Goal: Task Accomplishment & Management: Manage account settings

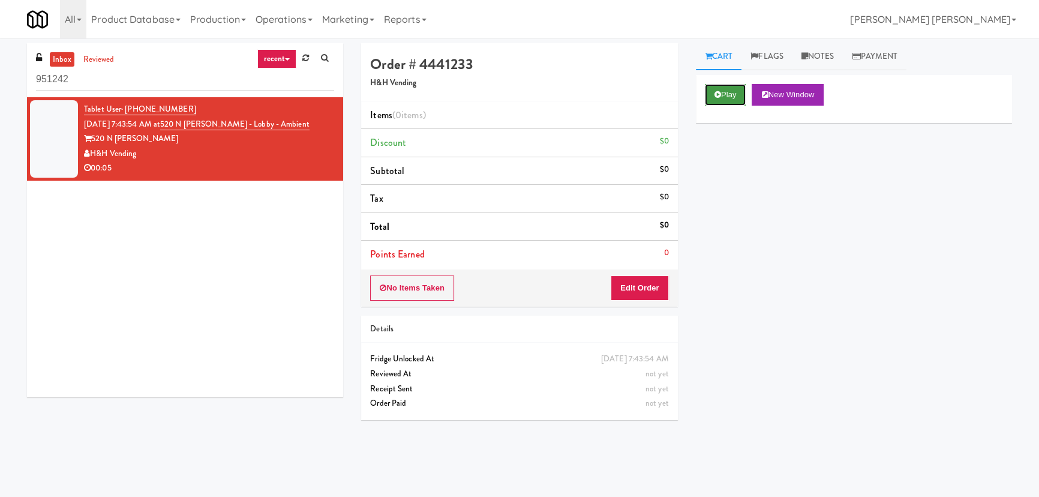
click at [738, 93] on button "Play" at bounding box center [725, 95] width 41 height 22
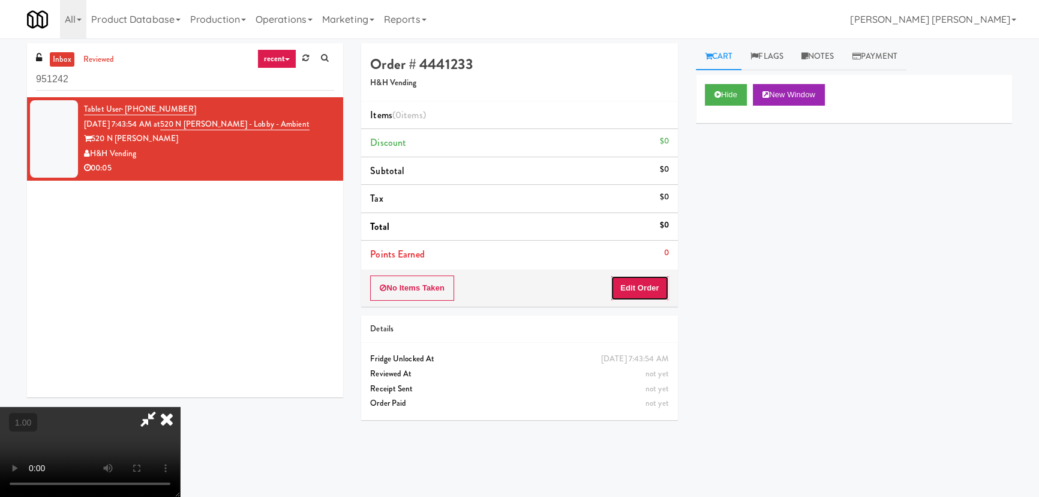
click at [653, 289] on button "Edit Order" at bounding box center [640, 287] width 58 height 25
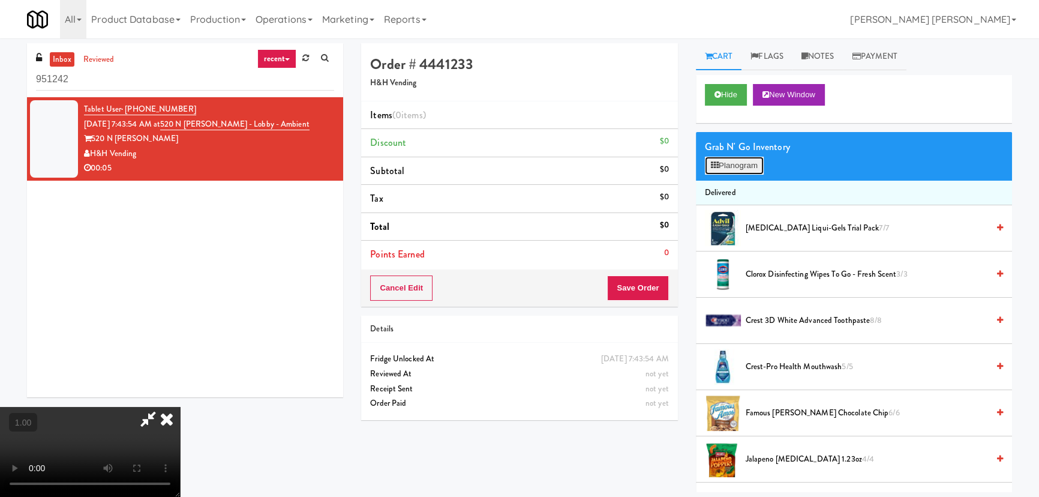
click at [740, 172] on button "Planogram" at bounding box center [734, 166] width 59 height 18
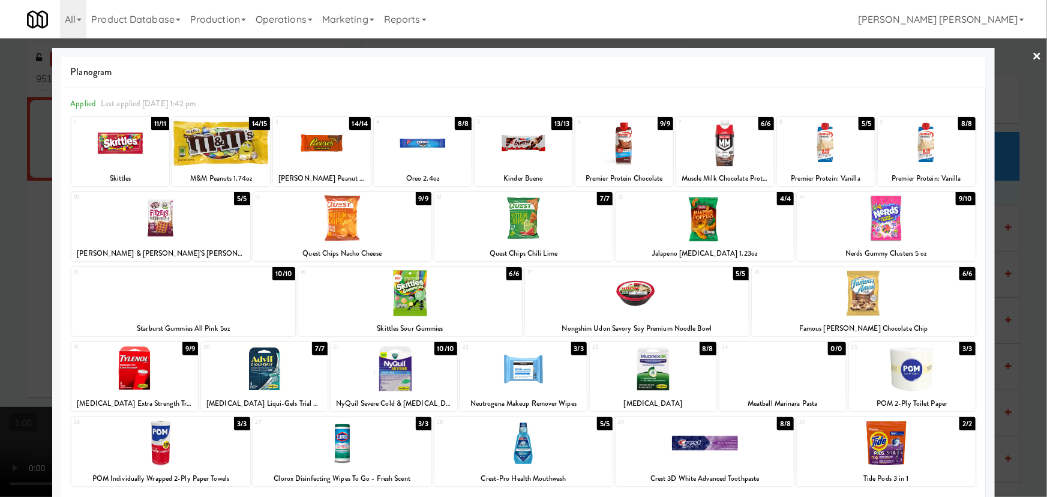
click at [172, 300] on div at bounding box center [183, 293] width 224 height 46
click at [1032, 58] on link "×" at bounding box center [1037, 56] width 10 height 37
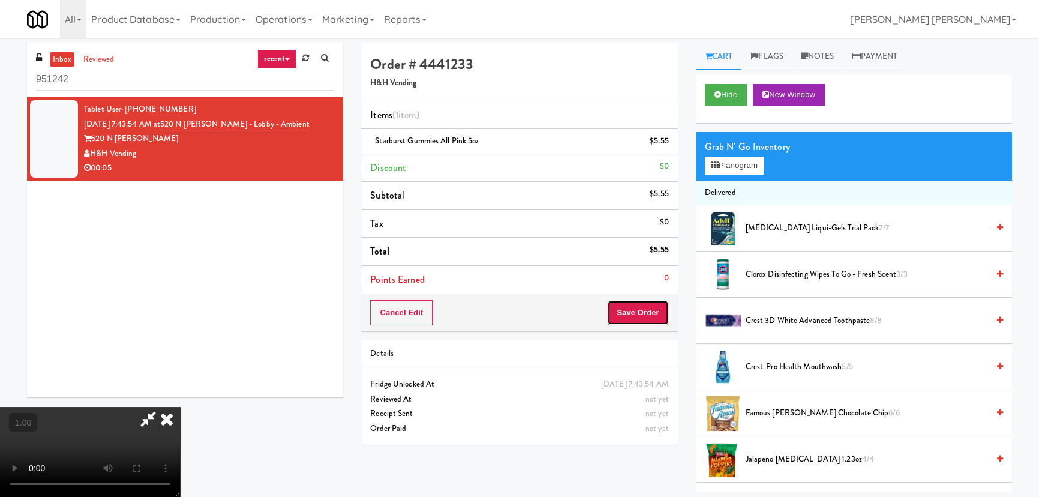
click at [653, 310] on button "Save Order" at bounding box center [637, 312] width 61 height 25
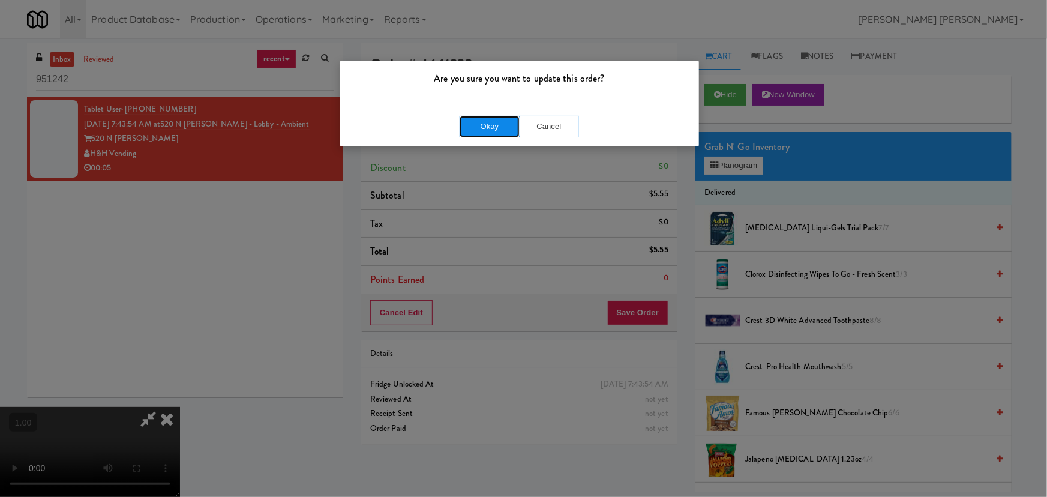
click at [512, 124] on button "Okay" at bounding box center [489, 127] width 60 height 22
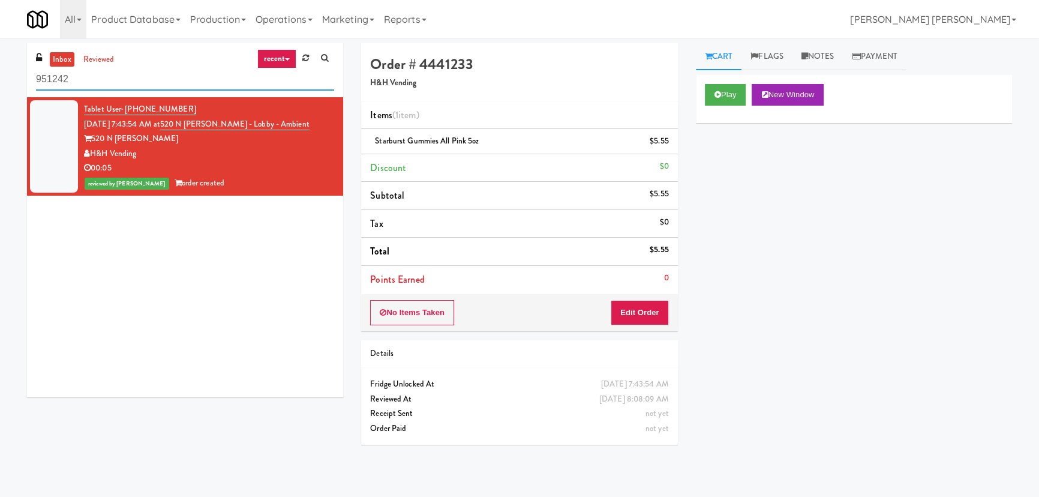
drag, startPoint x: 65, startPoint y: 78, endPoint x: 1, endPoint y: 81, distance: 64.3
click at [1, 81] on div "inbox reviewed recent all unclear take inventory issue suspicious failed recent…" at bounding box center [519, 267] width 1039 height 449
paste input "Aperture UCF - Cooler - Middle"
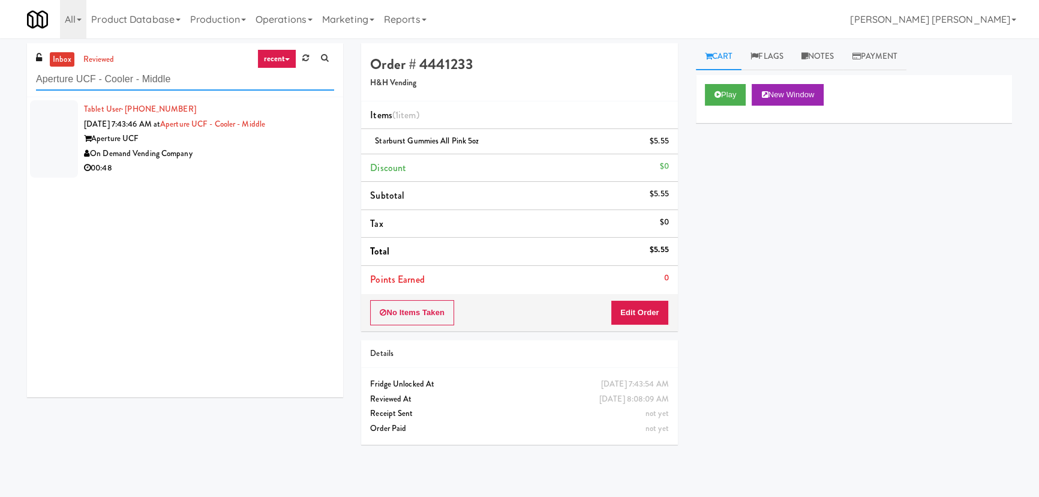
type input "Aperture UCF - Cooler - Middle"
click at [262, 161] on div "00:48" at bounding box center [209, 168] width 250 height 15
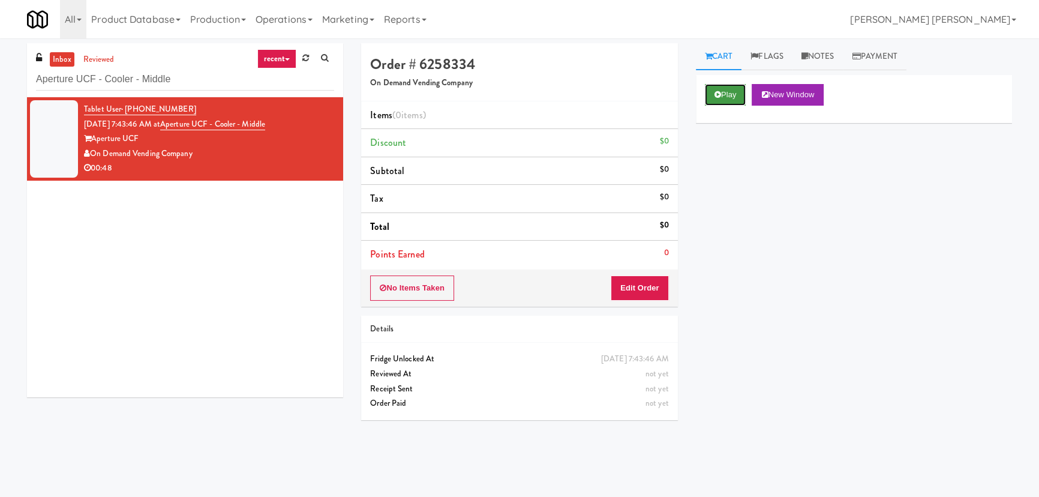
click at [732, 89] on button "Play" at bounding box center [725, 95] width 41 height 22
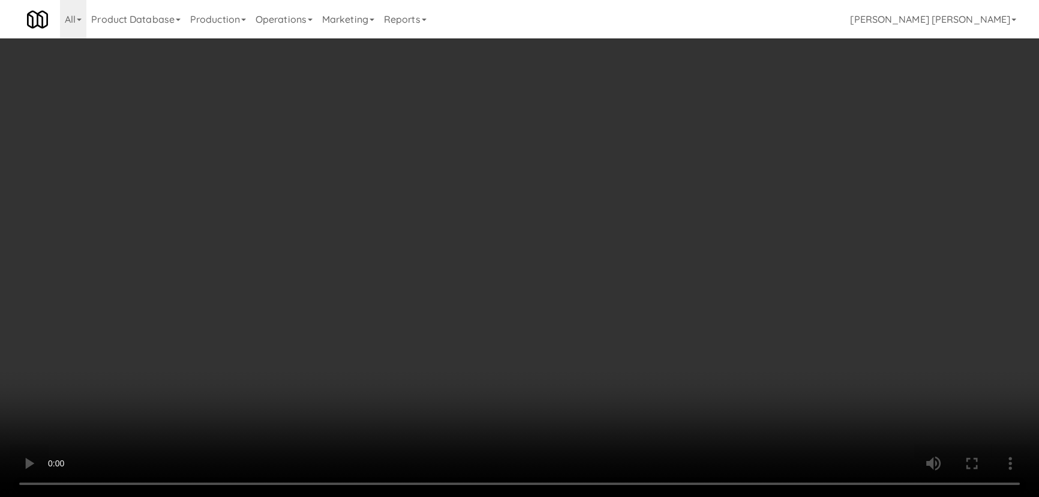
drag, startPoint x: 576, startPoint y: 530, endPoint x: 1046, endPoint y: 579, distance: 472.2
click at [585, 496] on video at bounding box center [519, 248] width 1039 height 497
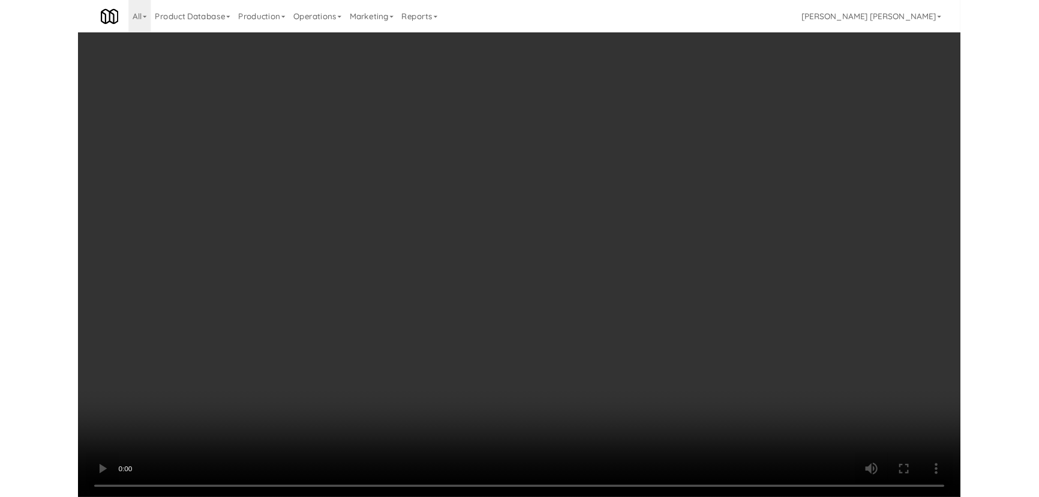
scroll to position [23, 0]
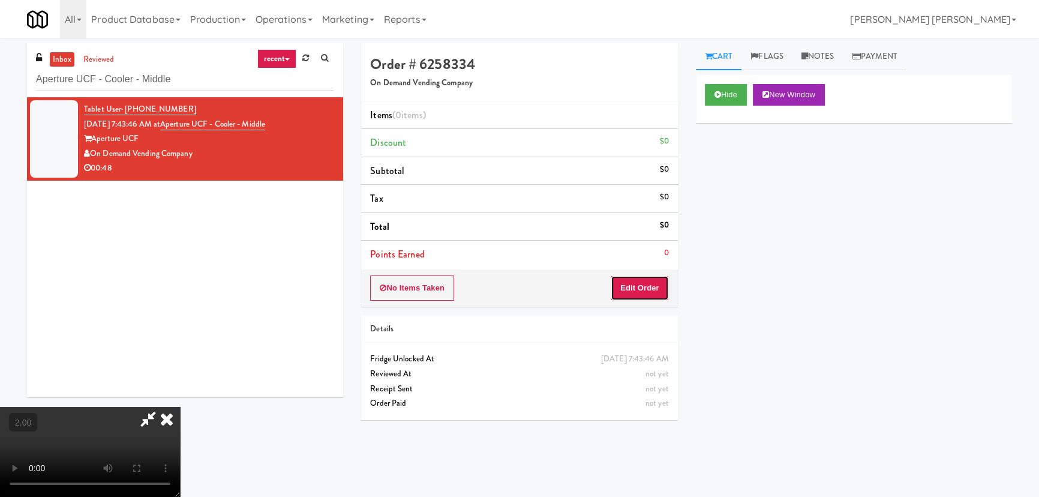
click at [630, 294] on button "Edit Order" at bounding box center [640, 287] width 58 height 25
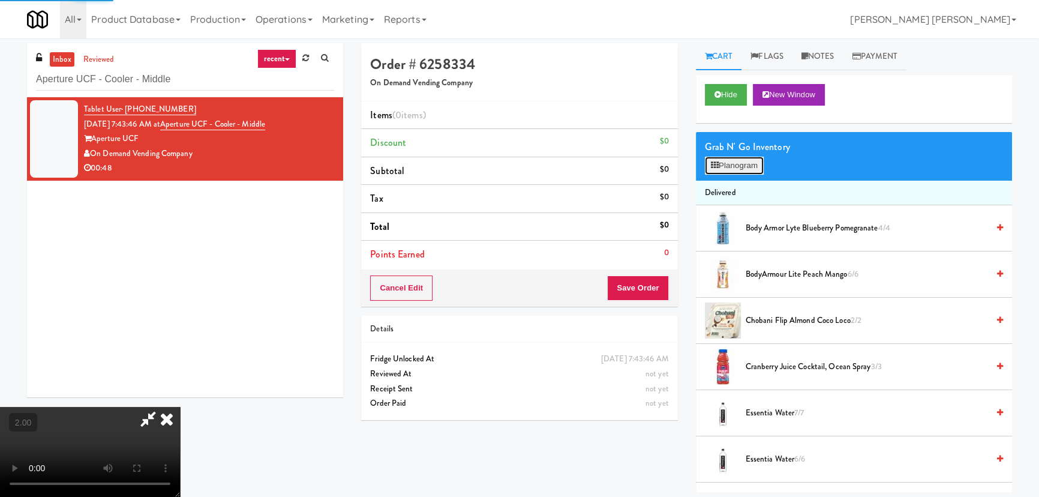
click at [717, 165] on icon at bounding box center [715, 165] width 8 height 8
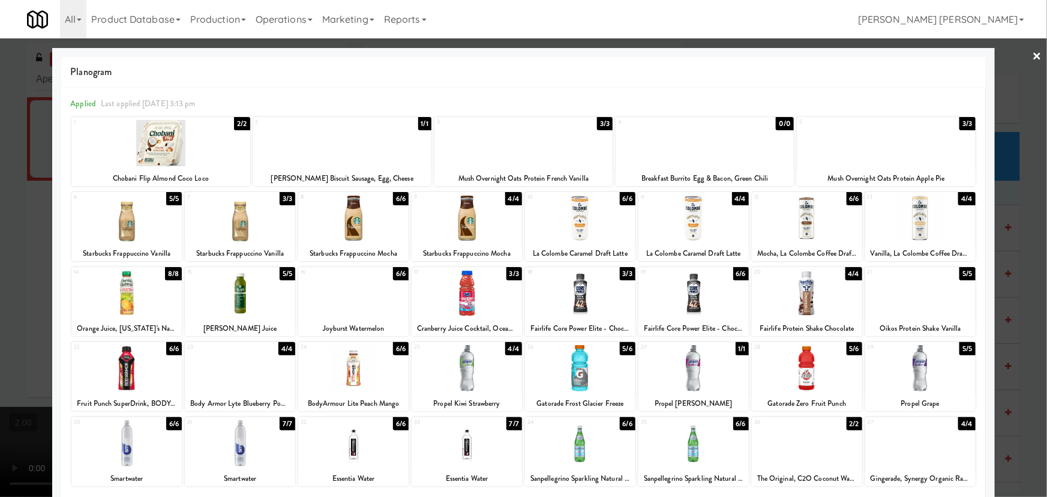
click at [329, 156] on div at bounding box center [342, 143] width 178 height 46
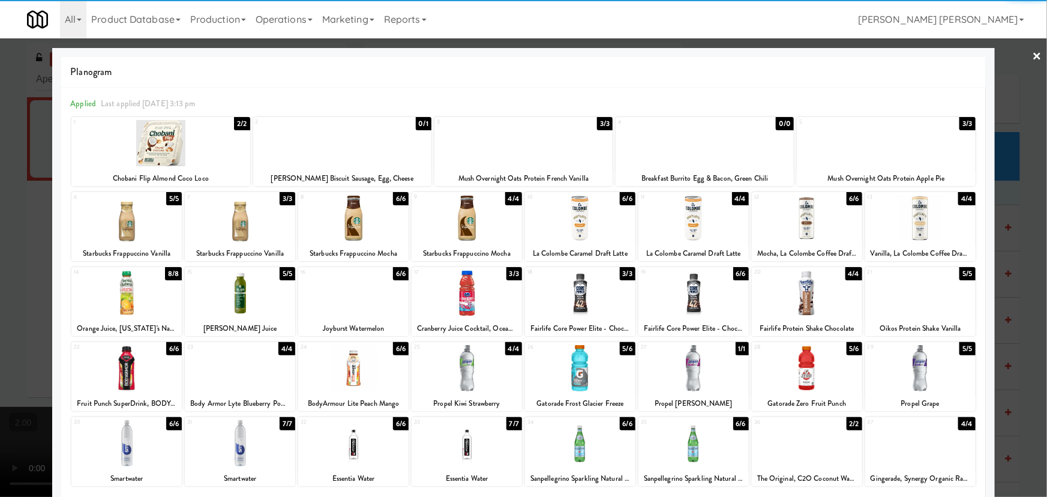
click at [343, 296] on div at bounding box center [353, 293] width 110 height 46
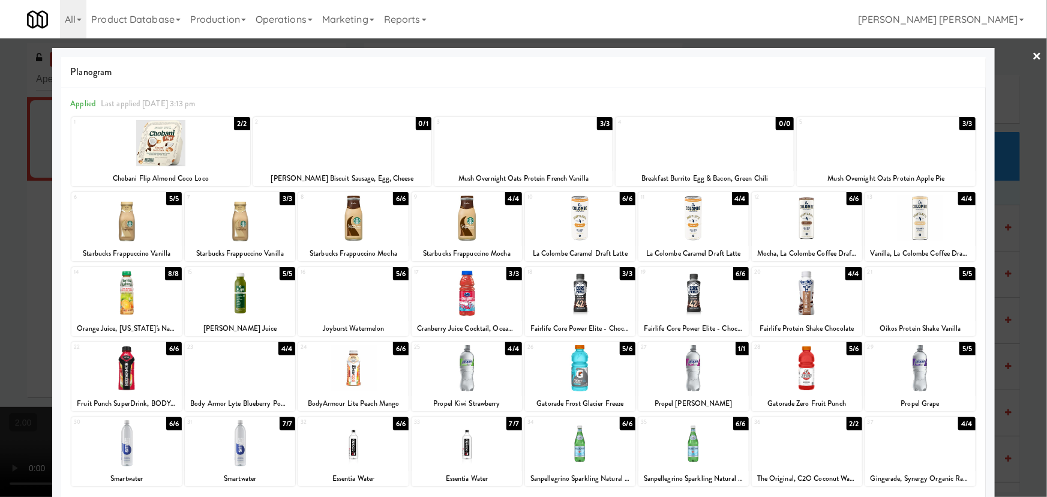
click at [1032, 54] on link "×" at bounding box center [1037, 56] width 10 height 37
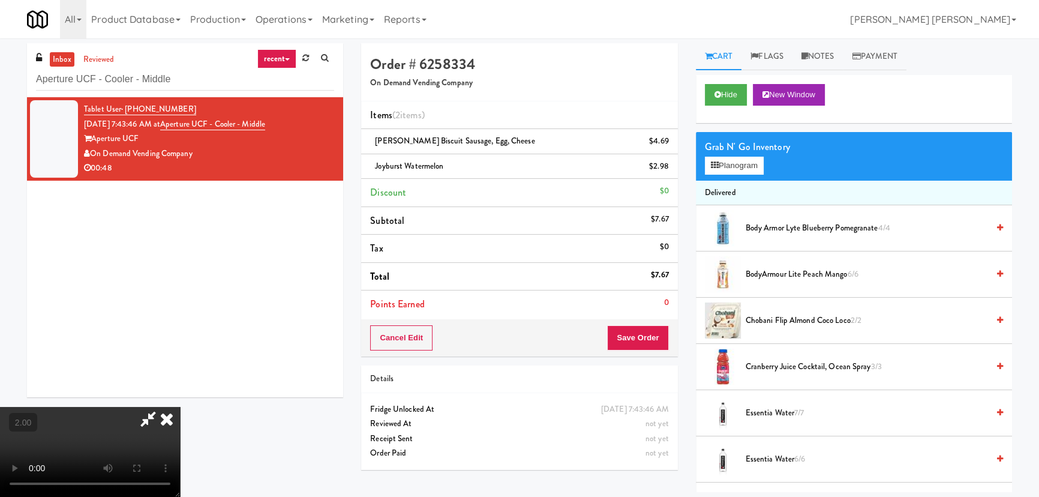
click at [180, 407] on icon at bounding box center [167, 419] width 26 height 24
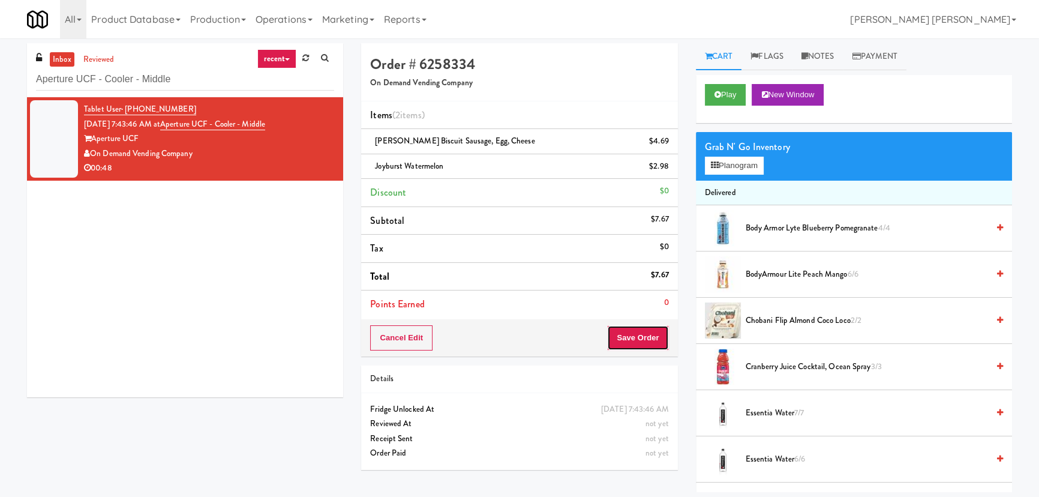
click at [644, 336] on button "Save Order" at bounding box center [637, 337] width 61 height 25
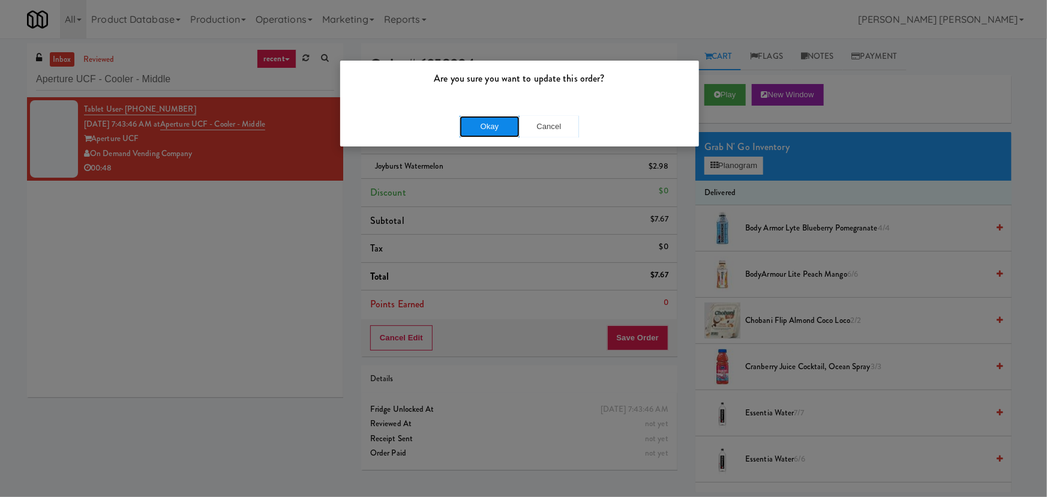
click at [486, 121] on button "Okay" at bounding box center [489, 127] width 60 height 22
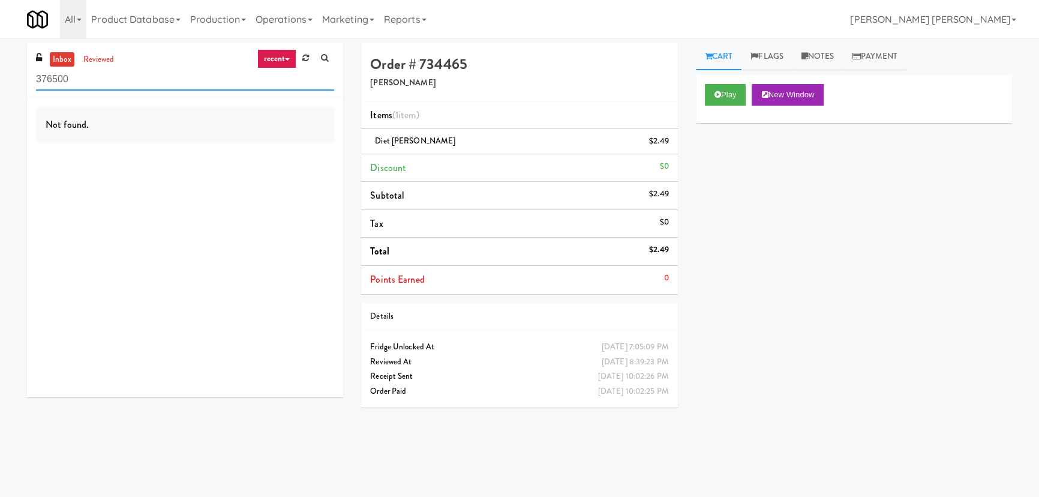
drag, startPoint x: 110, startPoint y: 78, endPoint x: -280, endPoint y: 104, distance: 390.1
click at [0, 104] on html "Okay Okay Select date: previous 2025-Aug next Su Mo Tu We Th Fr Sa 27 28 29 30 …" at bounding box center [519, 248] width 1039 height 497
paste input "The Duncan - Fridge - Left"
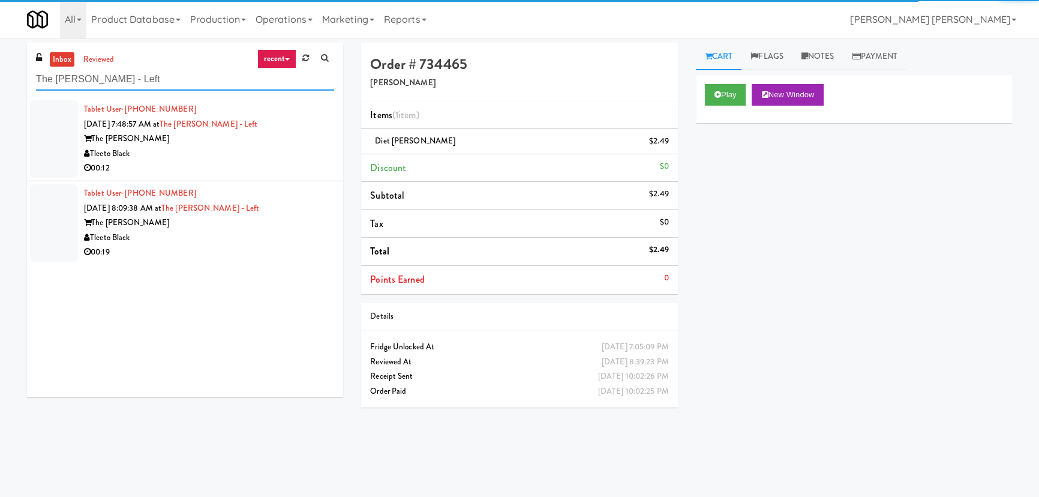
type input "The Duncan - Fridge - Left"
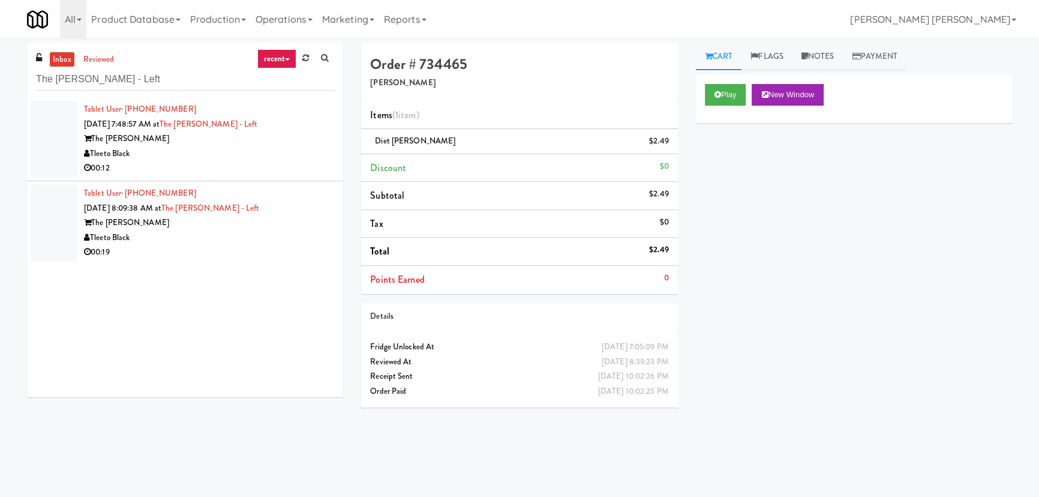
click at [222, 142] on div "The Duncan" at bounding box center [209, 138] width 250 height 15
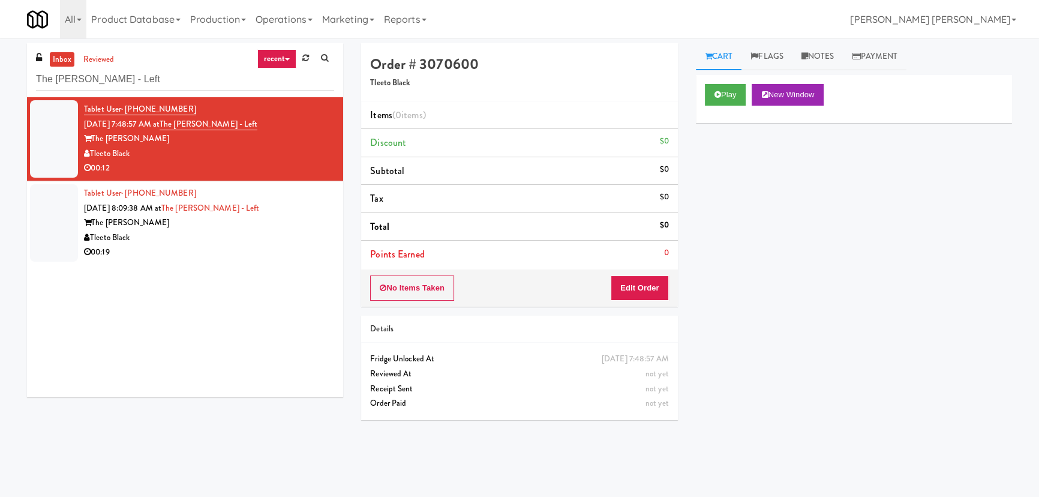
click at [698, 88] on div "Play New Window" at bounding box center [854, 99] width 316 height 48
click at [718, 92] on icon at bounding box center [717, 95] width 7 height 8
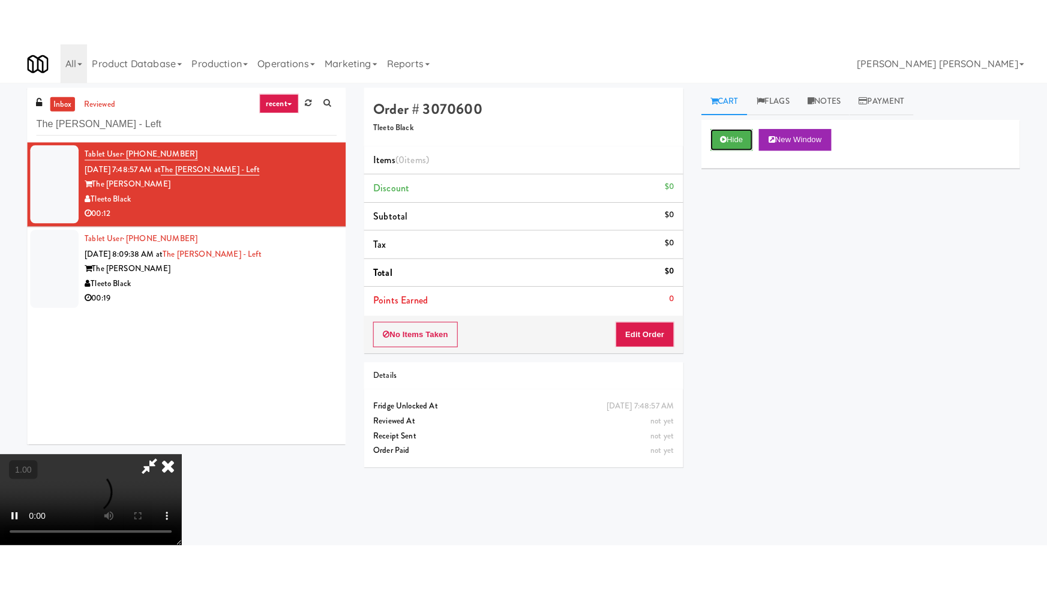
scroll to position [191, 0]
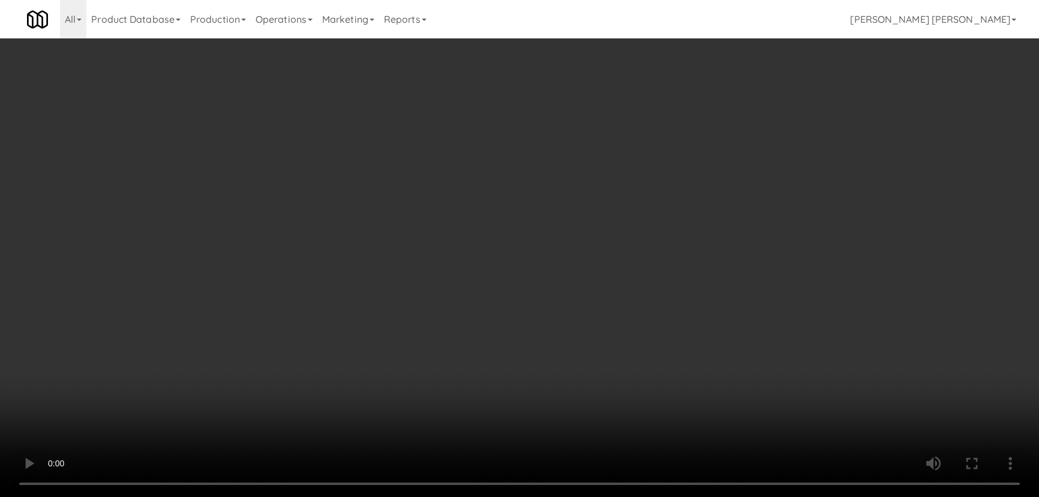
drag, startPoint x: 572, startPoint y: 530, endPoint x: 282, endPoint y: 511, distance: 290.9
click at [573, 497] on video at bounding box center [519, 248] width 1039 height 497
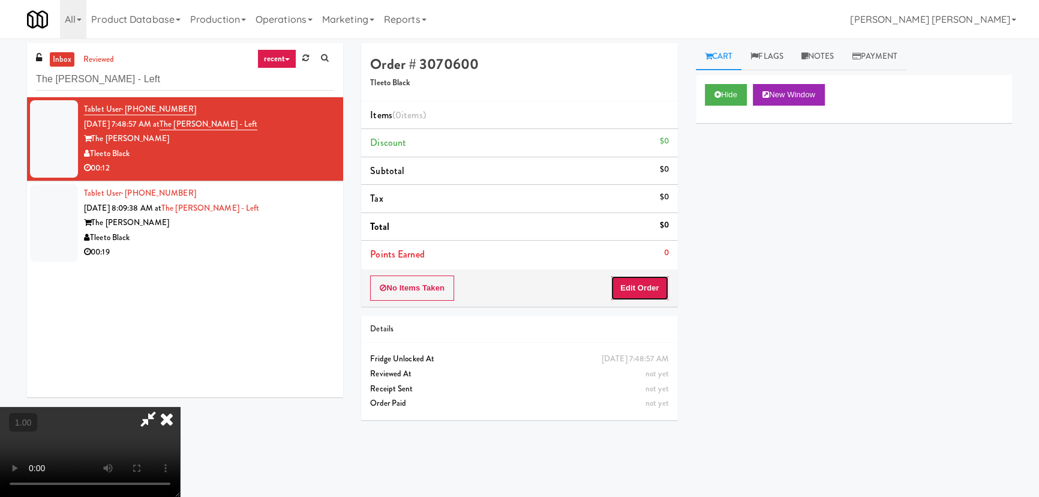
click at [660, 281] on button "Edit Order" at bounding box center [640, 287] width 58 height 25
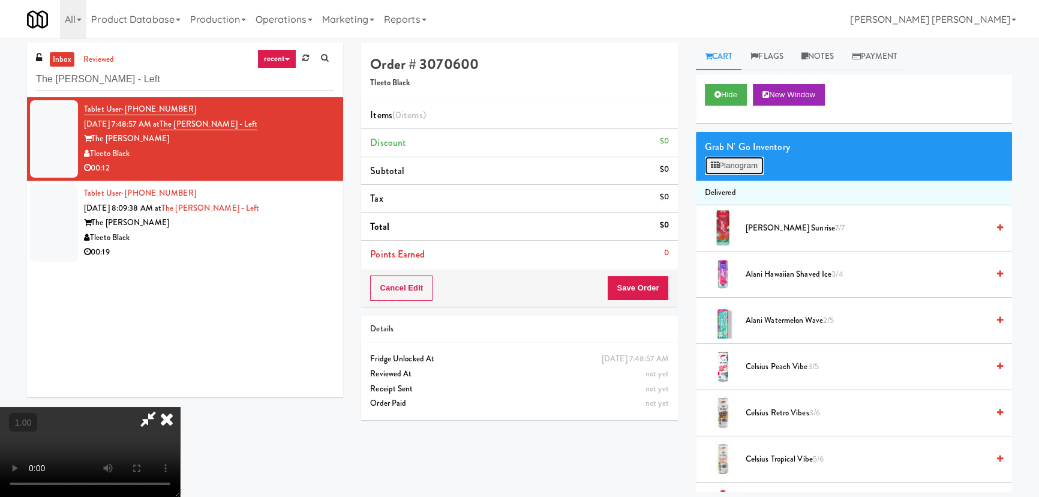
click at [740, 167] on button "Planogram" at bounding box center [734, 166] width 59 height 18
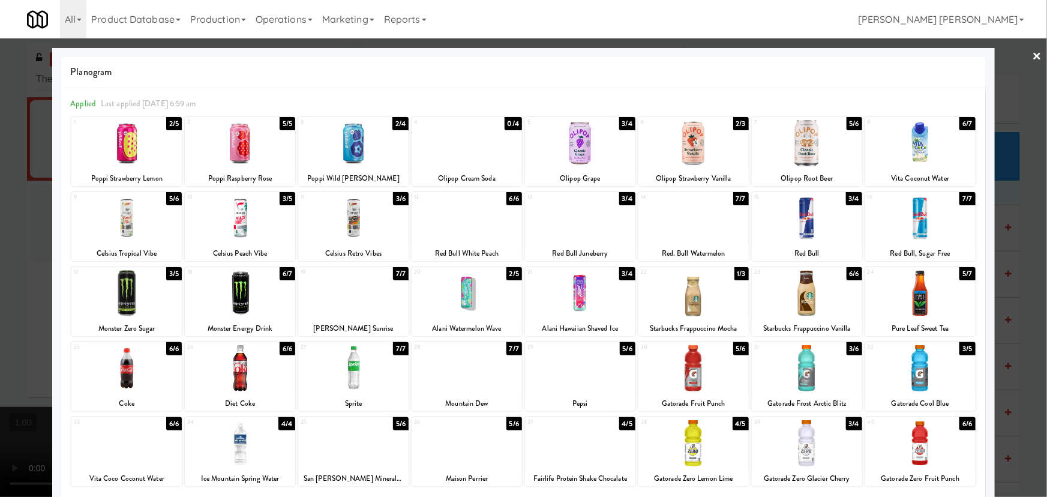
drag, startPoint x: 124, startPoint y: 224, endPoint x: 248, endPoint y: 213, distance: 124.1
click at [125, 226] on div at bounding box center [126, 218] width 110 height 46
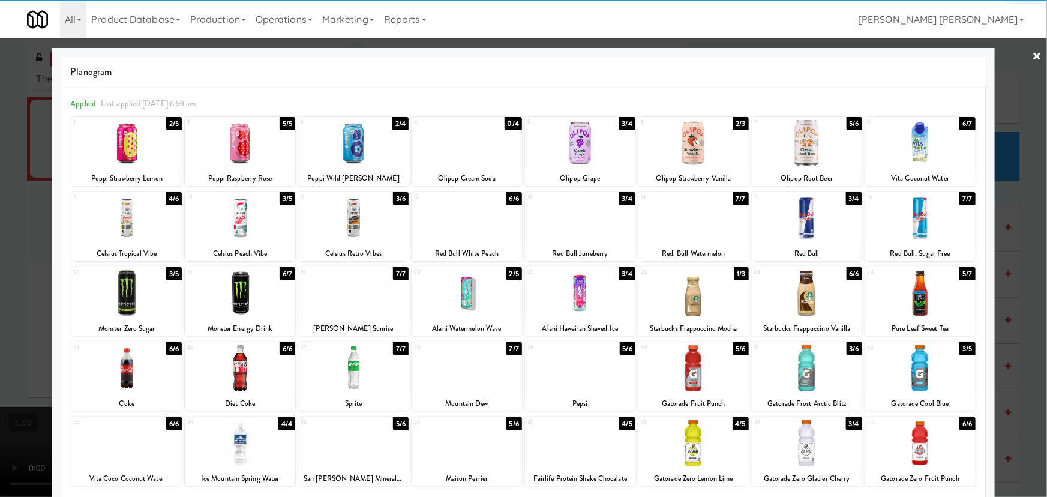
click at [232, 232] on div at bounding box center [240, 218] width 110 height 46
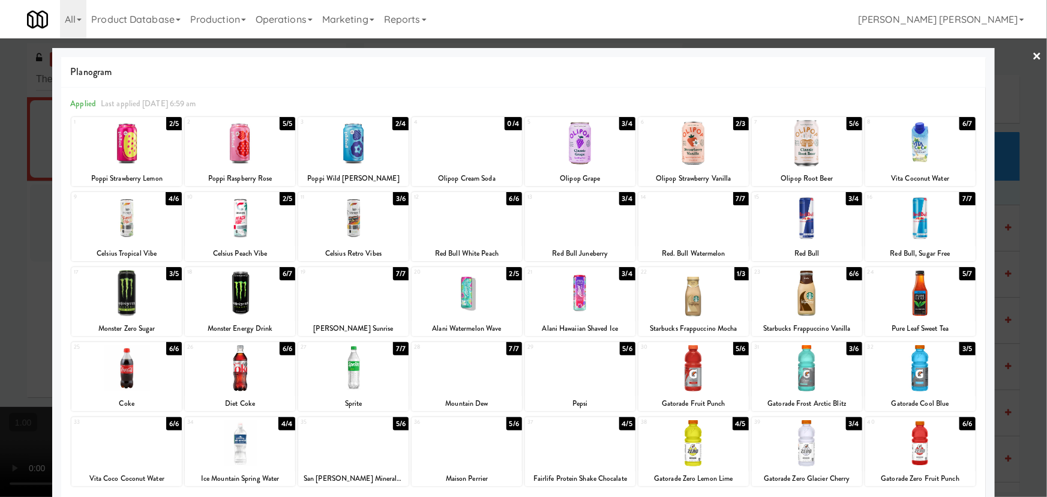
click at [581, 462] on div at bounding box center [580, 443] width 110 height 46
drag, startPoint x: 1030, startPoint y: 53, endPoint x: 845, endPoint y: 196, distance: 233.5
click at [1032, 53] on link "×" at bounding box center [1037, 56] width 10 height 37
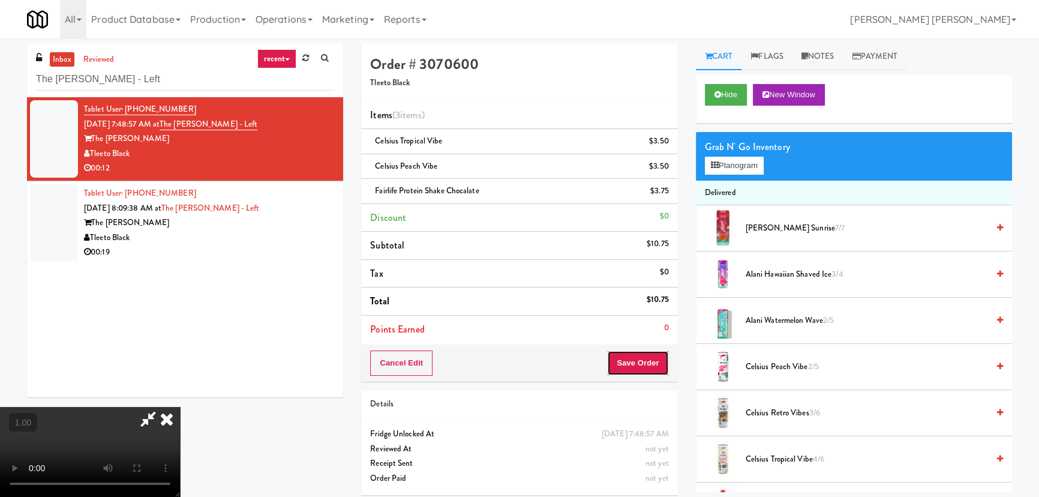
click at [657, 361] on button "Save Order" at bounding box center [637, 362] width 61 height 25
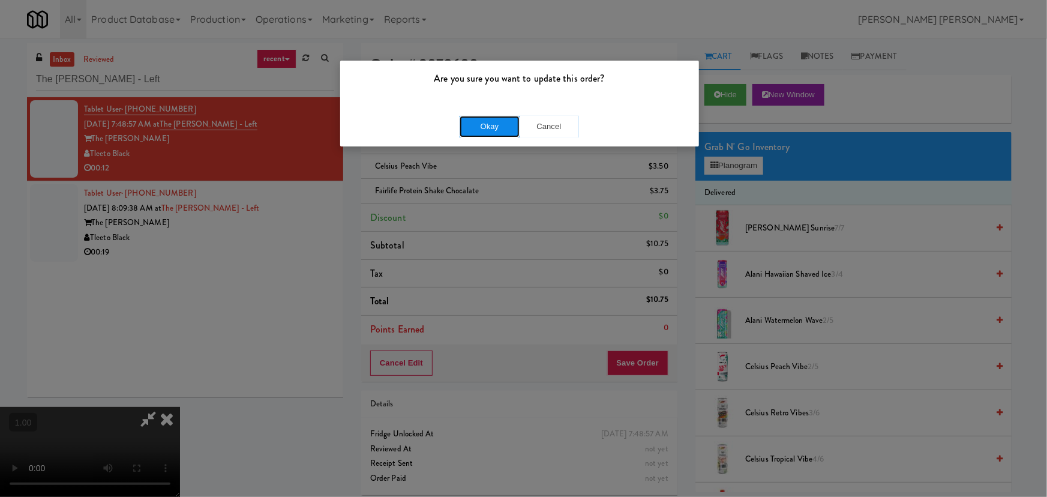
click at [495, 117] on button "Okay" at bounding box center [489, 127] width 60 height 22
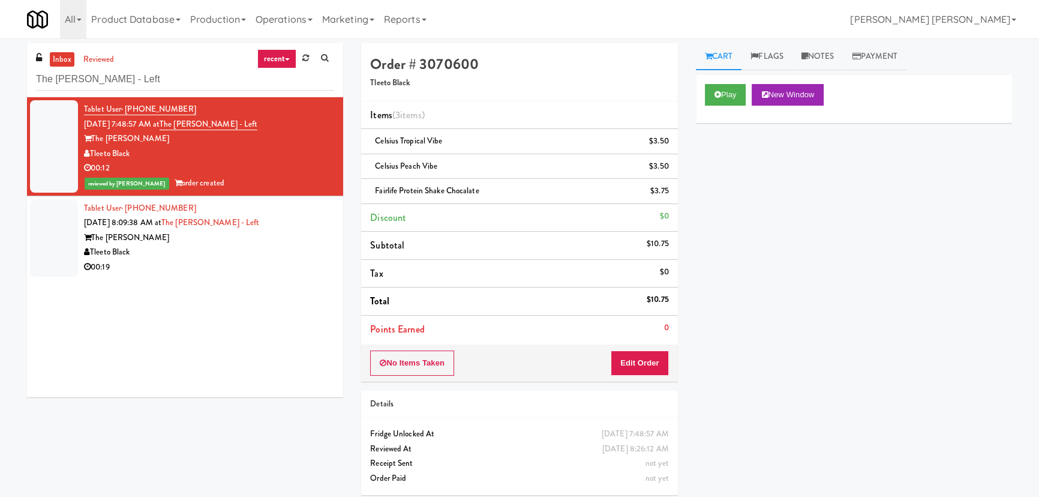
click at [243, 266] on div "00:19" at bounding box center [209, 267] width 250 height 15
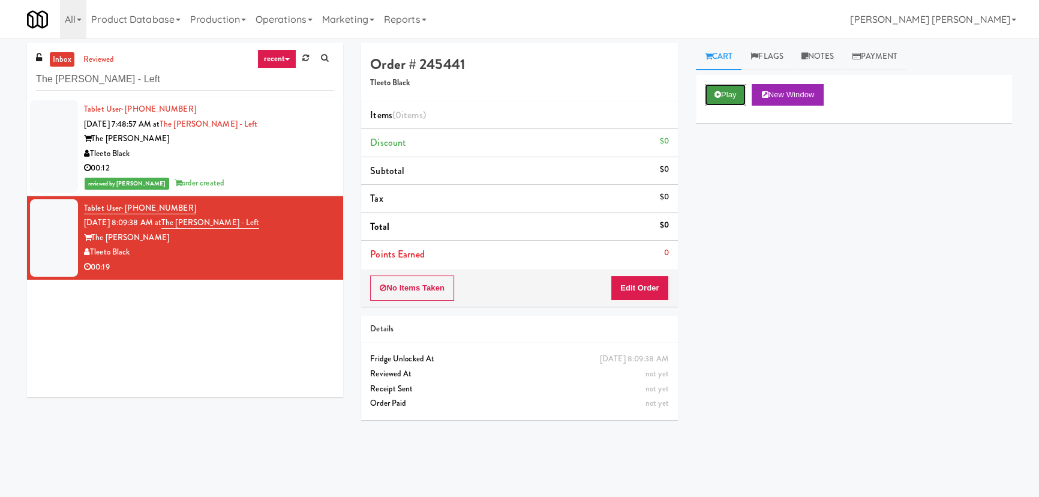
click at [723, 92] on button "Play" at bounding box center [725, 95] width 41 height 22
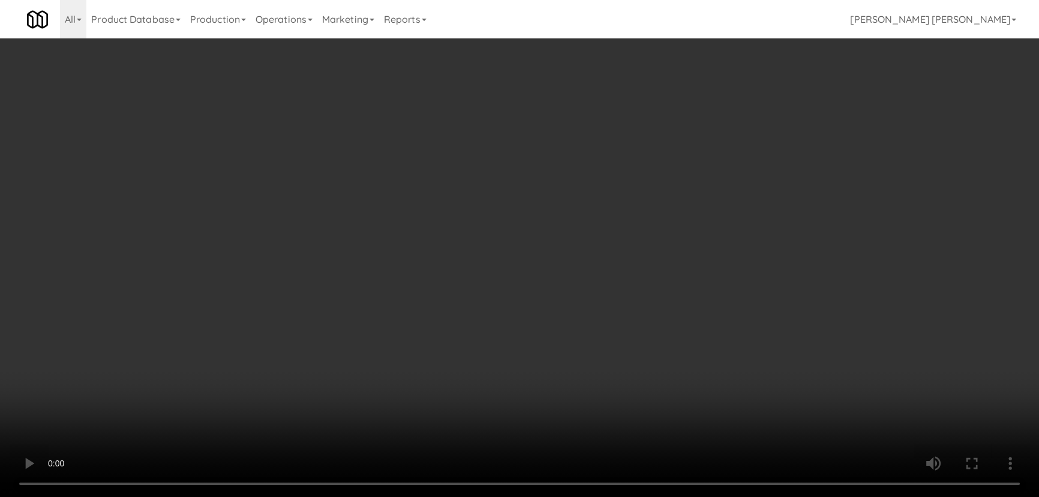
click at [569, 497] on video at bounding box center [519, 248] width 1039 height 497
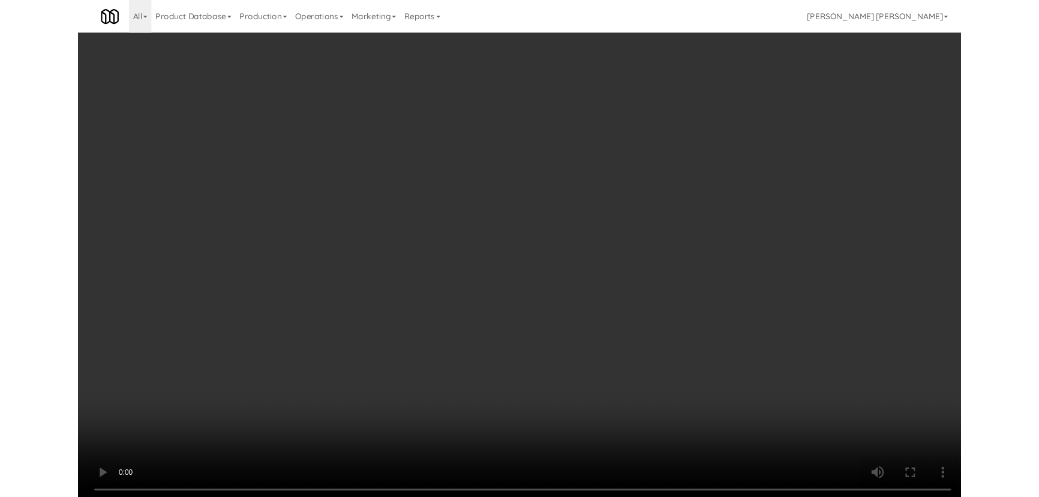
scroll to position [25, 0]
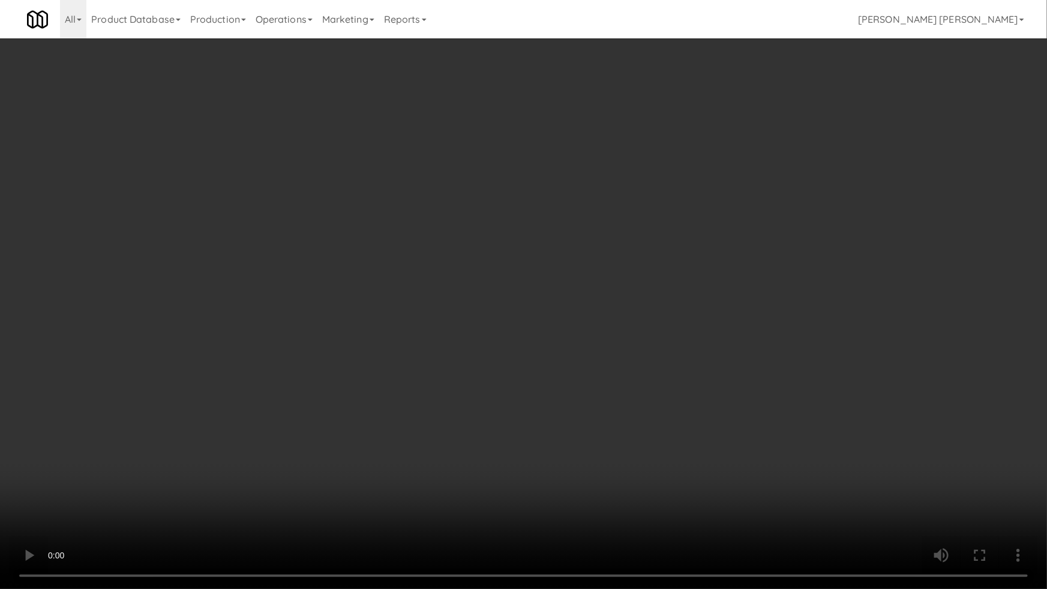
drag, startPoint x: 883, startPoint y: 528, endPoint x: 1046, endPoint y: 525, distance: 163.2
click at [885, 528] on video at bounding box center [523, 294] width 1047 height 589
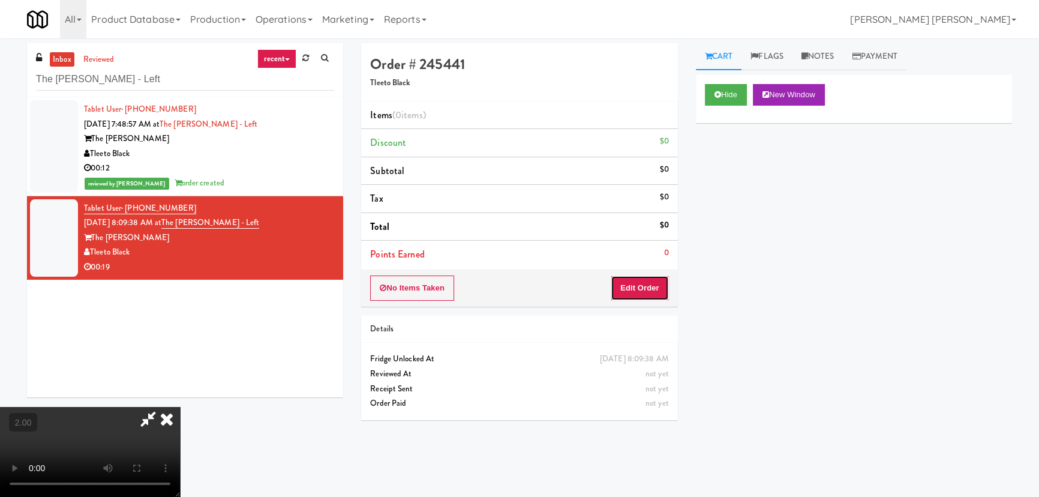
click at [665, 290] on button "Edit Order" at bounding box center [640, 287] width 58 height 25
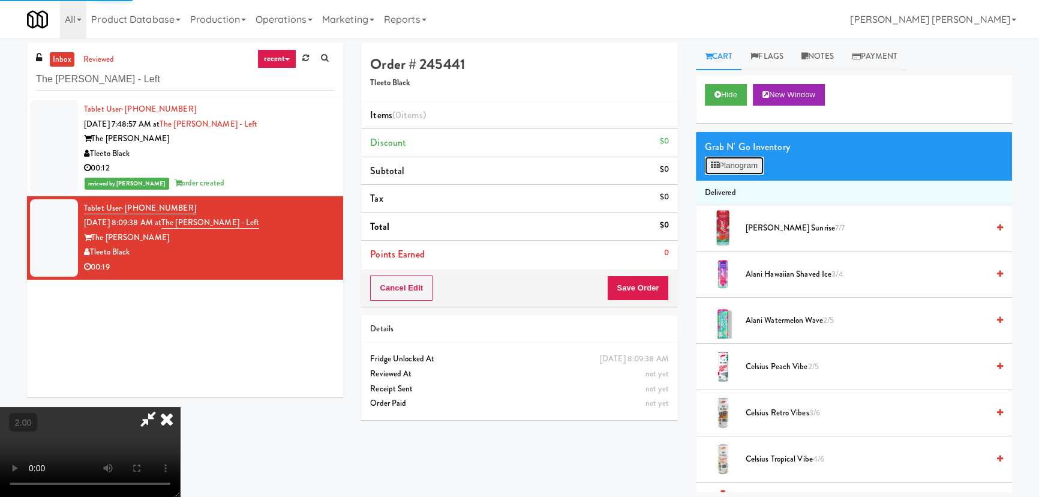
click at [752, 162] on button "Planogram" at bounding box center [734, 166] width 59 height 18
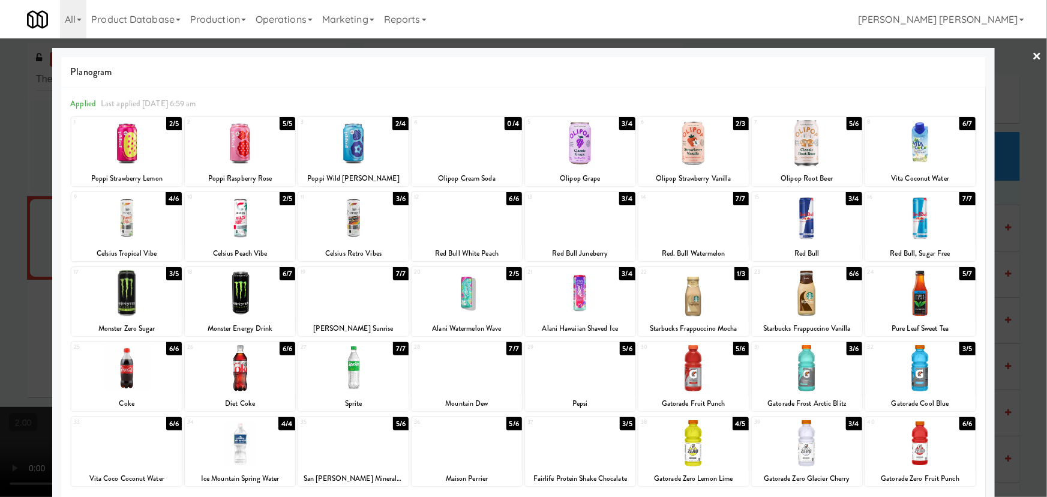
click at [570, 305] on div at bounding box center [580, 293] width 110 height 46
drag, startPoint x: 1023, startPoint y: 53, endPoint x: 519, endPoint y: 75, distance: 504.3
click at [1023, 53] on div at bounding box center [523, 248] width 1047 height 497
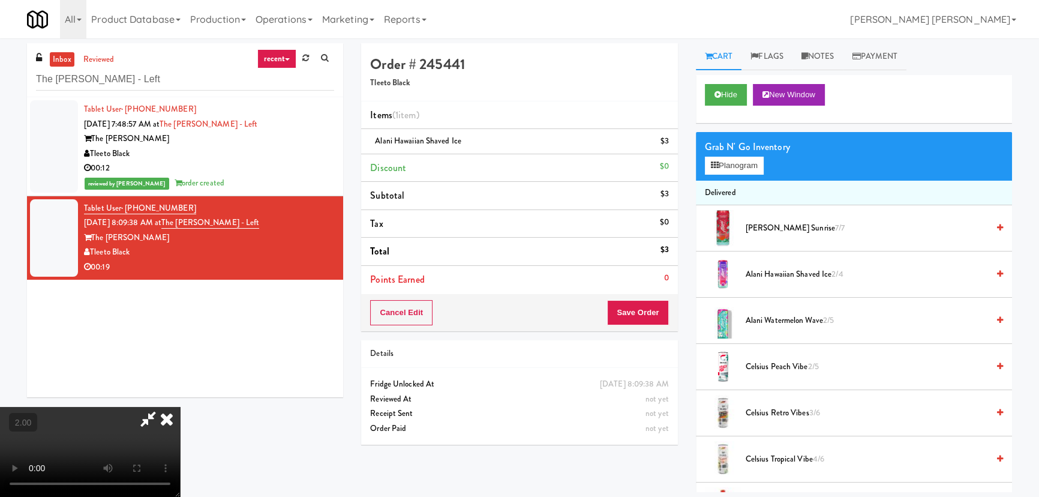
click at [180, 407] on icon at bounding box center [167, 419] width 26 height 24
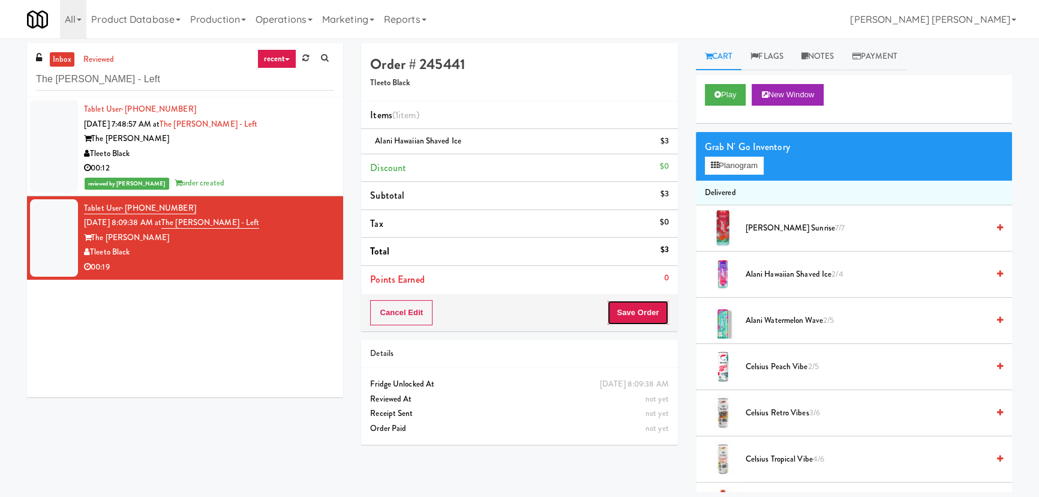
click at [639, 310] on button "Save Order" at bounding box center [637, 312] width 61 height 25
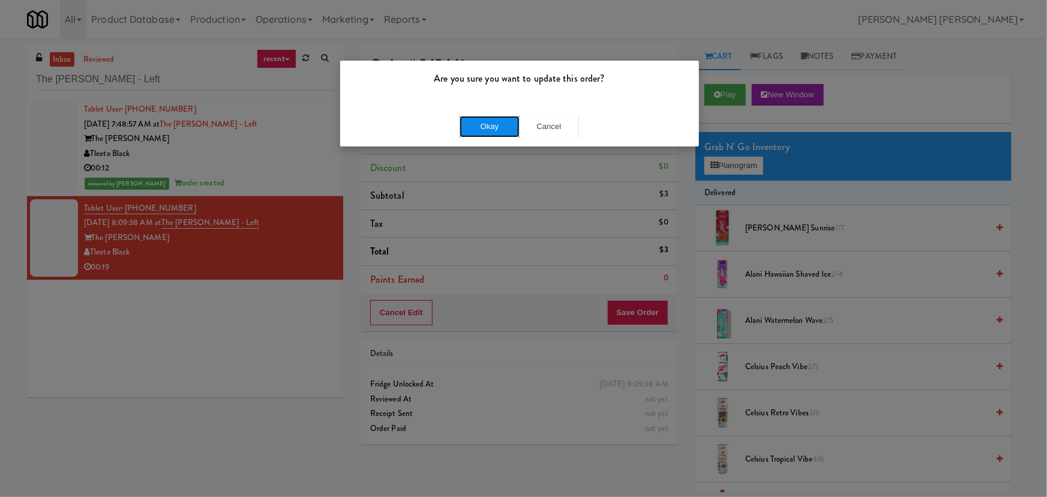
click at [490, 126] on button "Okay" at bounding box center [489, 127] width 60 height 22
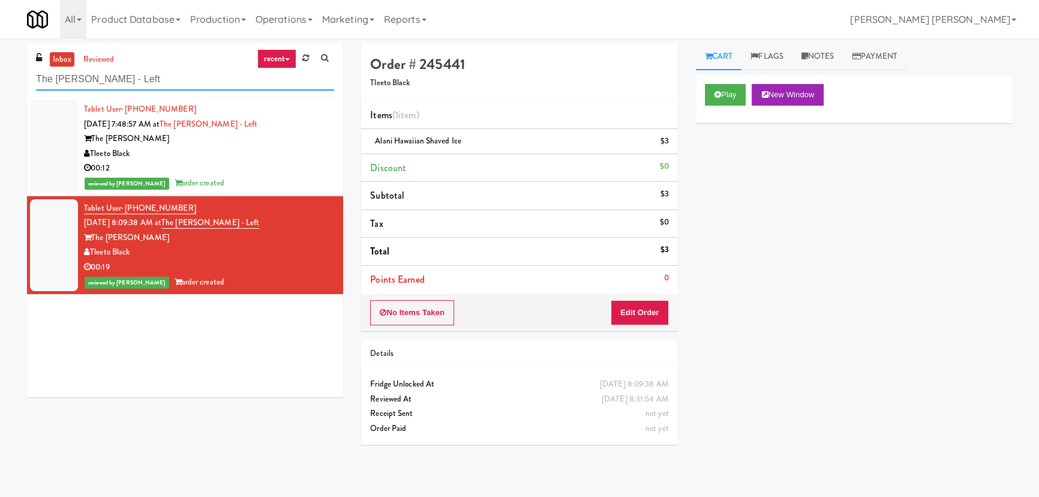
drag, startPoint x: 181, startPoint y: 77, endPoint x: -112, endPoint y: 31, distance: 297.0
click at [0, 31] on html "Are you sure you want to update this order? Okay Cancel Okay Are you sure you w…" at bounding box center [519, 248] width 1039 height 497
paste input "Mattr (formerly Shawcor)"
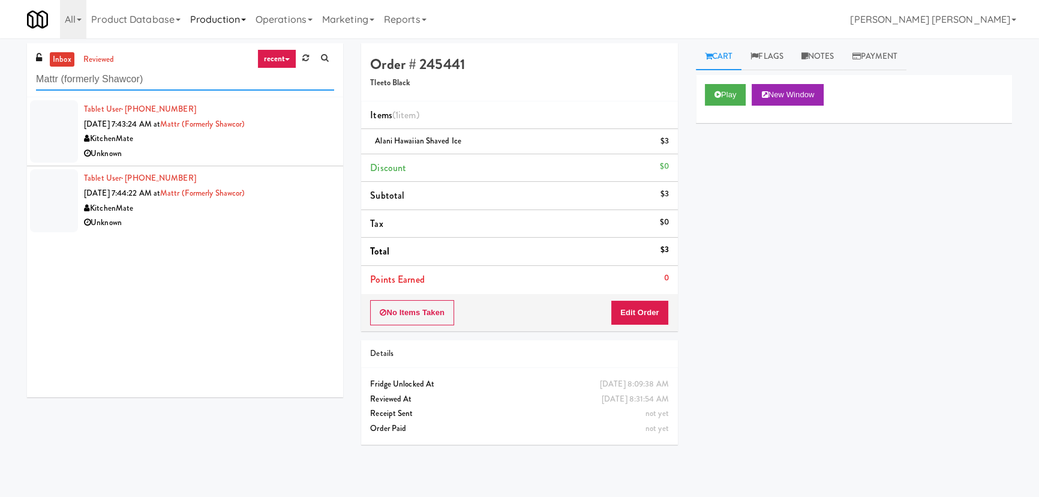
type input "Mattr (formerly Shawcor)"
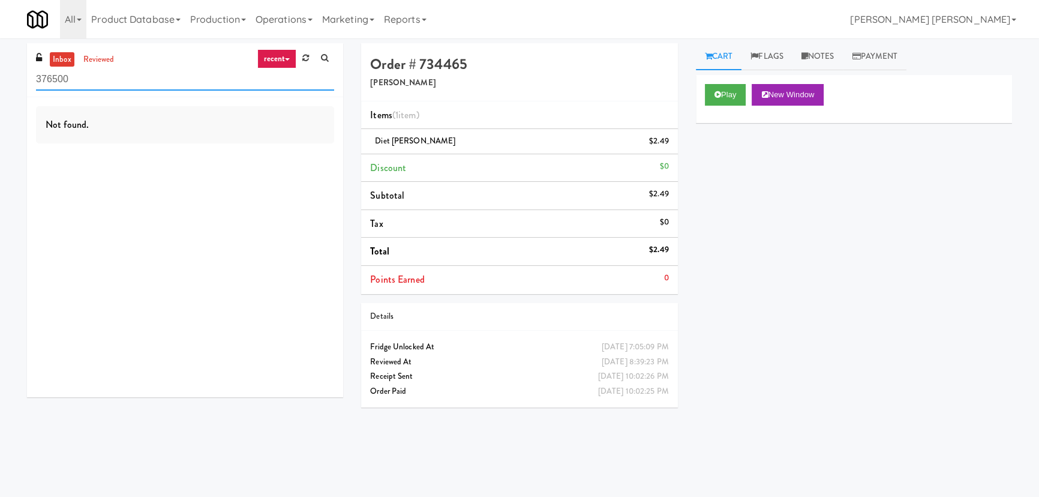
drag, startPoint x: 101, startPoint y: 80, endPoint x: -22, endPoint y: 126, distance: 130.8
click at [0, 126] on html "Okay Okay Select date: previous 2025-Aug next Su Mo Tu We Th Fr Sa 27 28 29 30 …" at bounding box center [519, 248] width 1039 height 497
paste input "APCU - Cooler - Middle"
type input "APCU - Cooler - Middle"
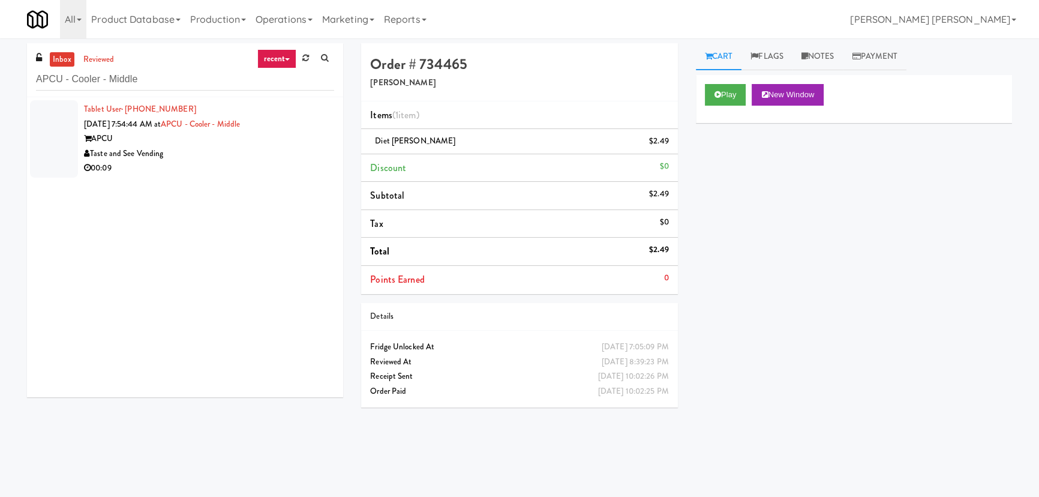
click at [262, 175] on div "00:09" at bounding box center [209, 168] width 250 height 15
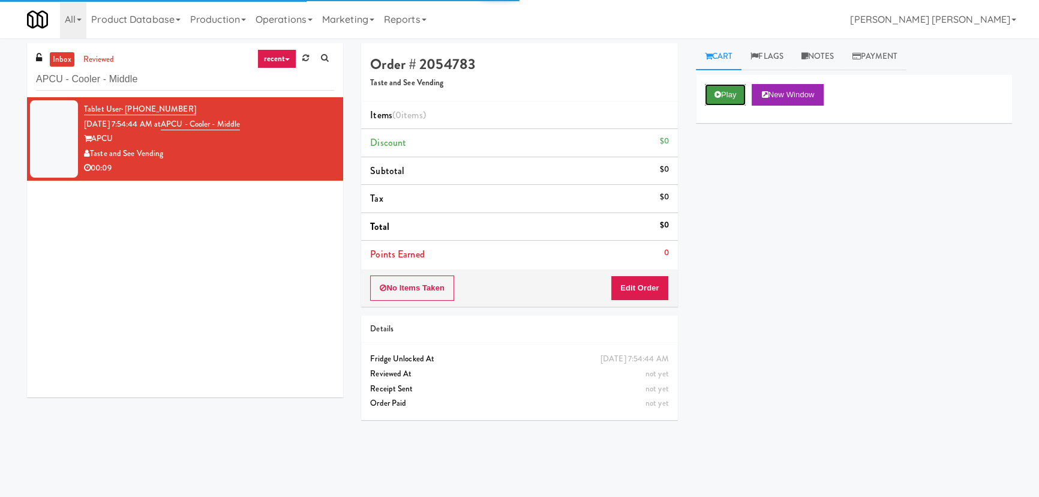
click at [738, 89] on button "Play" at bounding box center [725, 95] width 41 height 22
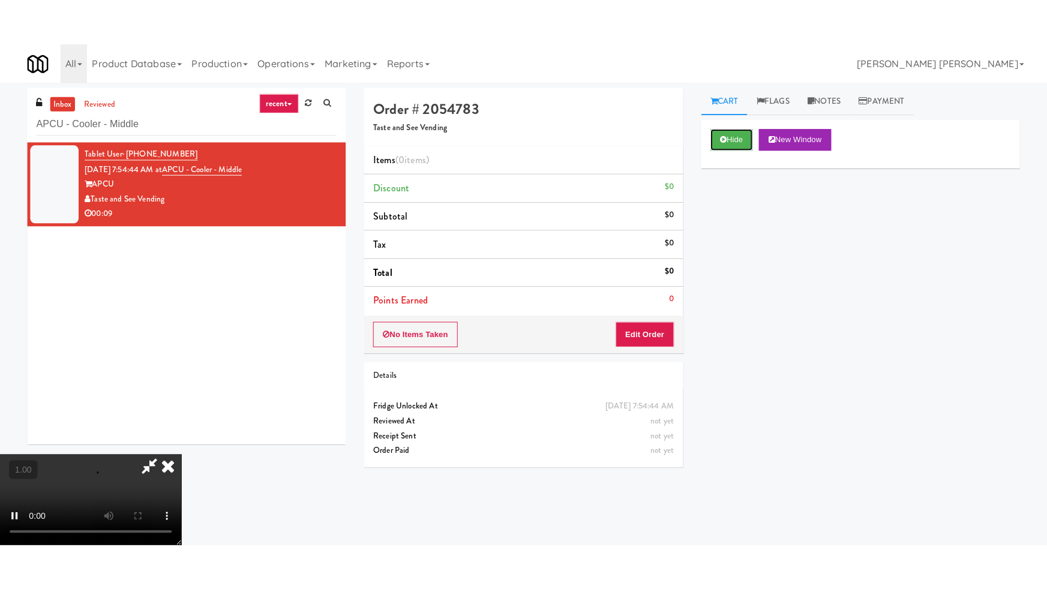
scroll to position [191, 0]
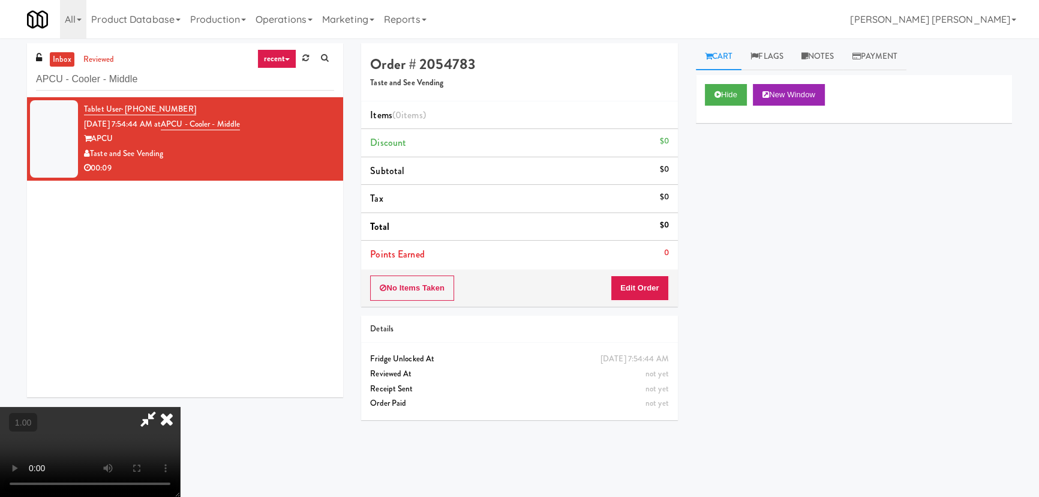
click at [180, 496] on video at bounding box center [90, 452] width 180 height 90
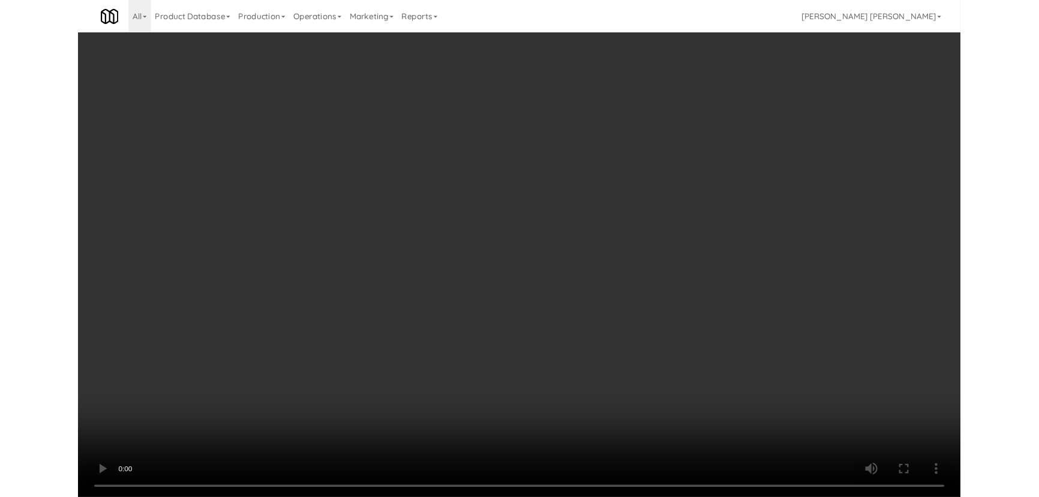
scroll to position [23, 0]
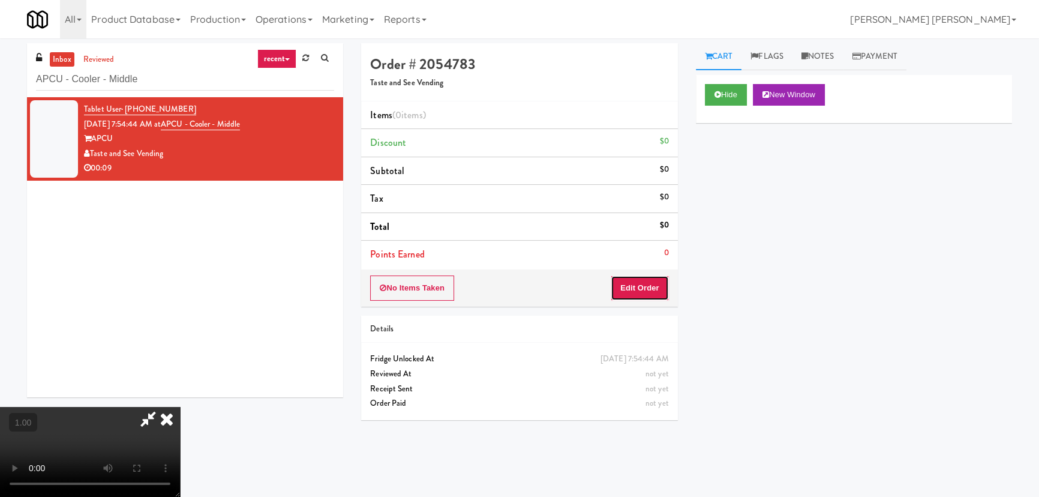
click at [648, 286] on button "Edit Order" at bounding box center [640, 287] width 58 height 25
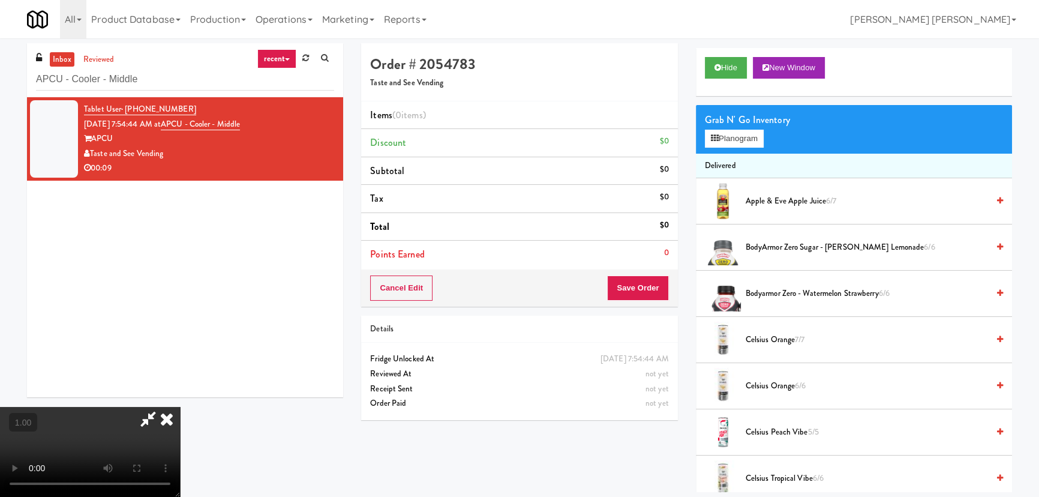
scroll to position [0, 0]
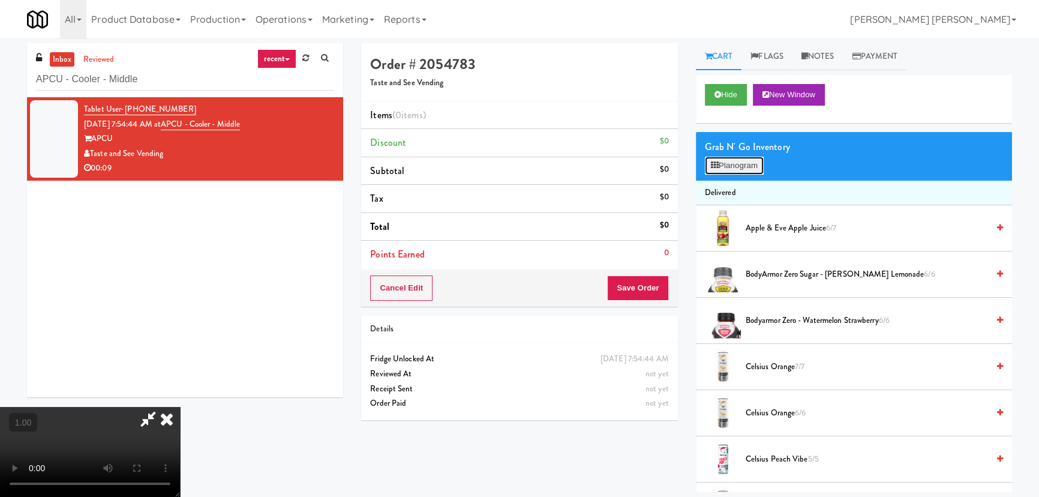
click at [723, 164] on button "Planogram" at bounding box center [734, 166] width 59 height 18
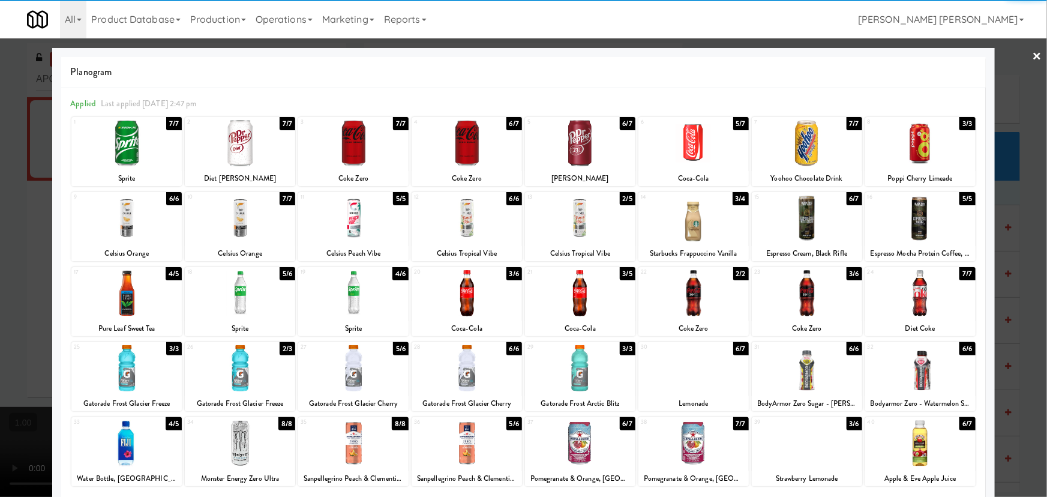
click at [243, 371] on div at bounding box center [240, 368] width 110 height 46
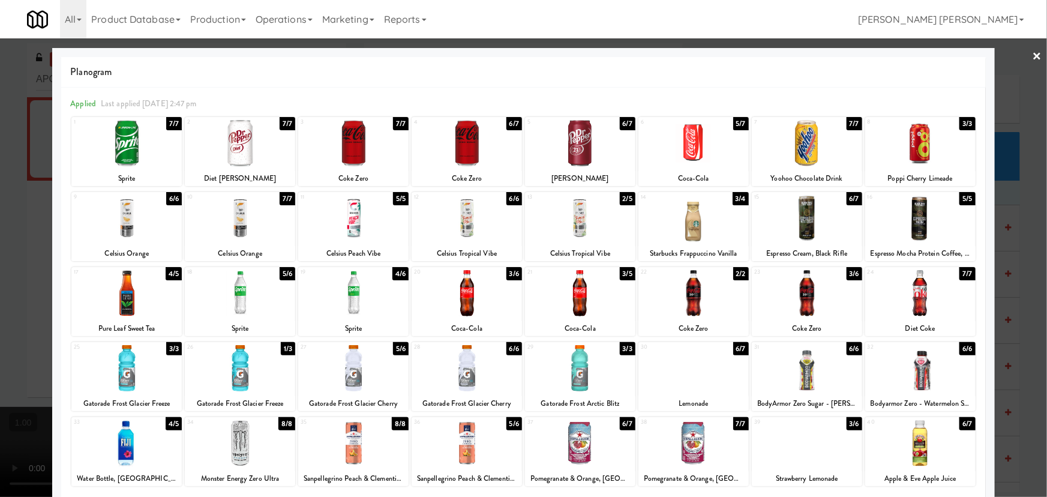
click at [131, 441] on div at bounding box center [126, 443] width 110 height 46
click at [1032, 50] on link "×" at bounding box center [1037, 56] width 10 height 37
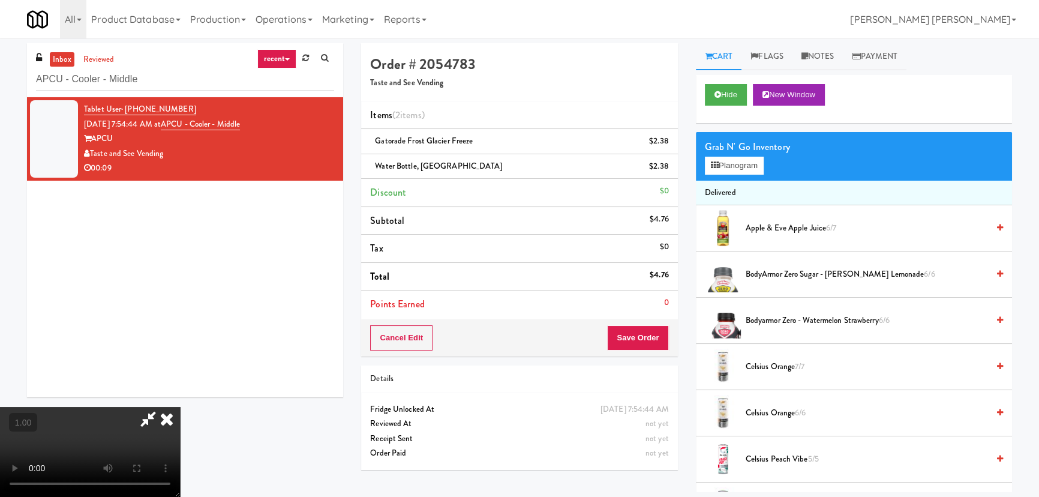
click at [180, 407] on icon at bounding box center [167, 419] width 26 height 24
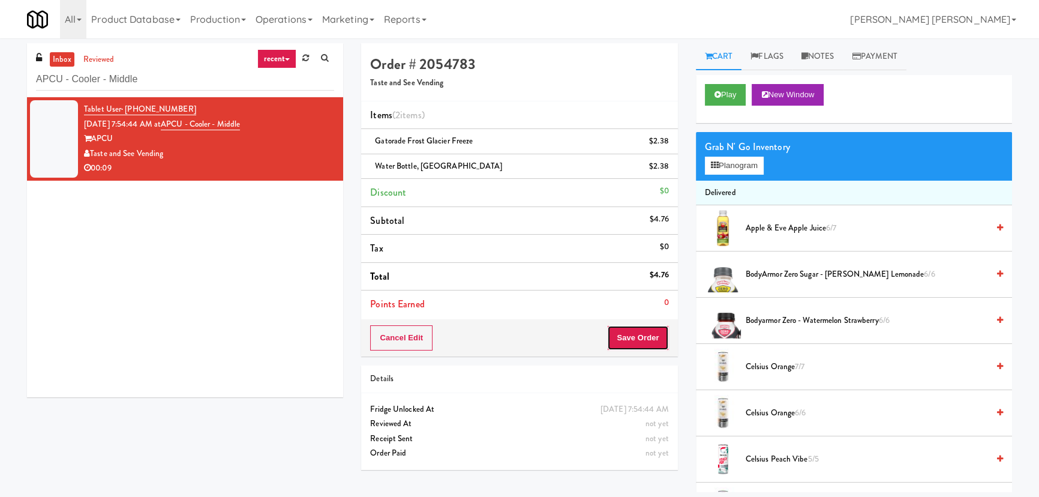
click at [636, 343] on button "Save Order" at bounding box center [637, 337] width 61 height 25
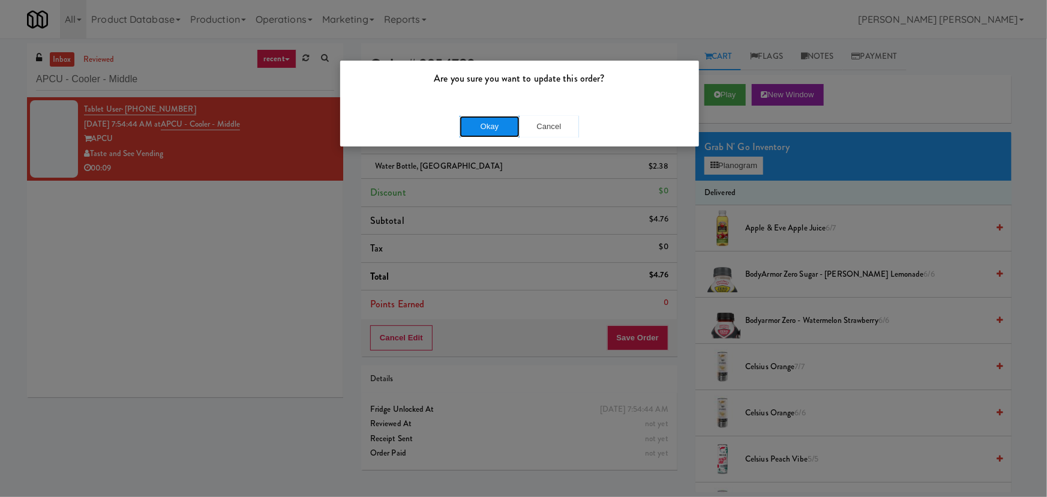
click at [495, 128] on button "Okay" at bounding box center [489, 127] width 60 height 22
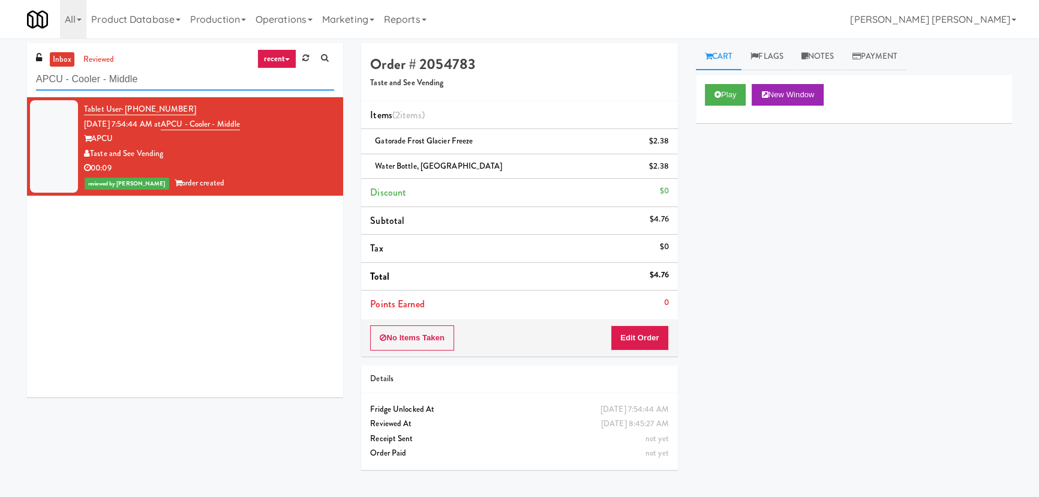
drag, startPoint x: 157, startPoint y: 81, endPoint x: 12, endPoint y: 85, distance: 145.2
click at [12, 85] on div "inbox reviewed recent all unclear take inventory issue suspicious failed recent…" at bounding box center [519, 267] width 1039 height 449
paste input "Mattr (formerly Shawcor)"
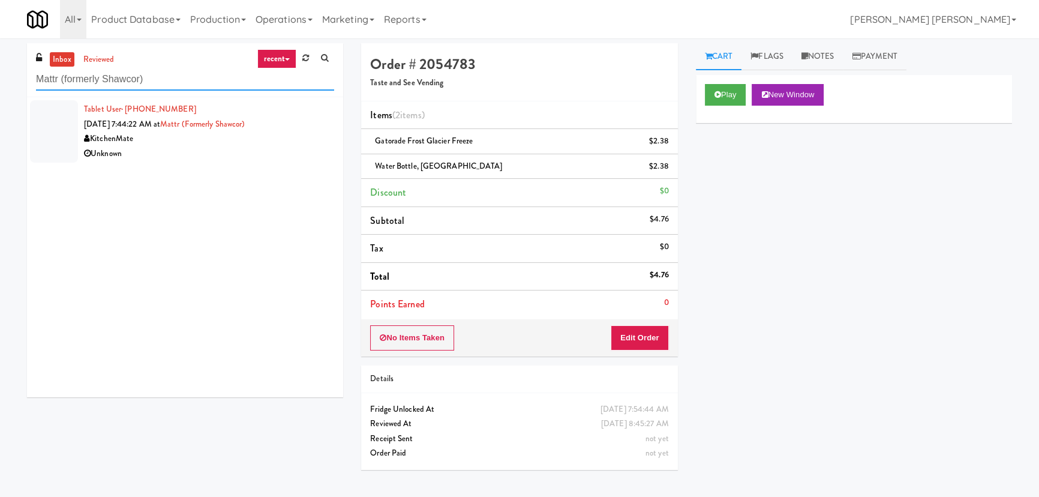
type input "Mattr (formerly Shawcor)"
click at [207, 151] on div "Unknown" at bounding box center [209, 153] width 250 height 15
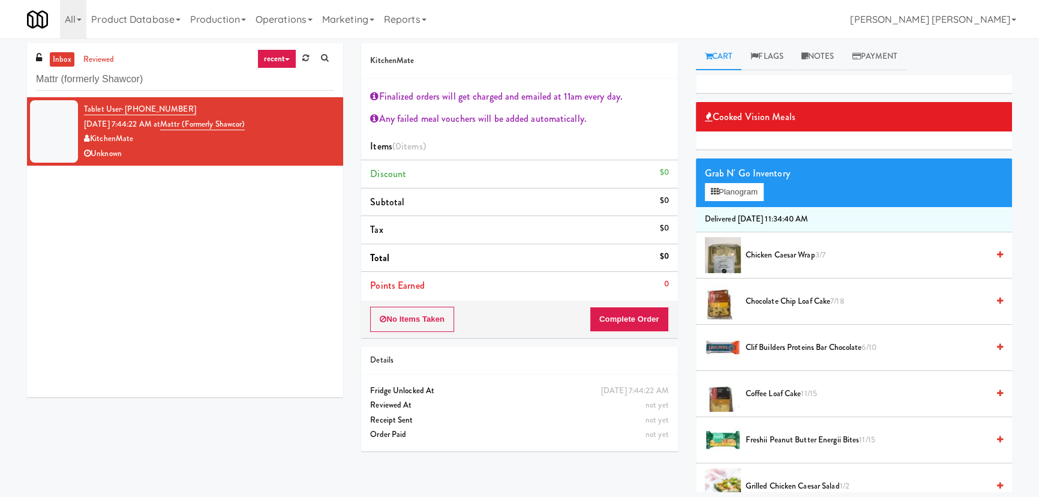
drag, startPoint x: 828, startPoint y: 54, endPoint x: 813, endPoint y: 101, distance: 49.1
click at [828, 54] on link "Notes" at bounding box center [817, 56] width 51 height 27
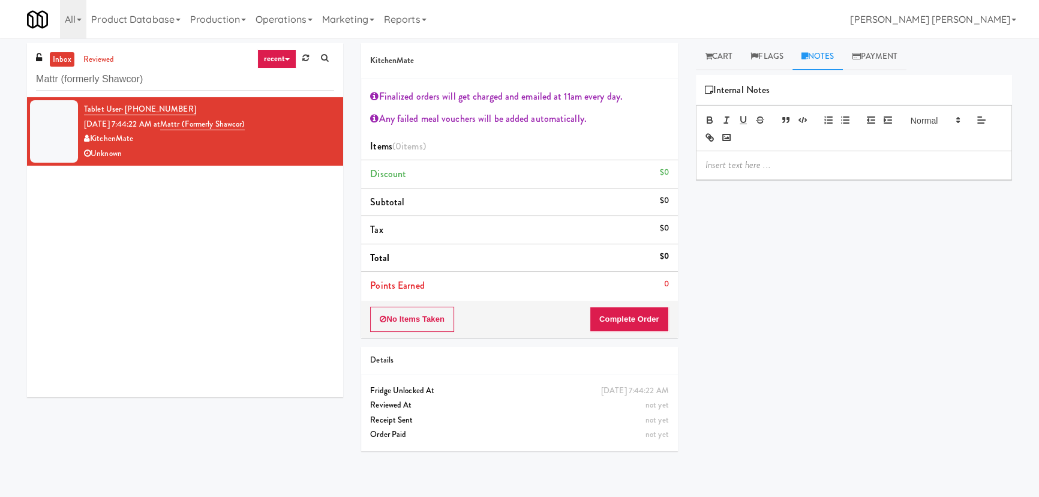
click at [798, 173] on div at bounding box center [853, 165] width 315 height 28
click at [385, 315] on icon at bounding box center [383, 319] width 7 height 8
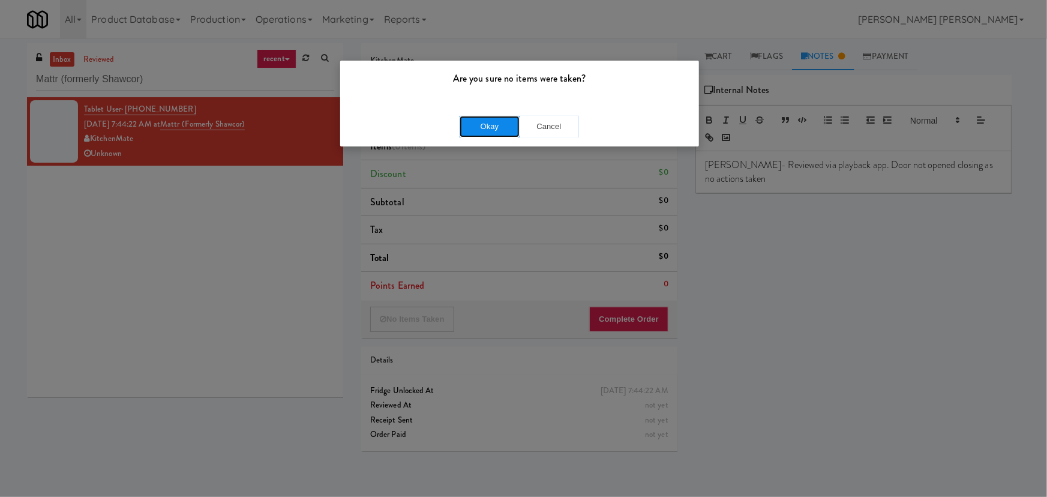
click at [486, 126] on button "Okay" at bounding box center [489, 127] width 60 height 22
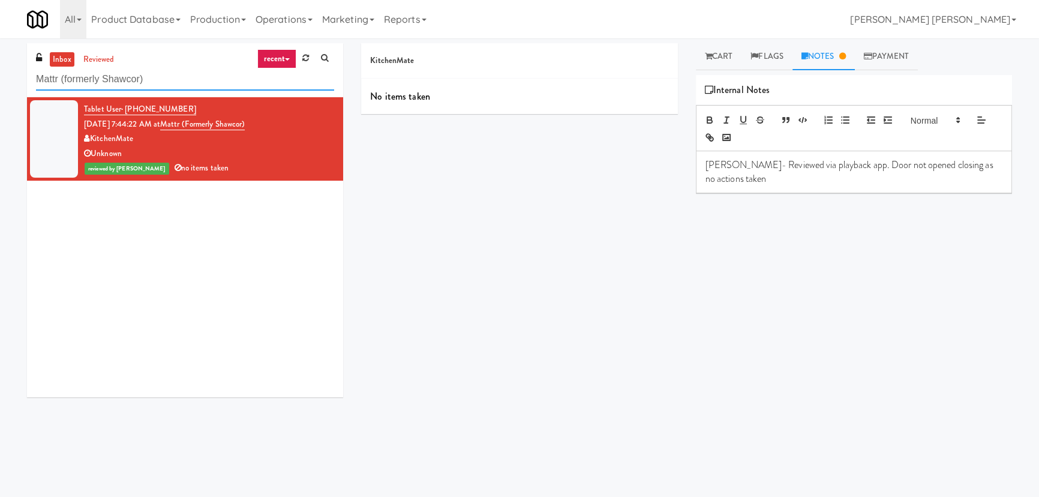
drag, startPoint x: 108, startPoint y: 85, endPoint x: 19, endPoint y: 77, distance: 89.7
click at [19, 77] on div "inbox reviewed recent all unclear take inventory issue suspicious failed recent…" at bounding box center [185, 224] width 334 height 363
paste input "1000 S Clark -Right - Ambient"
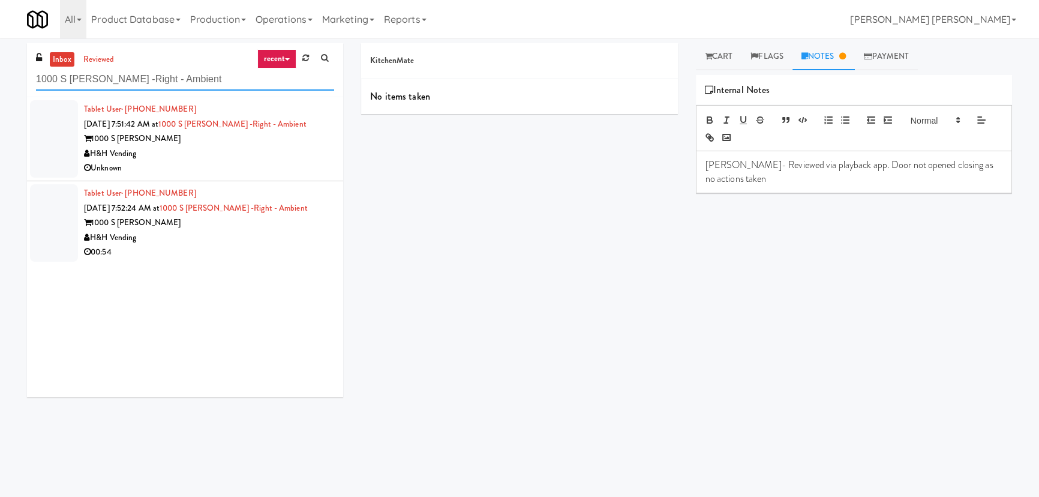
type input "1000 S Clark -Right - Ambient"
click at [220, 147] on div "H&H Vending" at bounding box center [209, 153] width 250 height 15
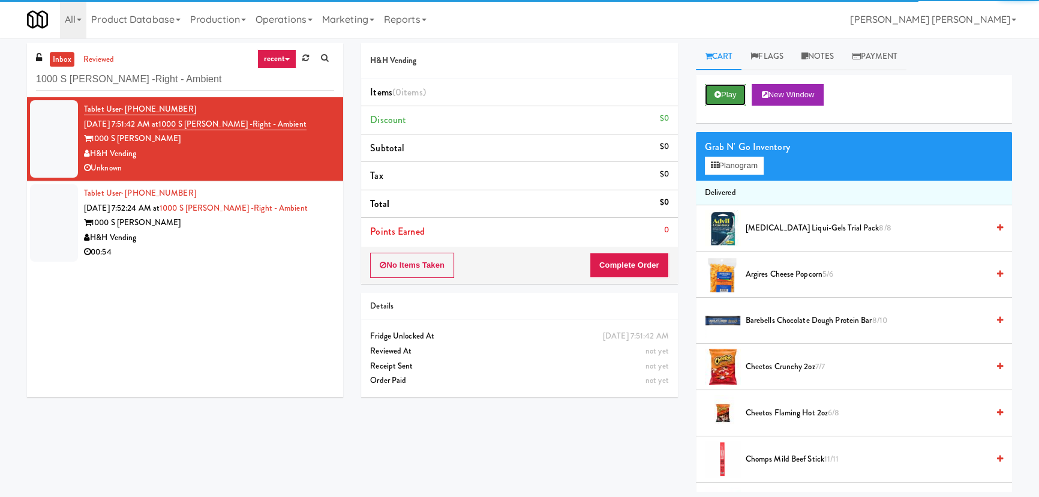
click at [719, 93] on icon at bounding box center [717, 95] width 7 height 8
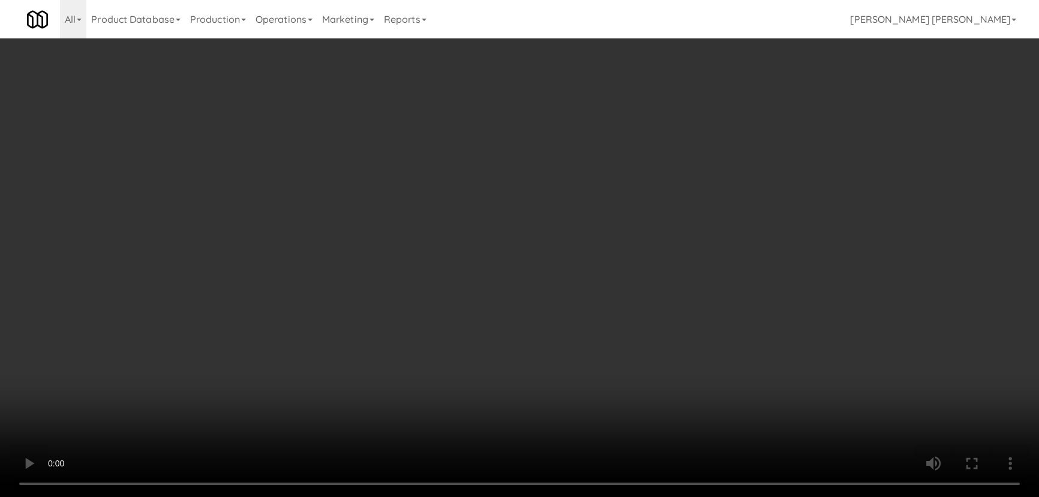
click at [592, 496] on video at bounding box center [519, 248] width 1039 height 497
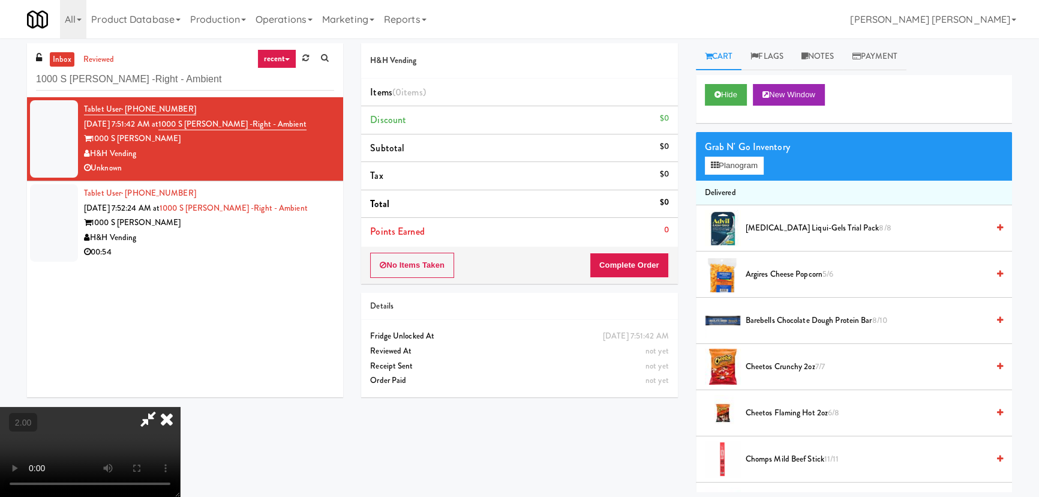
click at [180, 407] on icon at bounding box center [167, 419] width 26 height 24
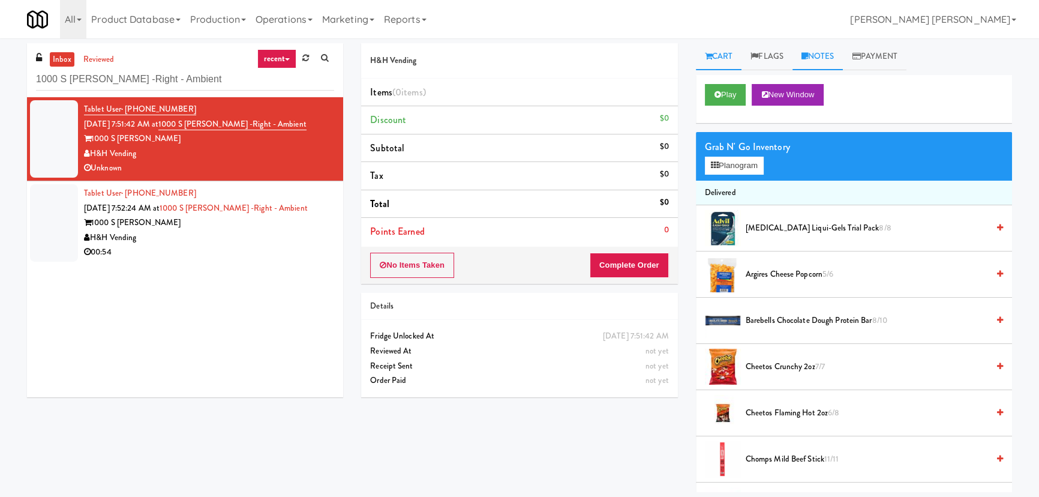
click at [819, 54] on link "Notes" at bounding box center [817, 56] width 51 height 27
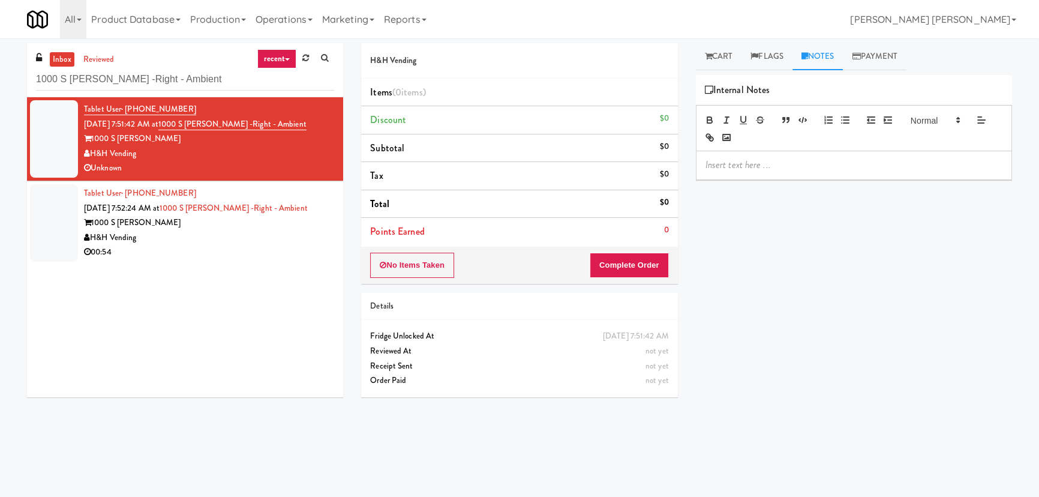
click at [733, 167] on p at bounding box center [853, 164] width 297 height 13
click at [426, 260] on button "No Items Taken" at bounding box center [412, 265] width 84 height 25
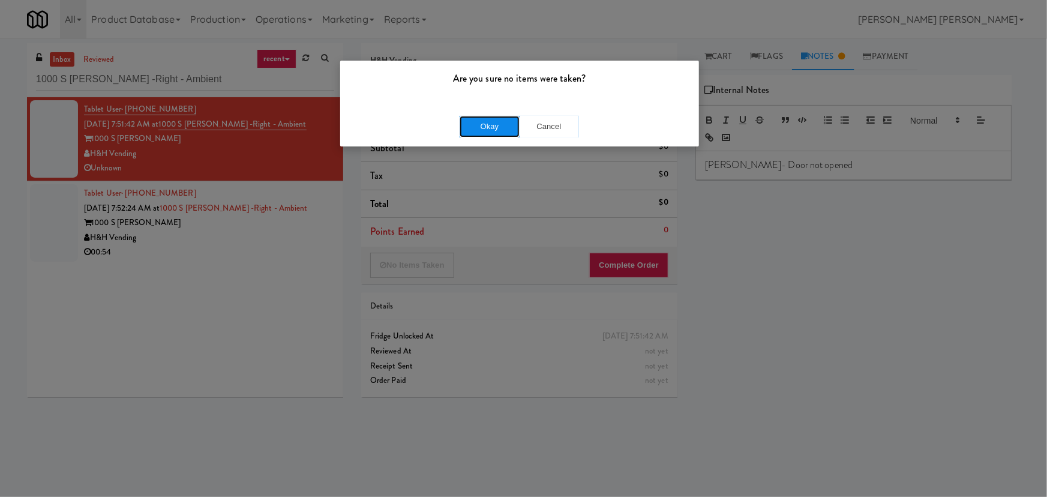
click at [485, 130] on button "Okay" at bounding box center [489, 127] width 60 height 22
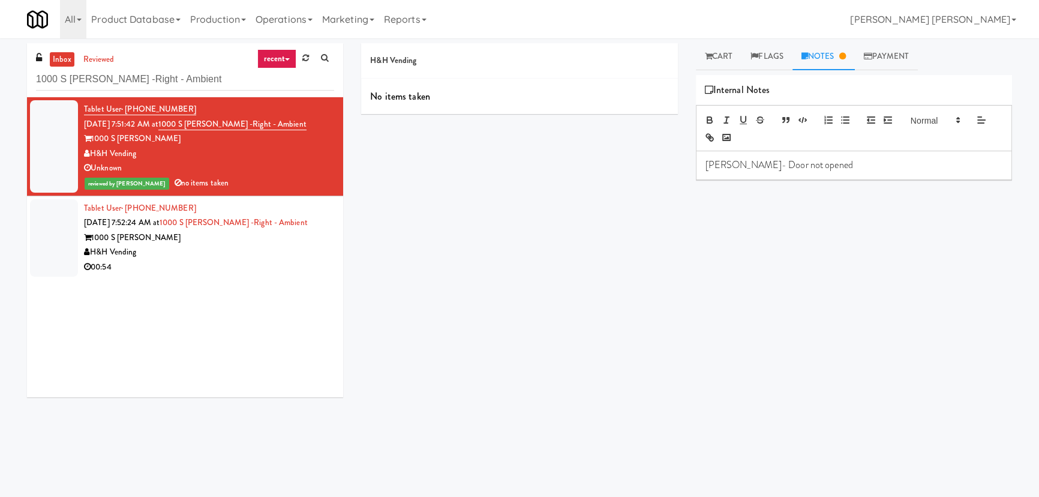
click at [256, 256] on div "H&H Vending" at bounding box center [209, 252] width 250 height 15
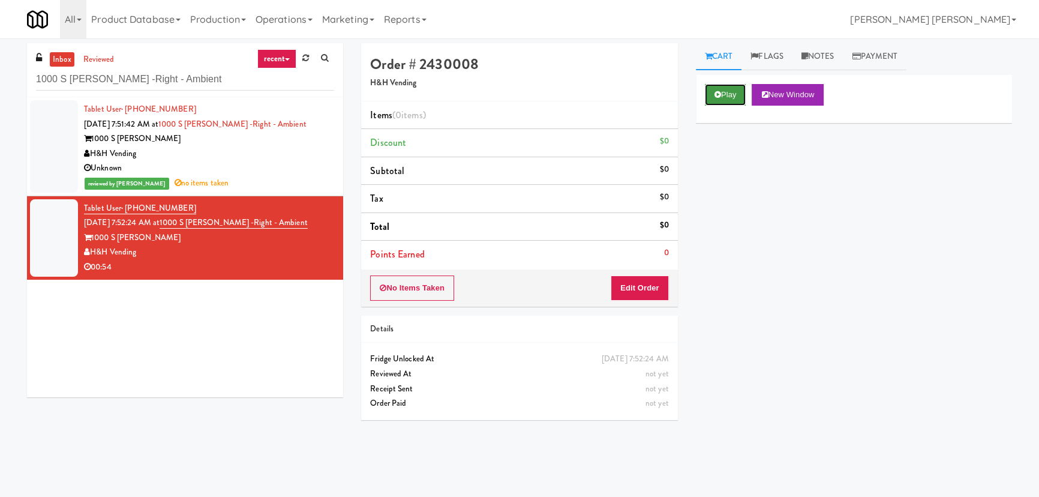
click at [712, 99] on button "Play" at bounding box center [725, 95] width 41 height 22
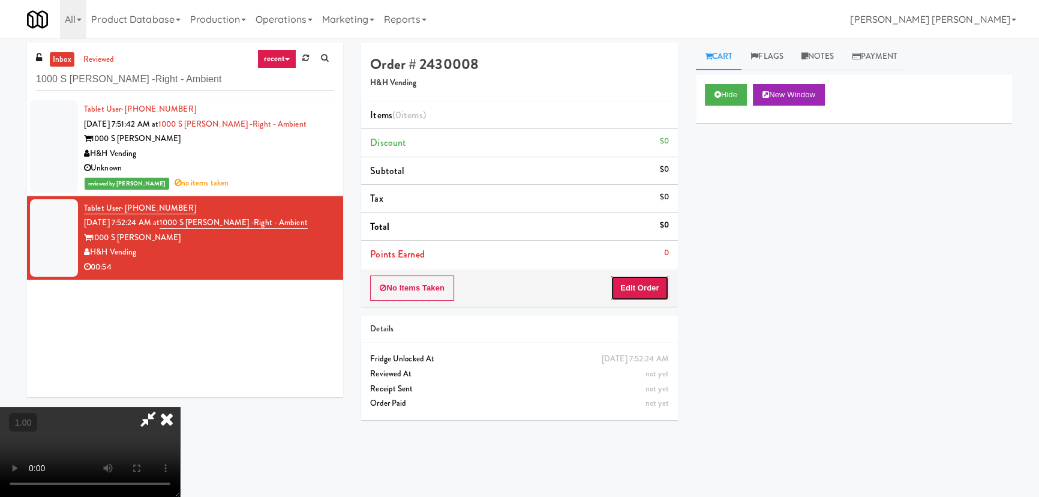
click at [648, 289] on button "Edit Order" at bounding box center [640, 287] width 58 height 25
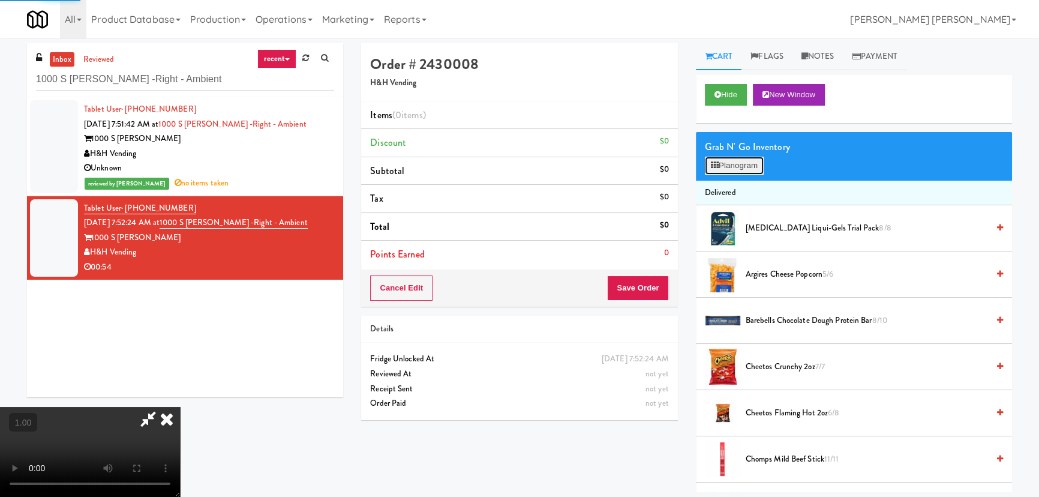
click at [741, 165] on button "Planogram" at bounding box center [734, 166] width 59 height 18
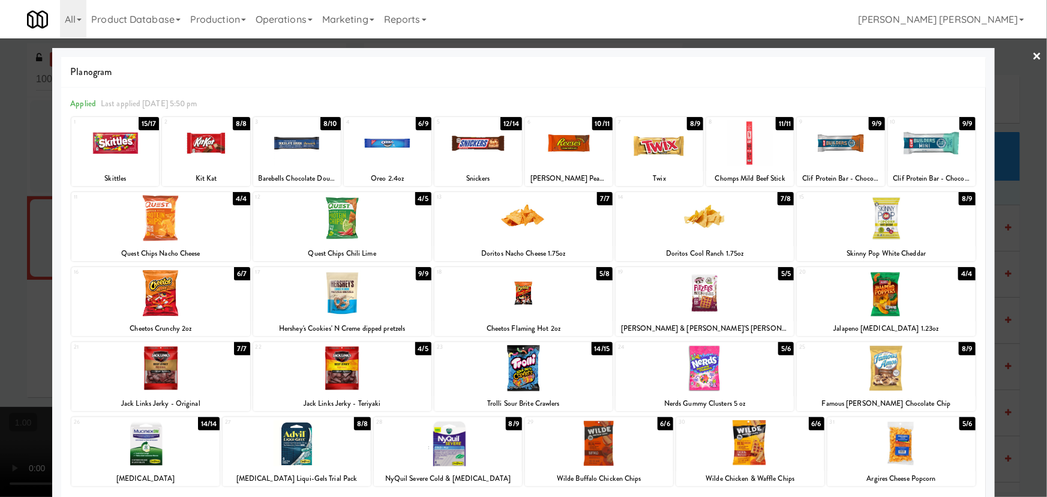
click at [528, 292] on div at bounding box center [523, 293] width 178 height 46
click at [170, 310] on div at bounding box center [160, 293] width 178 height 46
click at [334, 222] on div at bounding box center [342, 218] width 178 height 46
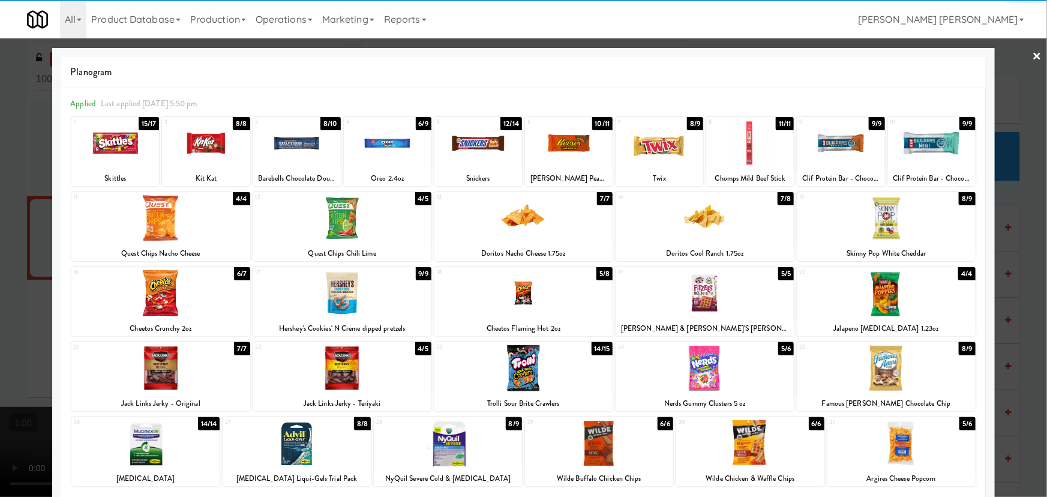
click at [1033, 49] on link "×" at bounding box center [1037, 56] width 10 height 37
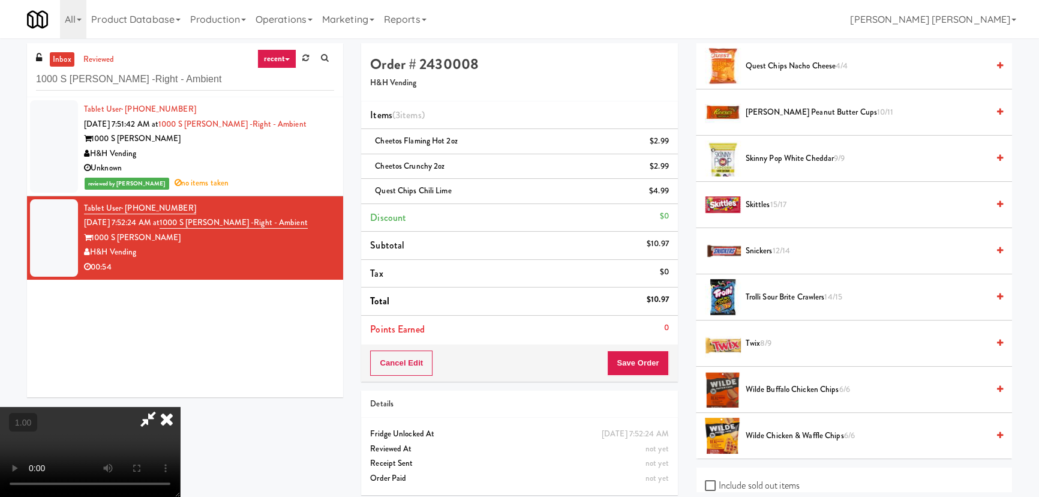
scroll to position [1036, 0]
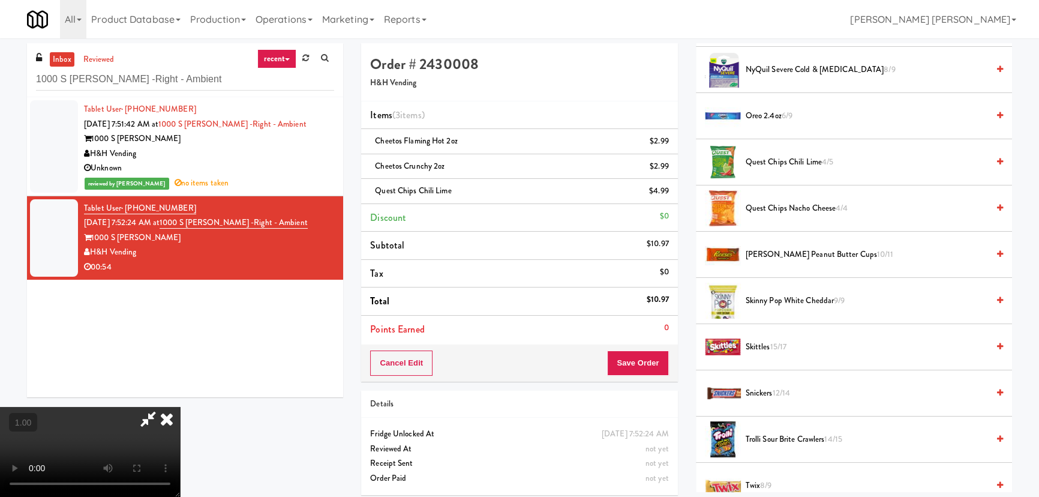
click at [773, 300] on span "Skinny Pop White Cheddar 9/9" at bounding box center [867, 300] width 242 height 15
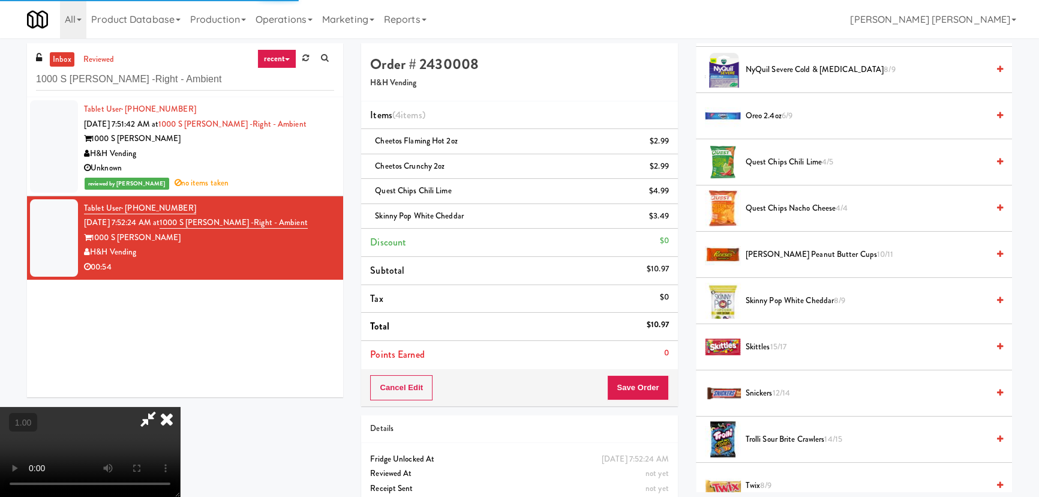
click at [180, 407] on icon at bounding box center [167, 419] width 26 height 24
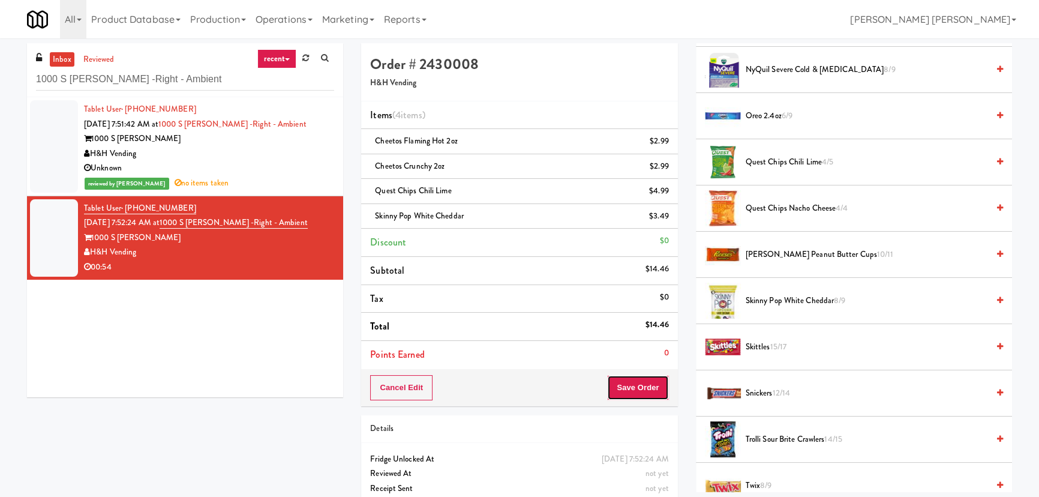
click at [647, 384] on button "Save Order" at bounding box center [637, 387] width 61 height 25
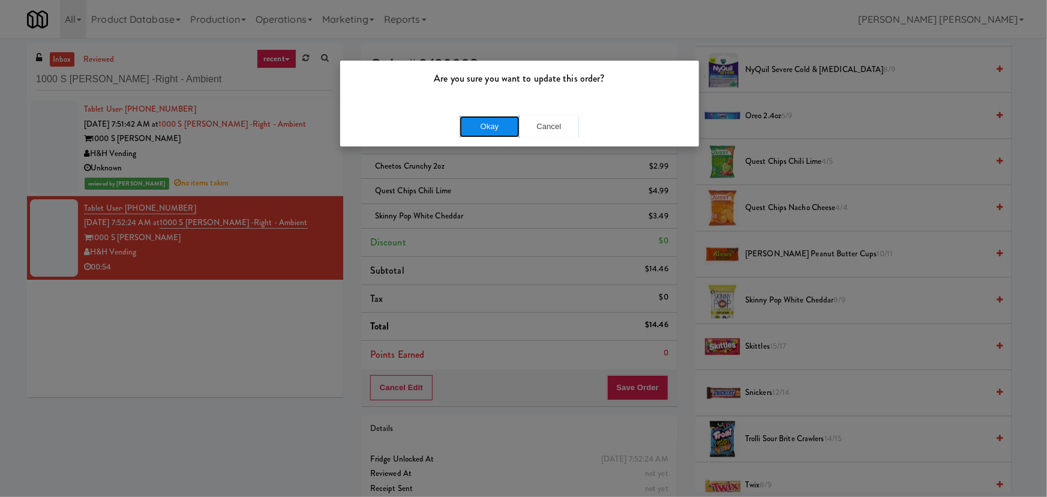
click at [501, 122] on button "Okay" at bounding box center [489, 127] width 60 height 22
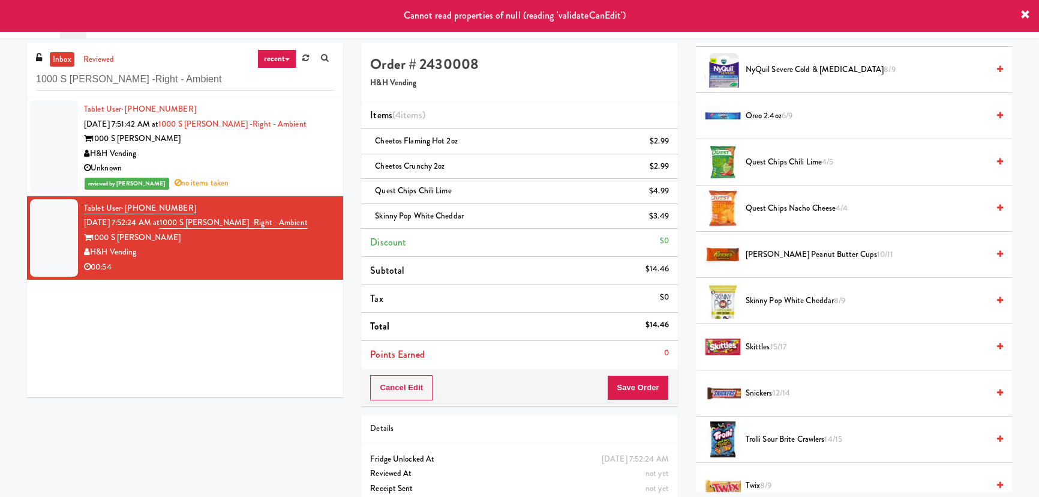
click at [281, 168] on div "Unknown" at bounding box center [209, 168] width 250 height 15
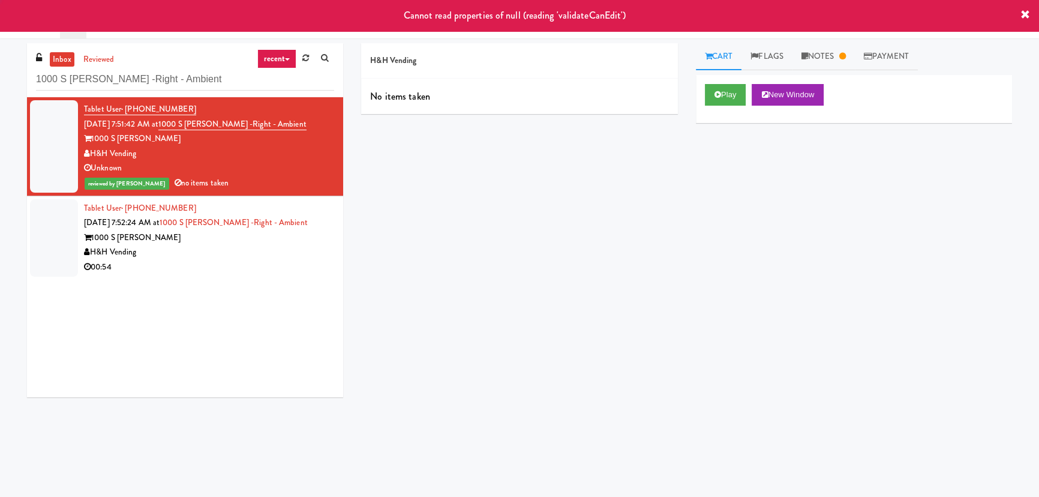
click at [287, 263] on div "00:54" at bounding box center [209, 267] width 250 height 15
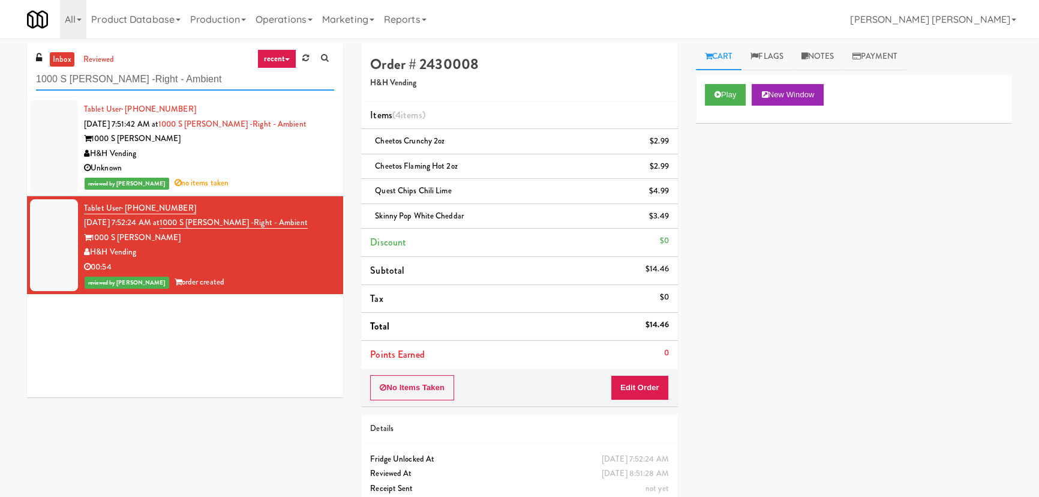
drag, startPoint x: 180, startPoint y: 78, endPoint x: -19, endPoint y: 84, distance: 199.2
click at [0, 84] on html "Are you sure you want to update this order? Okay Cancel Okay Are you sure you w…" at bounding box center [519, 248] width 1039 height 497
paste input "Ring Power Main Breakroom Cabinet 1"
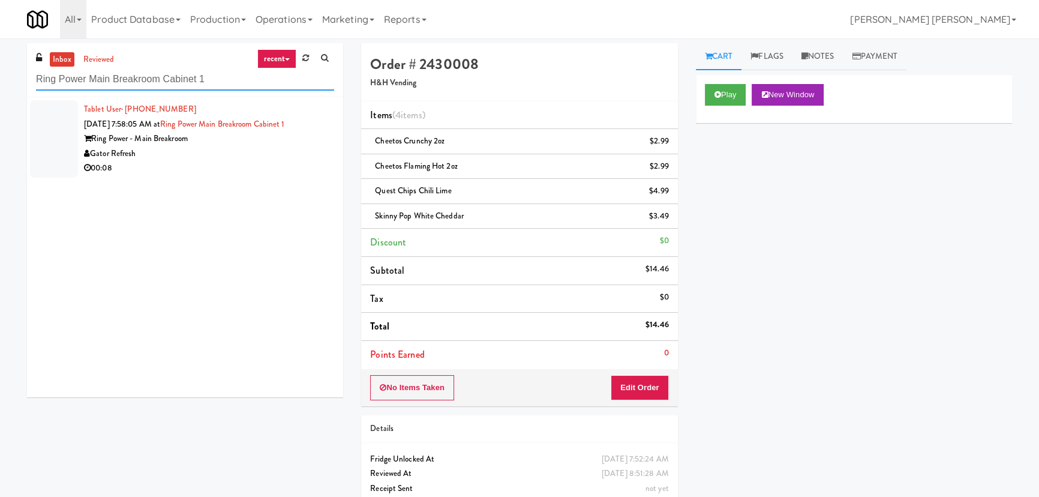
type input "Ring Power Main Breakroom Cabinet 1"
click at [251, 177] on li "Tablet User · (407) 747-0825 Aug 29, 2025 7:58:05 AM at Ring Power Main Breakro…" at bounding box center [185, 138] width 316 height 83
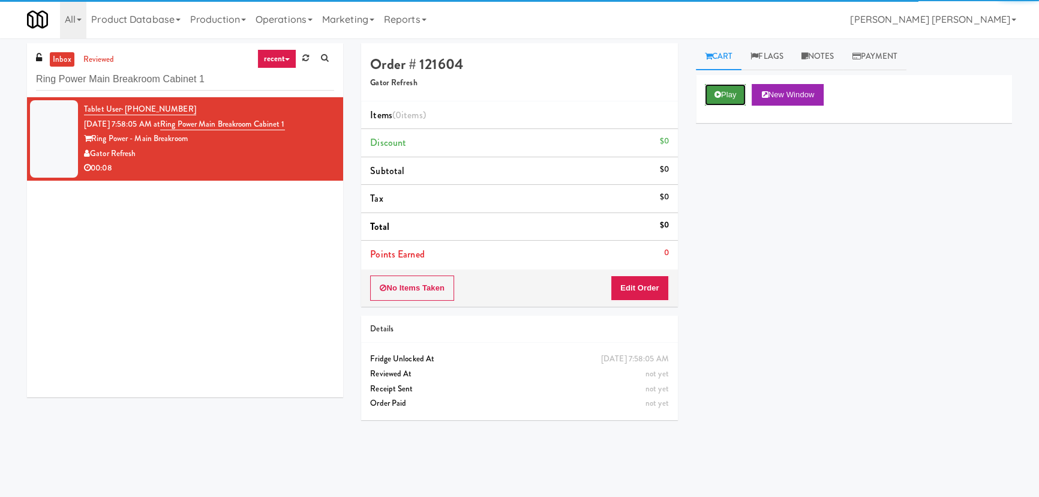
click at [729, 98] on button "Play" at bounding box center [725, 95] width 41 height 22
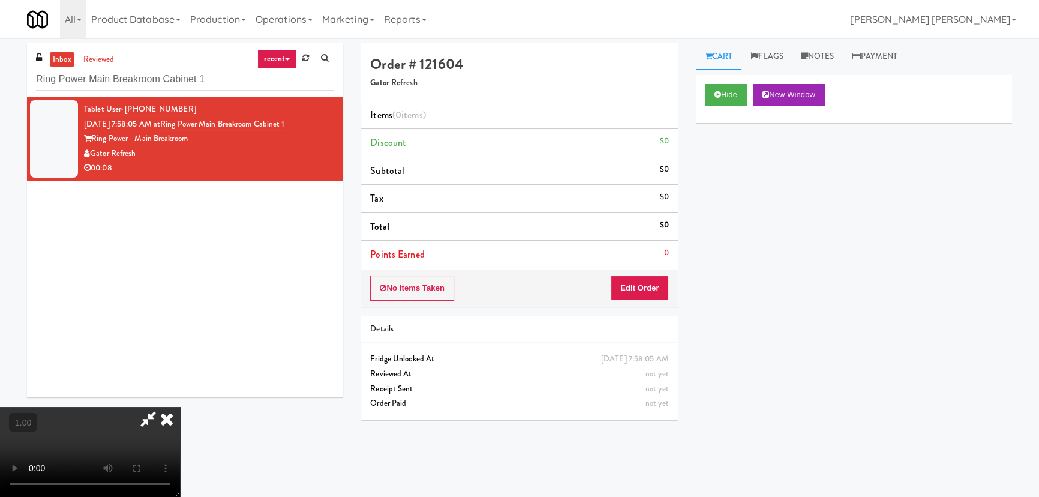
scroll to position [25, 0]
click at [638, 285] on button "Edit Order" at bounding box center [640, 287] width 58 height 25
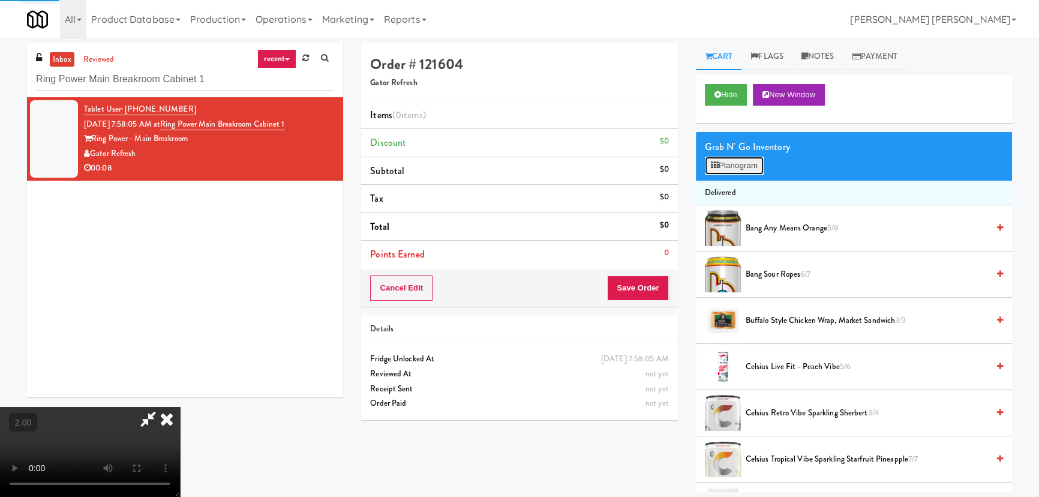
click at [726, 169] on button "Planogram" at bounding box center [734, 166] width 59 height 18
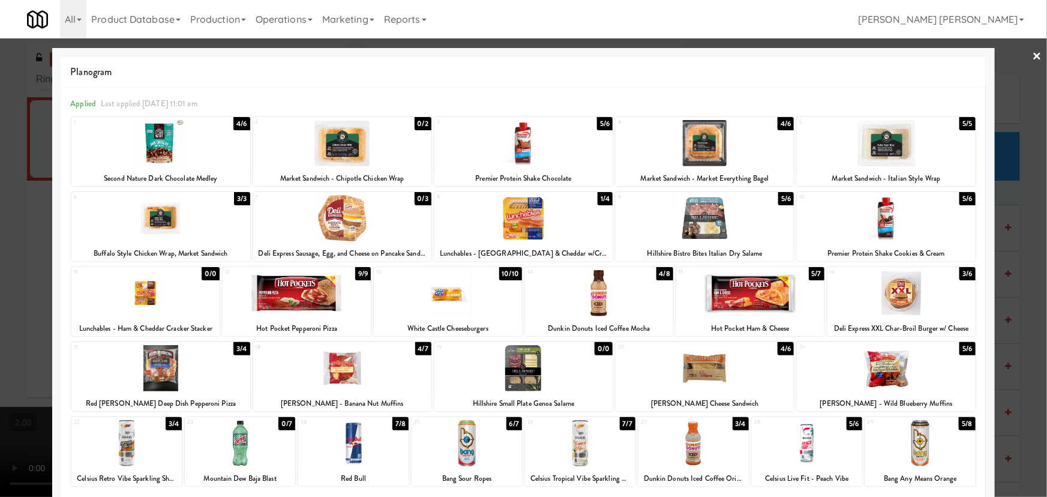
click at [601, 308] on div at bounding box center [599, 293] width 148 height 46
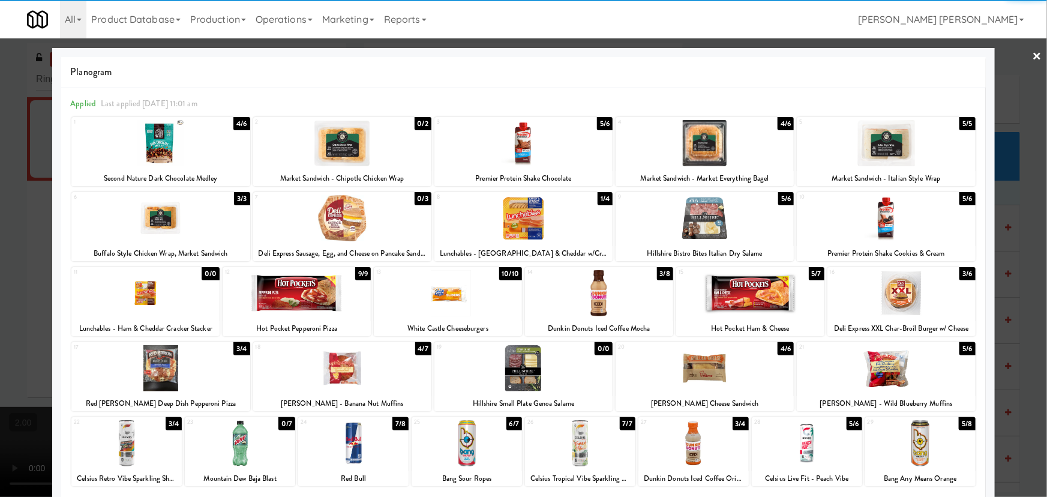
click at [351, 452] on div at bounding box center [353, 443] width 110 height 46
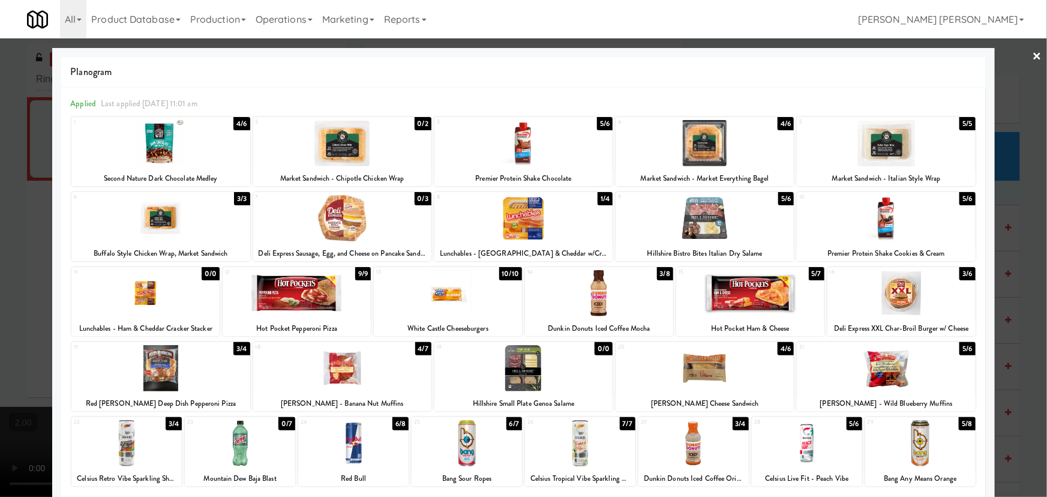
click at [1032, 50] on link "×" at bounding box center [1037, 56] width 10 height 37
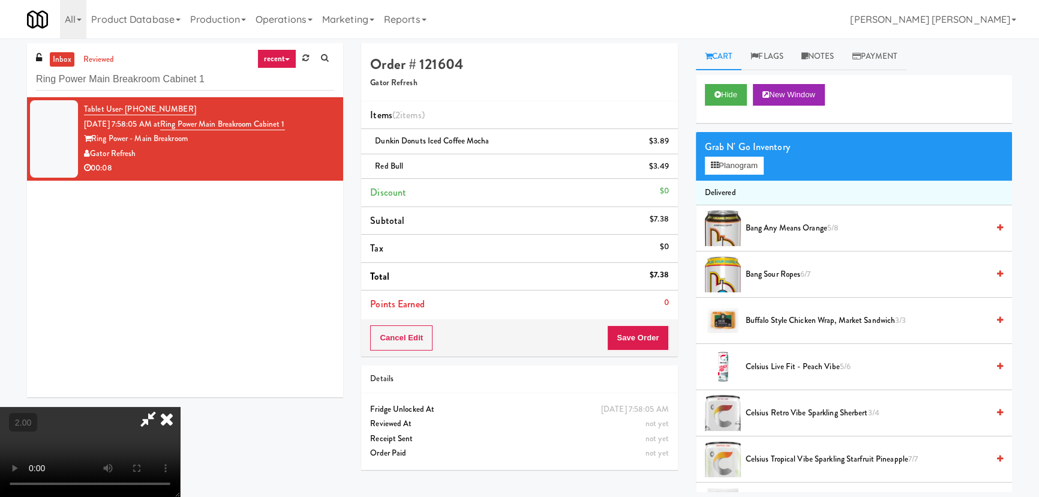
click at [180, 407] on video at bounding box center [90, 452] width 180 height 90
click at [180, 407] on icon at bounding box center [167, 419] width 26 height 24
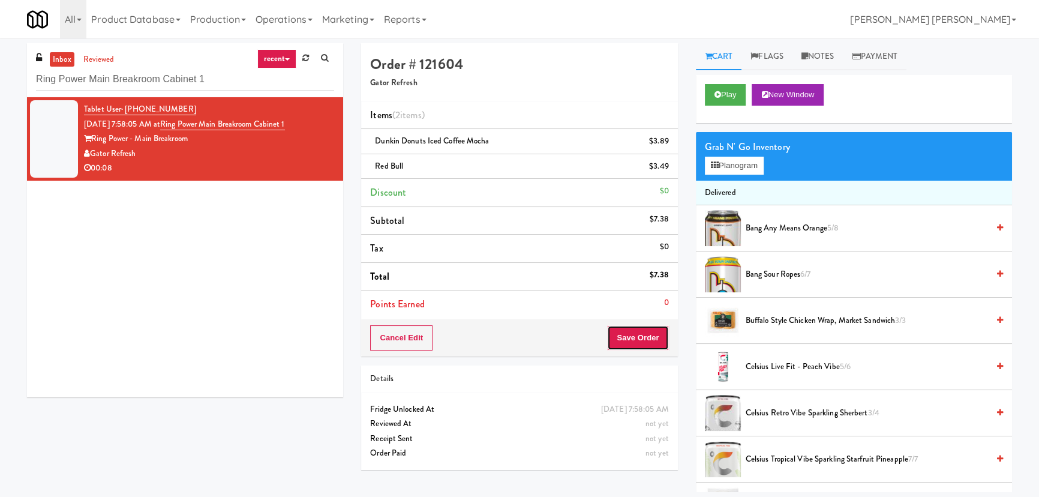
click at [636, 333] on button "Save Order" at bounding box center [637, 337] width 61 height 25
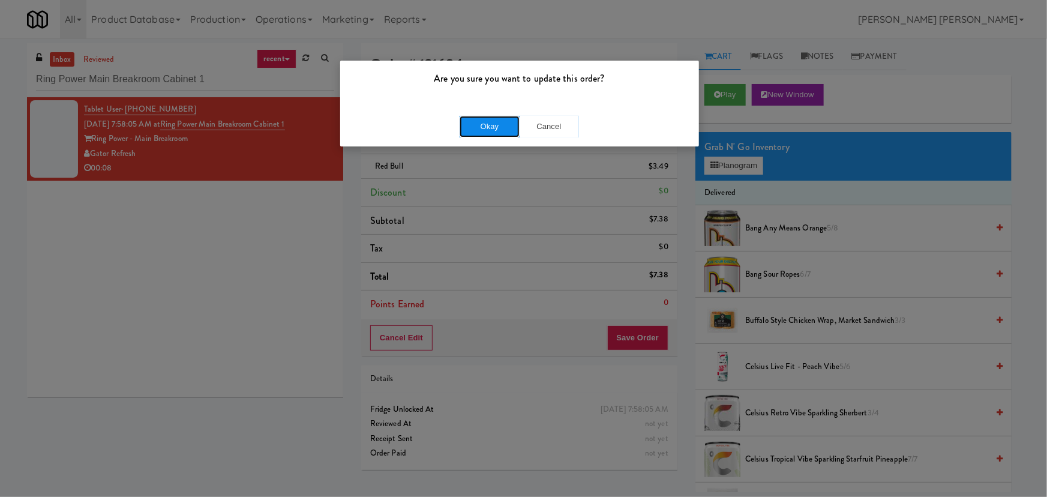
click at [492, 124] on button "Okay" at bounding box center [489, 127] width 60 height 22
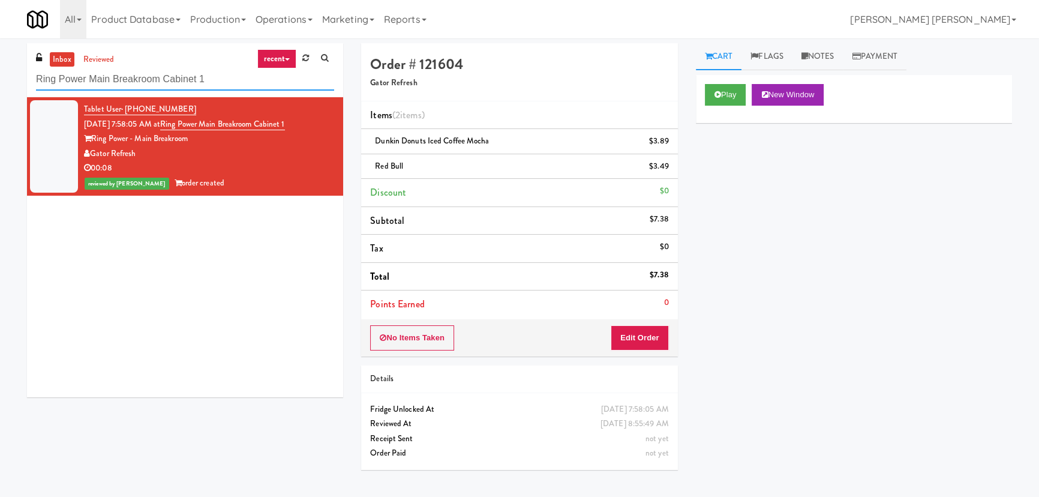
drag, startPoint x: 218, startPoint y: 82, endPoint x: -246, endPoint y: 107, distance: 464.4
click at [0, 107] on html "Are you sure you want to update this order? Okay Cancel Okay Are you sure you w…" at bounding box center [519, 248] width 1039 height 497
paste input "Gateway Lofts - Pantry"
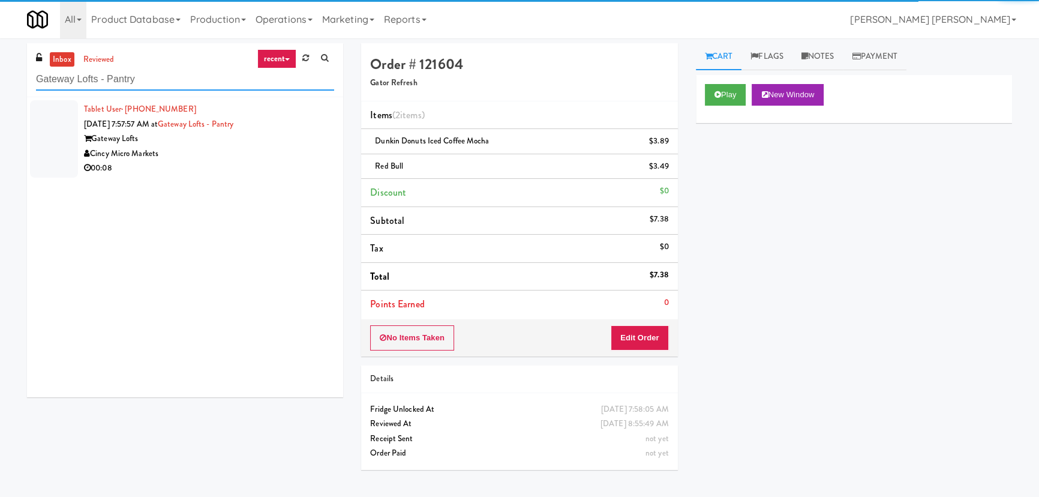
type input "Gateway Lofts - Pantry"
click at [222, 157] on div "Cincy Micro Markets" at bounding box center [209, 153] width 250 height 15
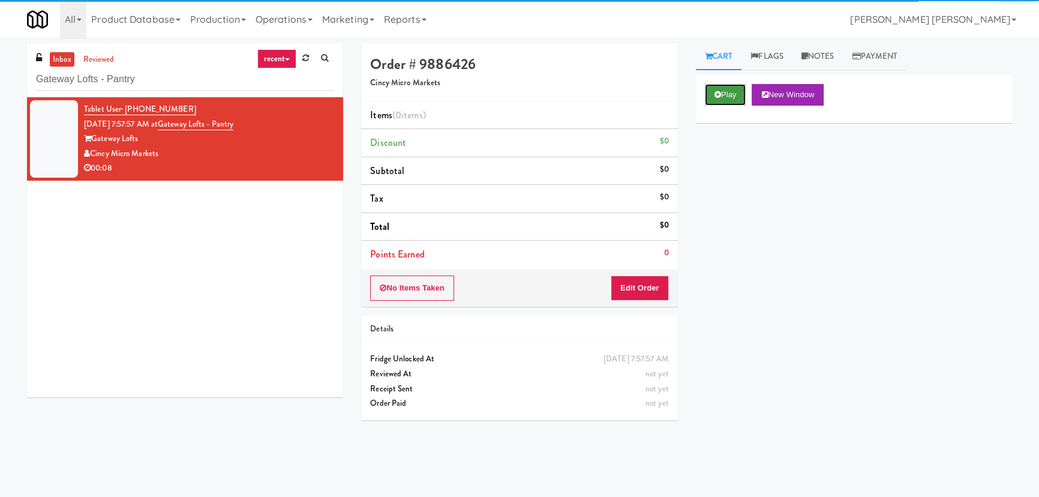
click at [725, 100] on button "Play" at bounding box center [725, 95] width 41 height 22
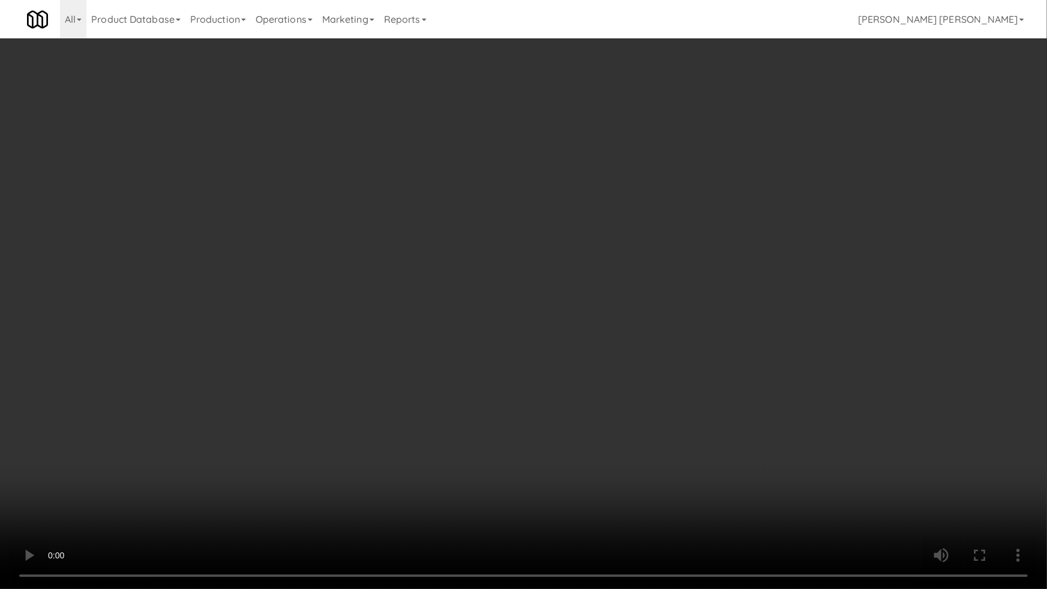
drag, startPoint x: 566, startPoint y: 530, endPoint x: 572, endPoint y: 529, distance: 6.1
click at [566, 496] on video at bounding box center [523, 294] width 1047 height 589
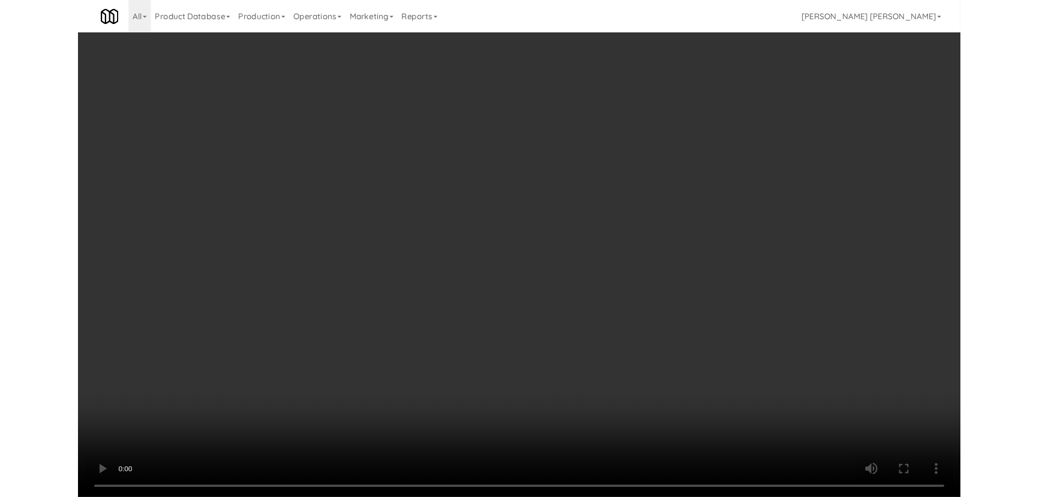
scroll to position [25, 0]
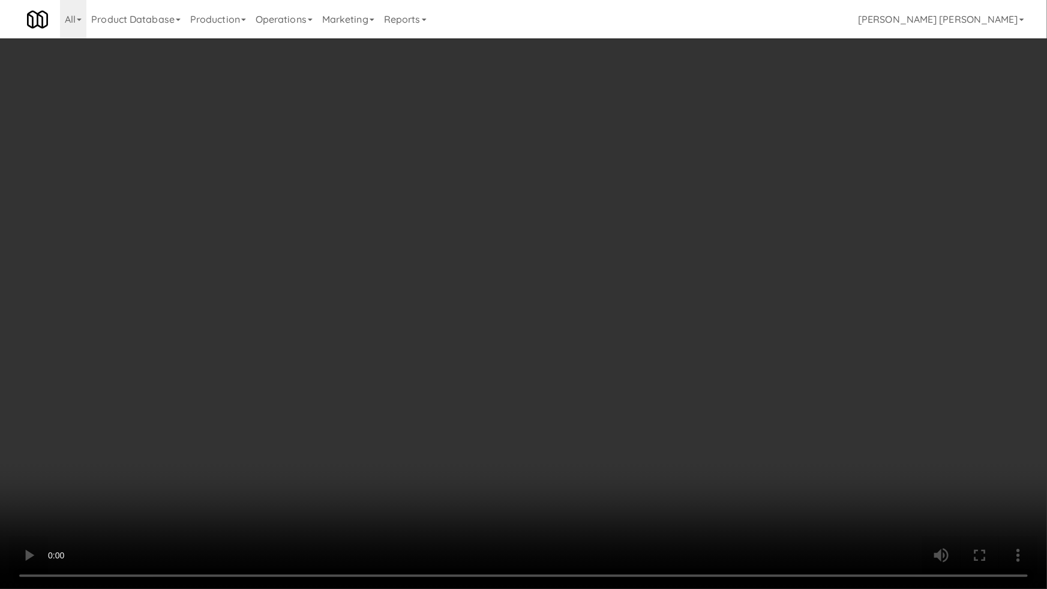
click at [1038, 414] on video at bounding box center [523, 294] width 1047 height 589
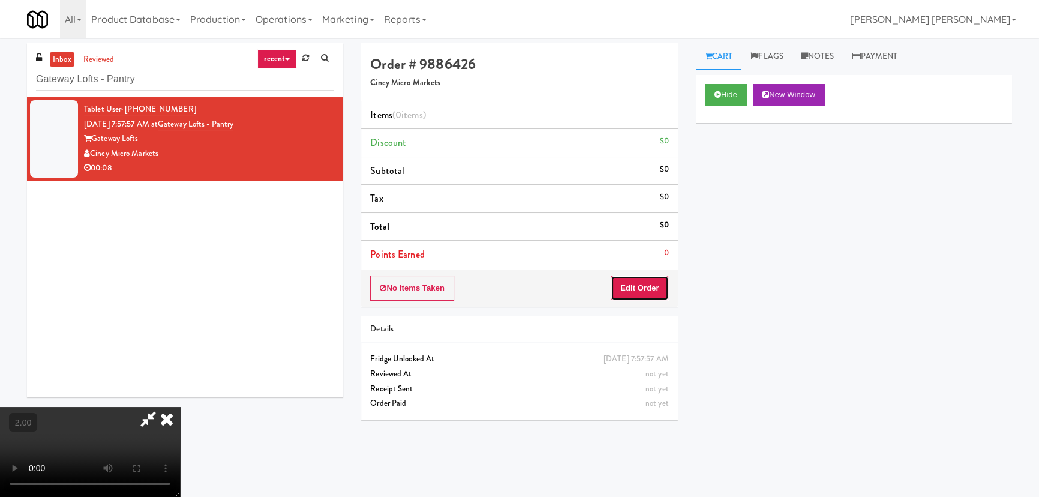
click at [642, 287] on button "Edit Order" at bounding box center [640, 287] width 58 height 25
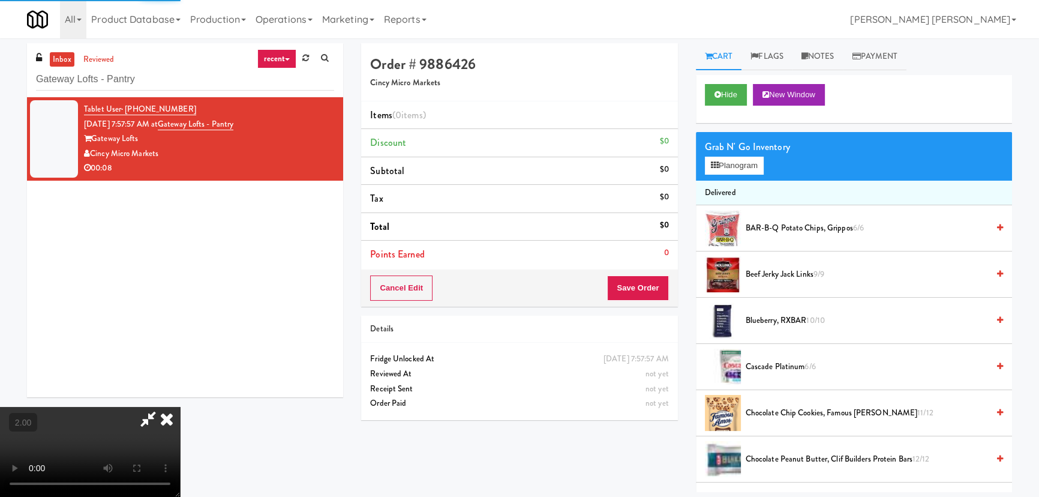
click at [765, 275] on span "Beef Jerky Jack Links 9/9" at bounding box center [867, 274] width 242 height 15
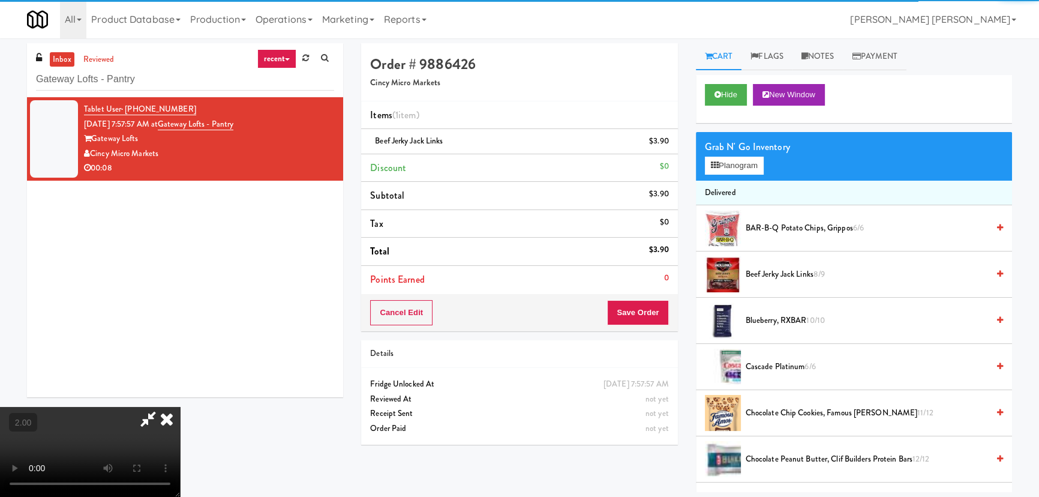
scroll to position [0, 0]
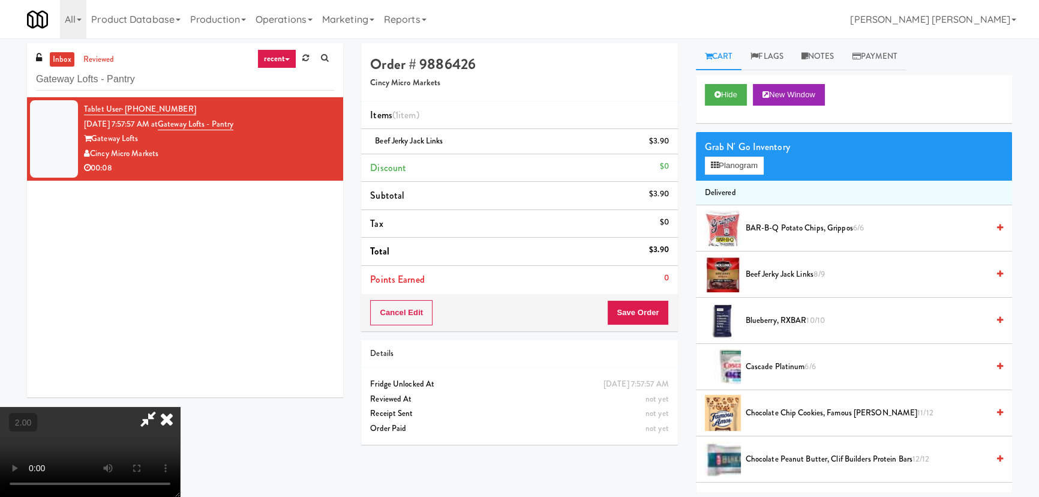
click at [180, 407] on icon at bounding box center [167, 419] width 26 height 24
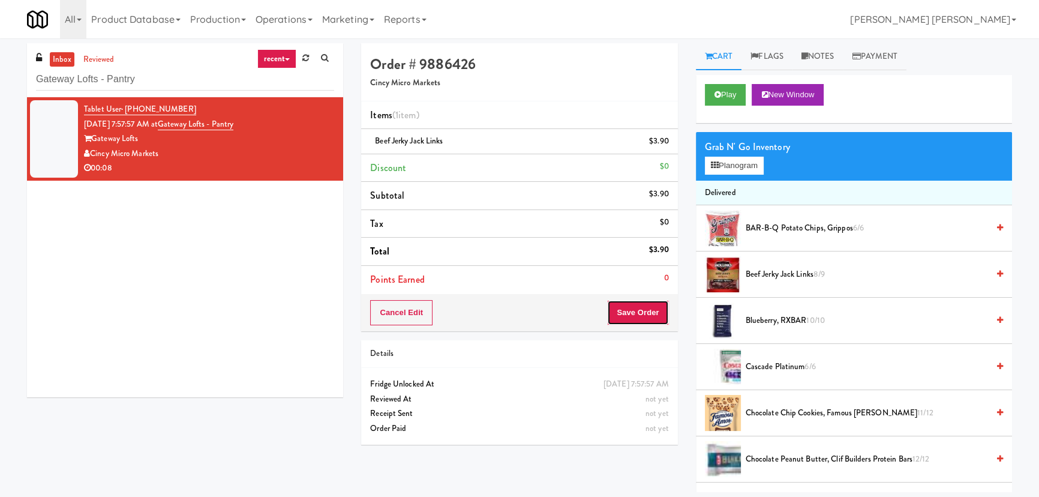
click at [629, 310] on button "Save Order" at bounding box center [637, 312] width 61 height 25
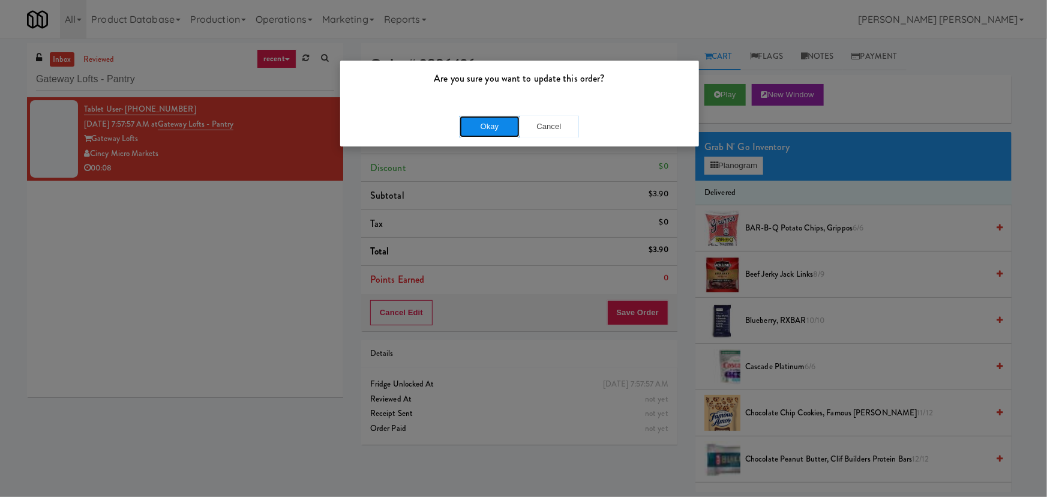
click at [479, 124] on button "Okay" at bounding box center [489, 127] width 60 height 22
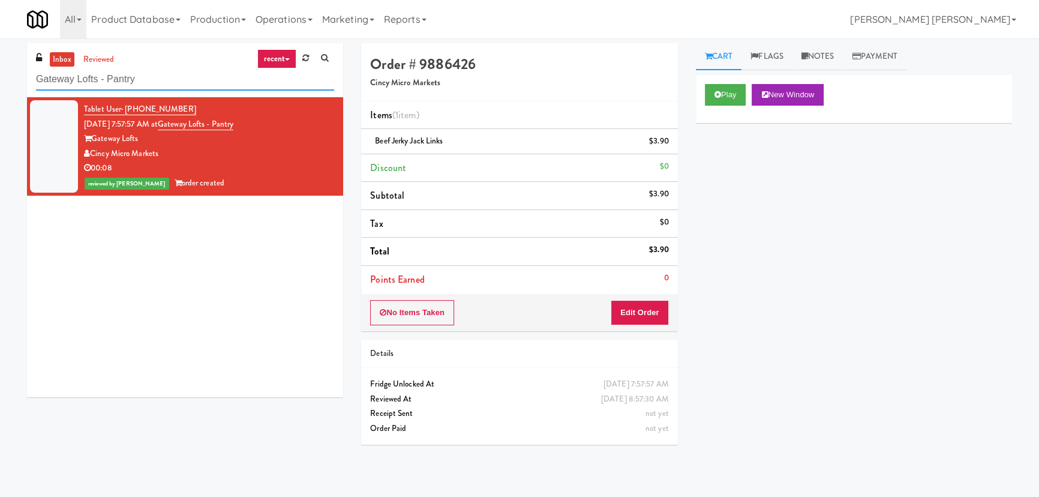
drag, startPoint x: 149, startPoint y: 82, endPoint x: -46, endPoint y: 58, distance: 196.3
click at [0, 58] on html "Are you sure you want to update this order? Okay Cancel Okay Are you sure you w…" at bounding box center [519, 248] width 1039 height 497
paste input "Pinnacle - Ambient R"
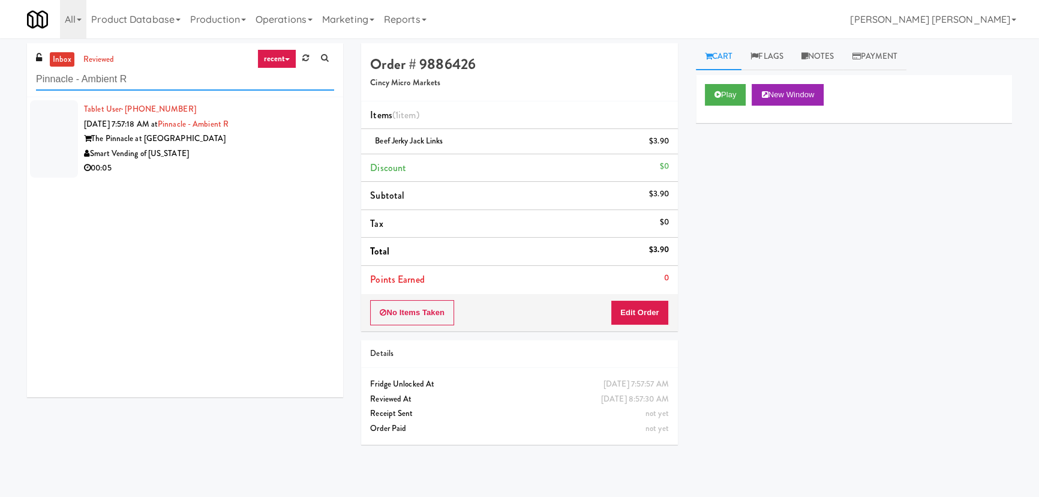
type input "Pinnacle - Ambient R"
click at [265, 158] on div "Smart Vending of [US_STATE]" at bounding box center [209, 153] width 250 height 15
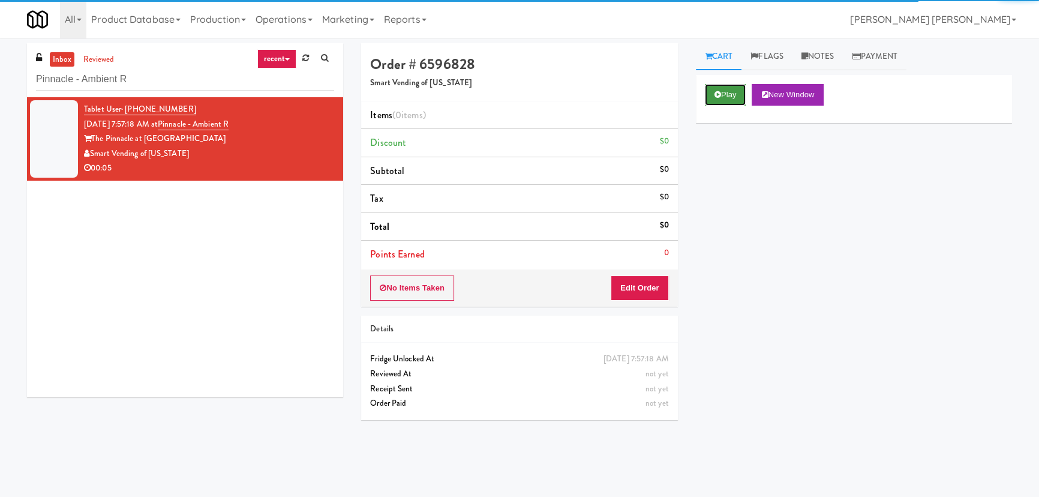
click at [716, 96] on icon at bounding box center [717, 95] width 7 height 8
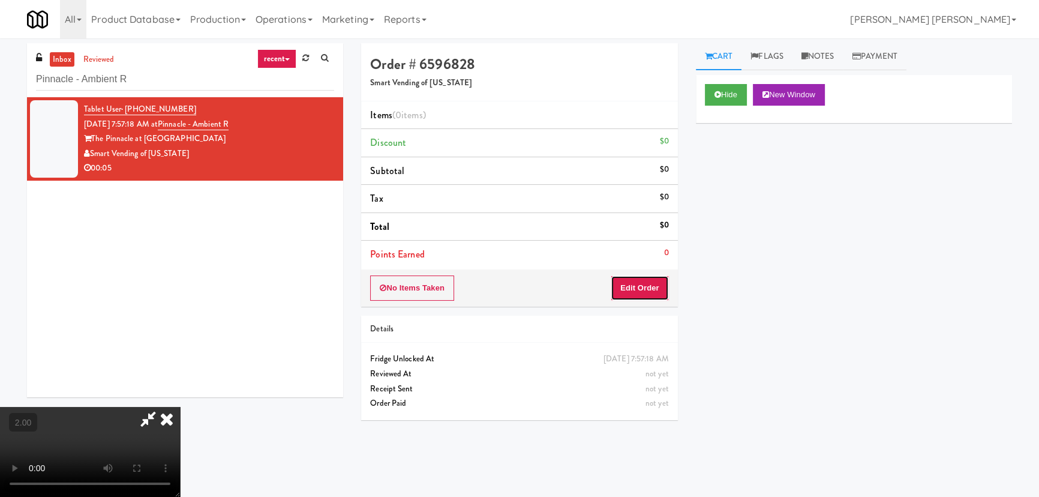
click at [641, 289] on button "Edit Order" at bounding box center [640, 287] width 58 height 25
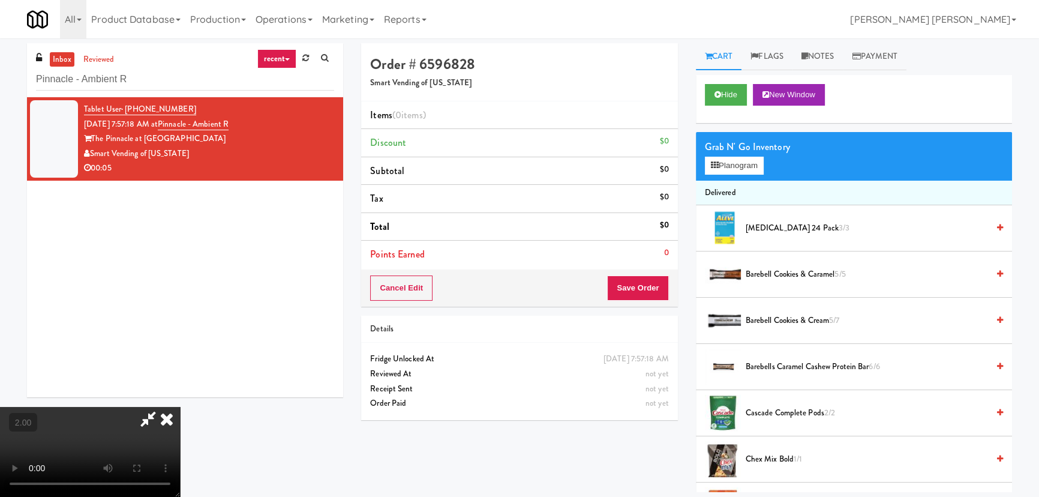
click at [779, 317] on span "Barebell Cookies & Cream 5/7" at bounding box center [867, 320] width 242 height 15
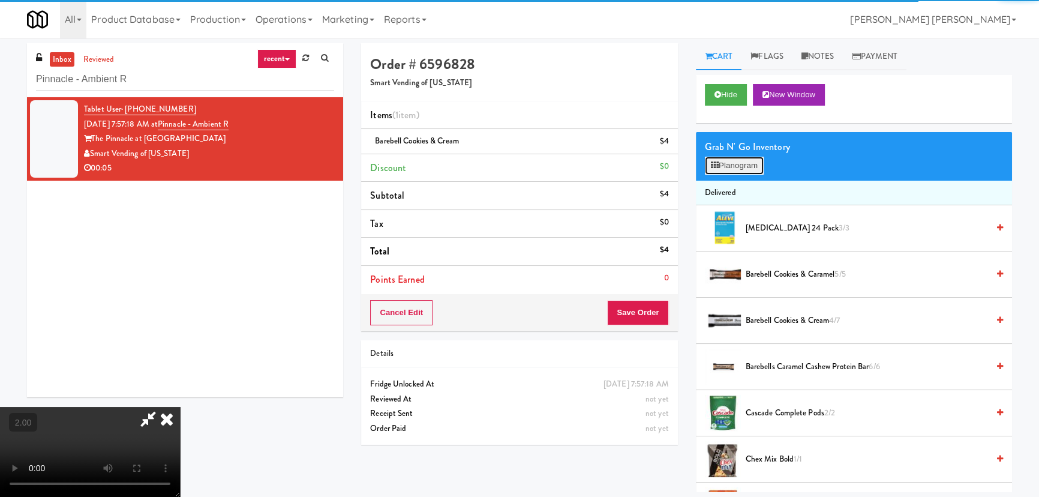
click at [728, 167] on button "Planogram" at bounding box center [734, 166] width 59 height 18
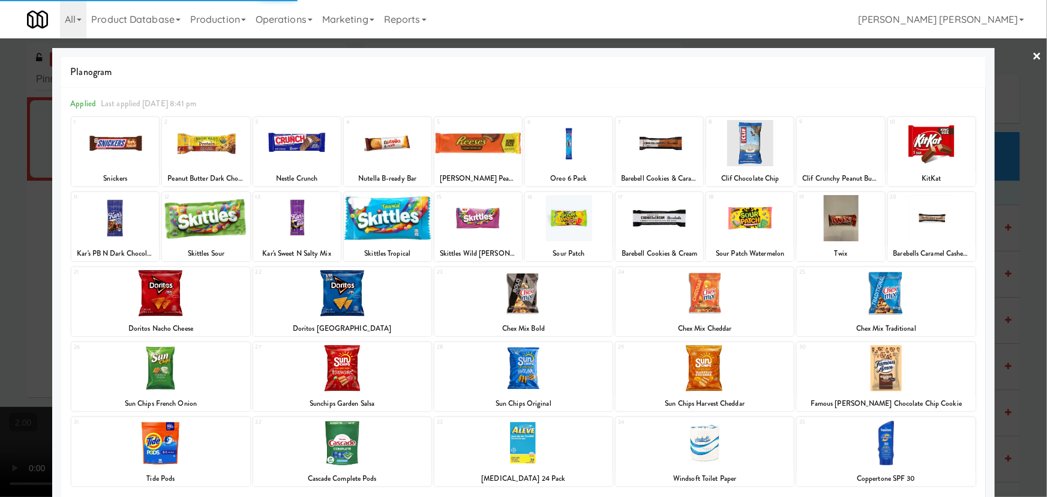
click at [1032, 56] on link "×" at bounding box center [1037, 56] width 10 height 37
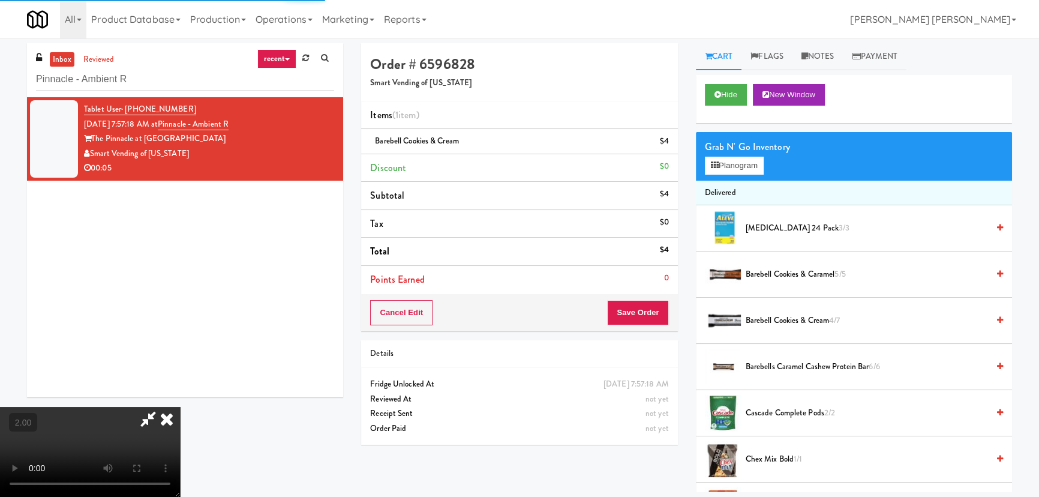
drag, startPoint x: 605, startPoint y: 158, endPoint x: 614, endPoint y: 275, distance: 117.3
click at [180, 407] on icon at bounding box center [167, 419] width 26 height 24
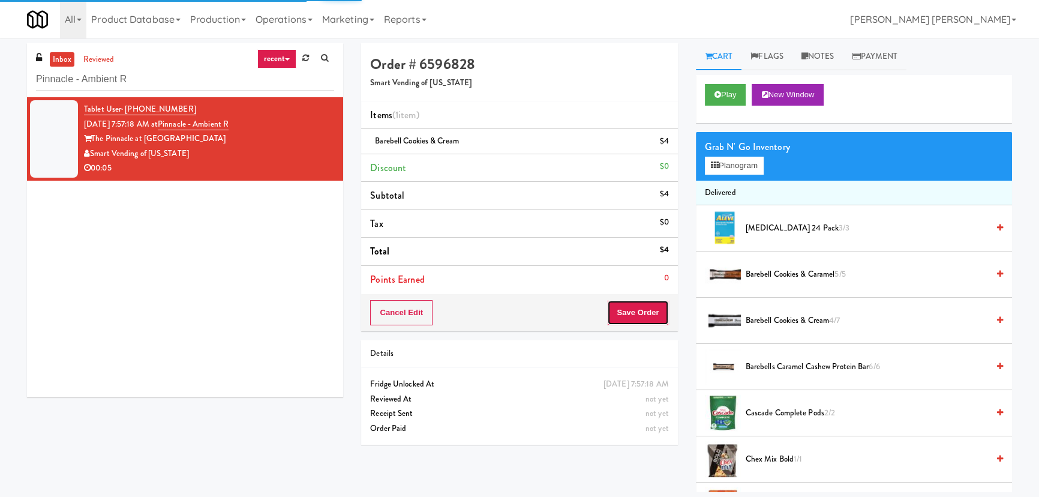
click at [633, 309] on button "Save Order" at bounding box center [637, 312] width 61 height 25
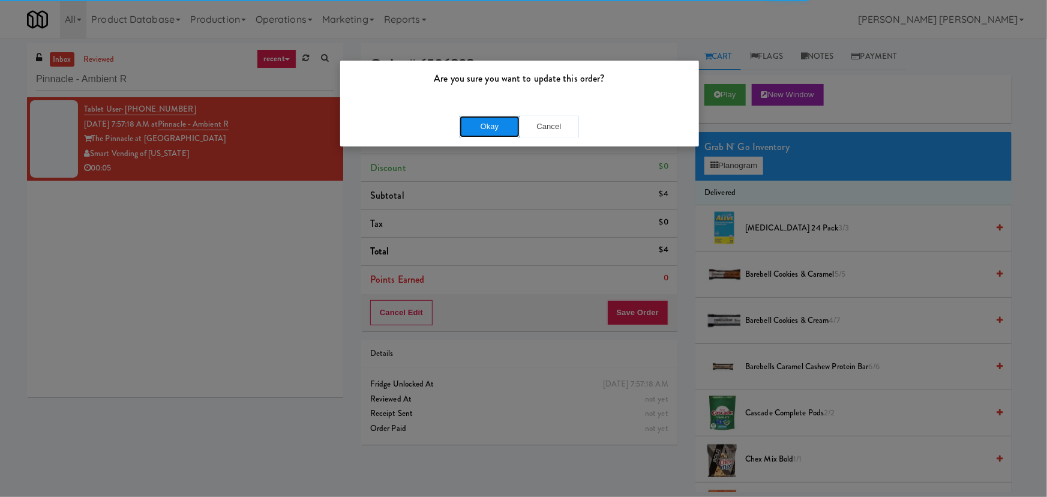
click at [489, 121] on button "Okay" at bounding box center [489, 127] width 60 height 22
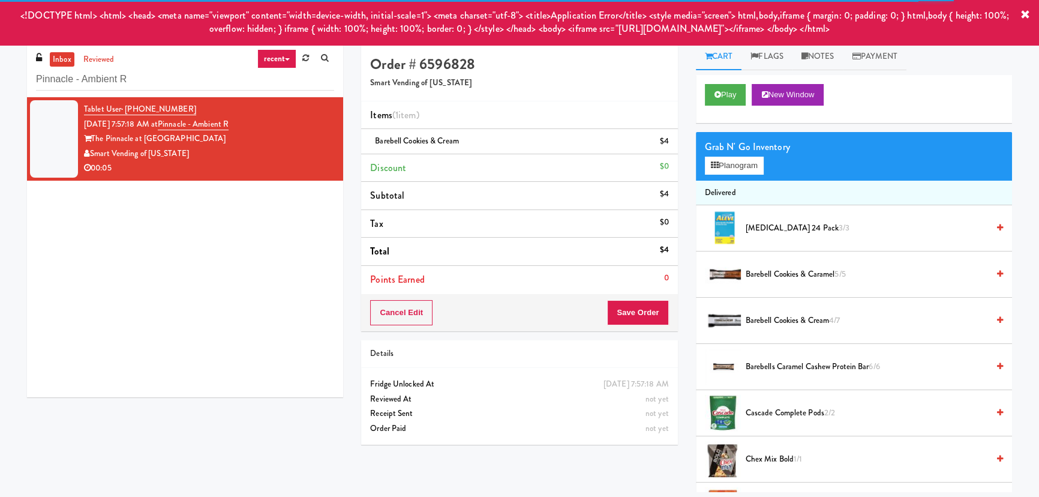
click at [1029, 11] on icon at bounding box center [1025, 15] width 10 height 10
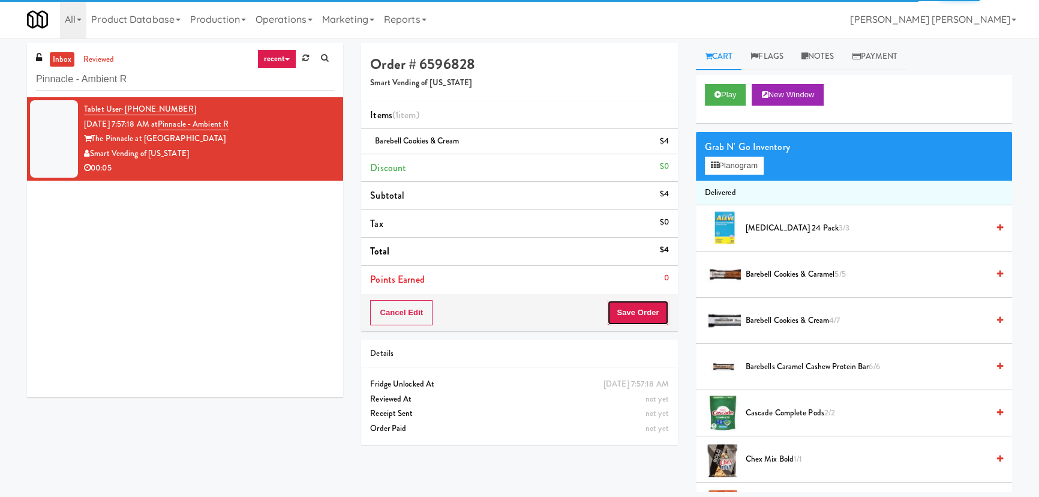
click at [632, 318] on button "Save Order" at bounding box center [637, 312] width 61 height 25
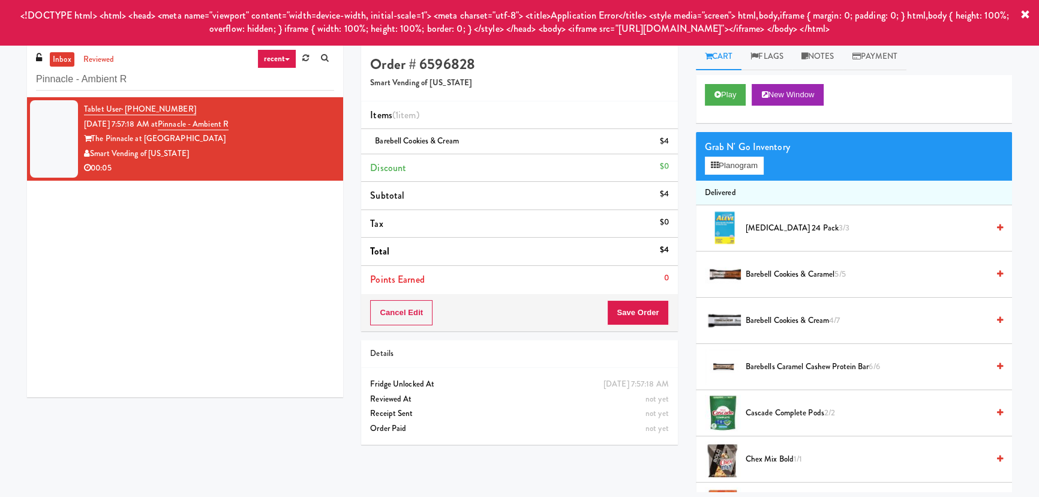
click at [1024, 8] on div "<!DOCTYPE html> <html> <head> <meta name="viewport" content="width=device-width…" at bounding box center [519, 22] width 1039 height 45
click at [1026, 10] on icon at bounding box center [1025, 15] width 10 height 10
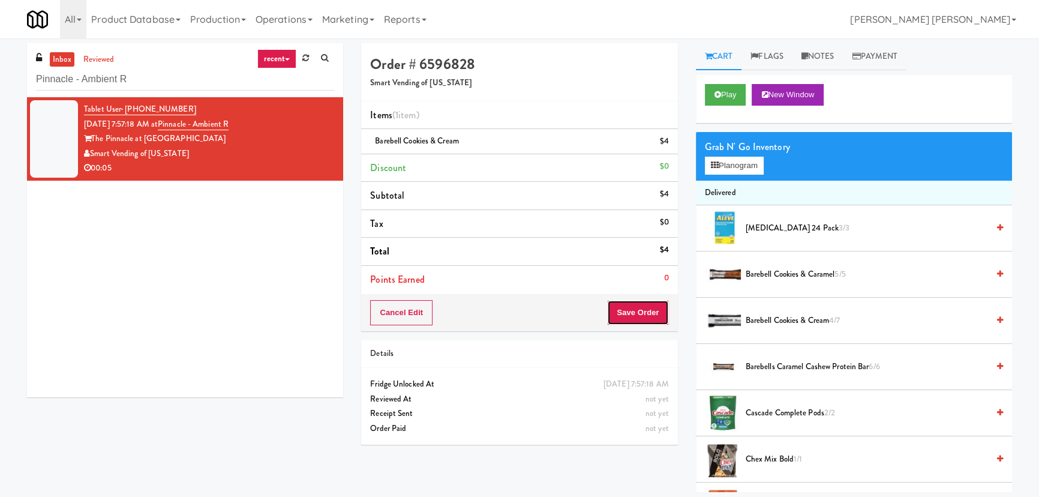
click at [651, 308] on button "Save Order" at bounding box center [637, 312] width 61 height 25
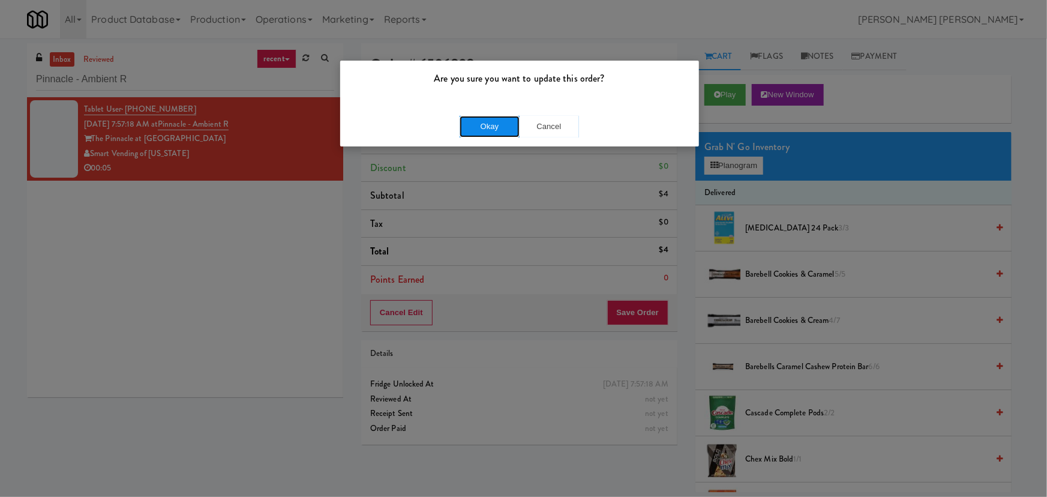
click at [491, 129] on button "Okay" at bounding box center [489, 127] width 60 height 22
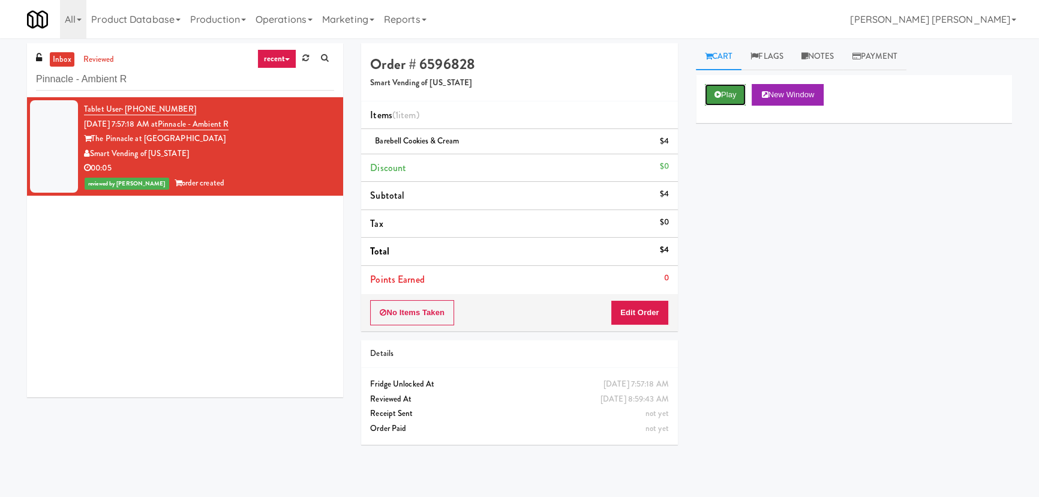
click at [721, 93] on button "Play" at bounding box center [725, 95] width 41 height 22
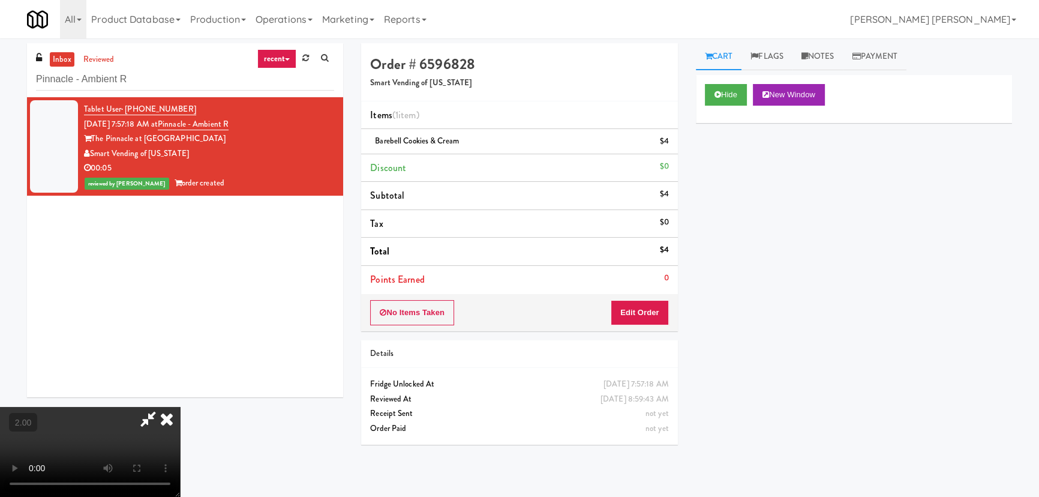
click at [180, 407] on icon at bounding box center [167, 419] width 26 height 24
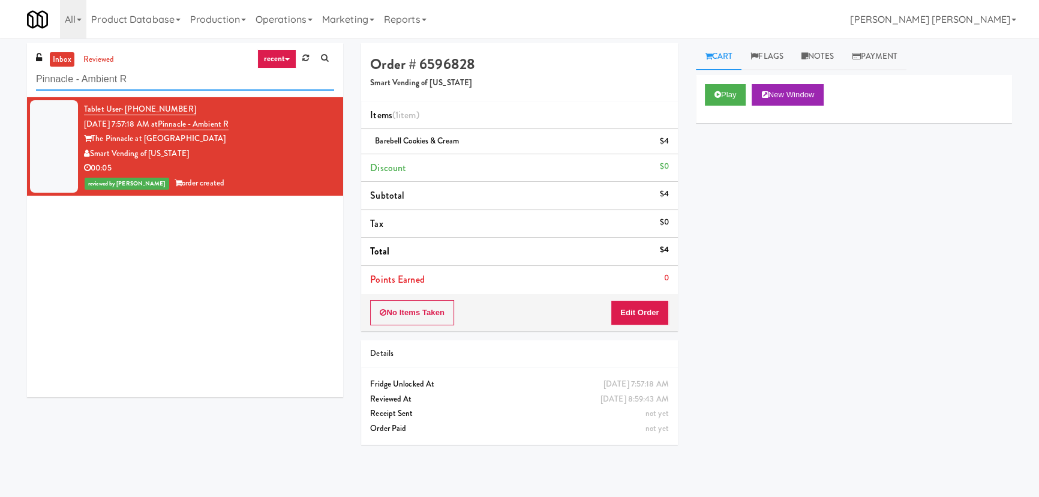
drag, startPoint x: 137, startPoint y: 84, endPoint x: -118, endPoint y: 81, distance: 254.3
click at [0, 81] on html "Are you sure you want to update this order? Okay Cancel Okay Are you sure you w…" at bounding box center [519, 248] width 1039 height 497
paste input "520 N Kingsbury - Left - Fridge"
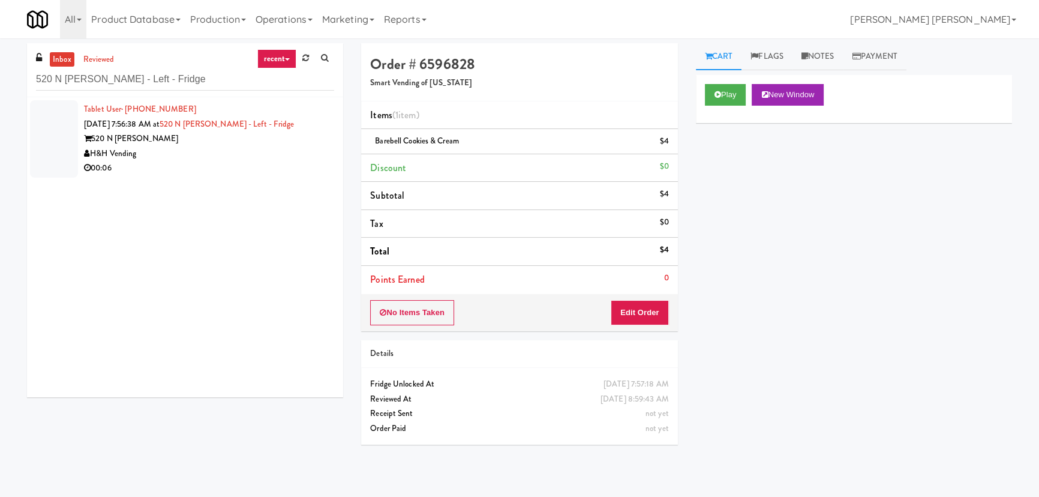
click at [191, 168] on div "00:06" at bounding box center [209, 168] width 250 height 15
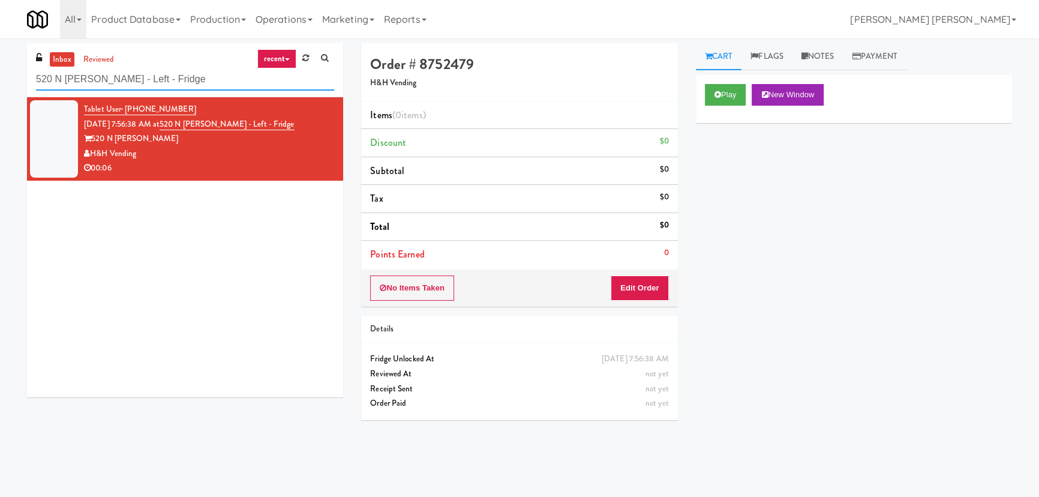
drag, startPoint x: 220, startPoint y: 76, endPoint x: -104, endPoint y: 77, distance: 324.5
click at [0, 77] on html "Are you sure you want to update this order? Okay Cancel Okay Are you sure you w…" at bounding box center [519, 248] width 1039 height 497
paste input "Almaden - Fridge"
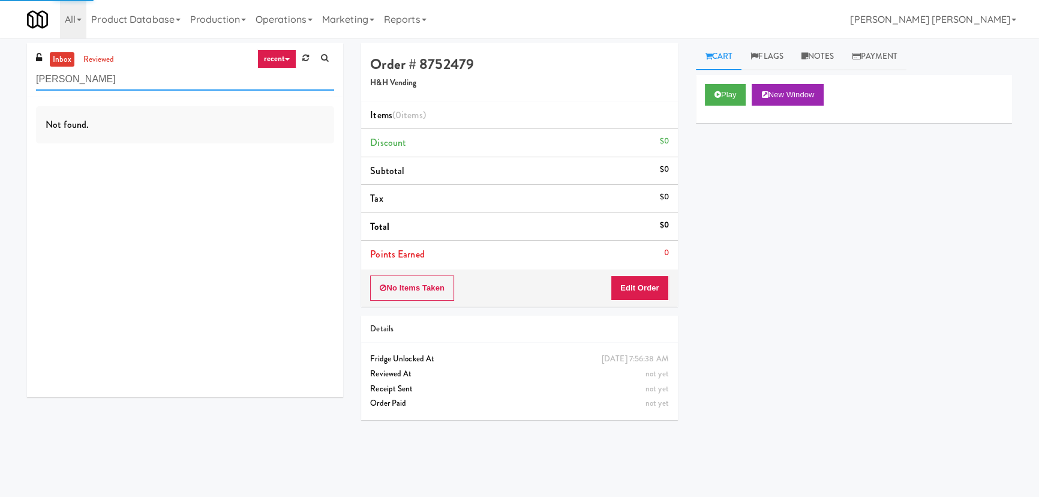
type input "Almaden - Fridge"
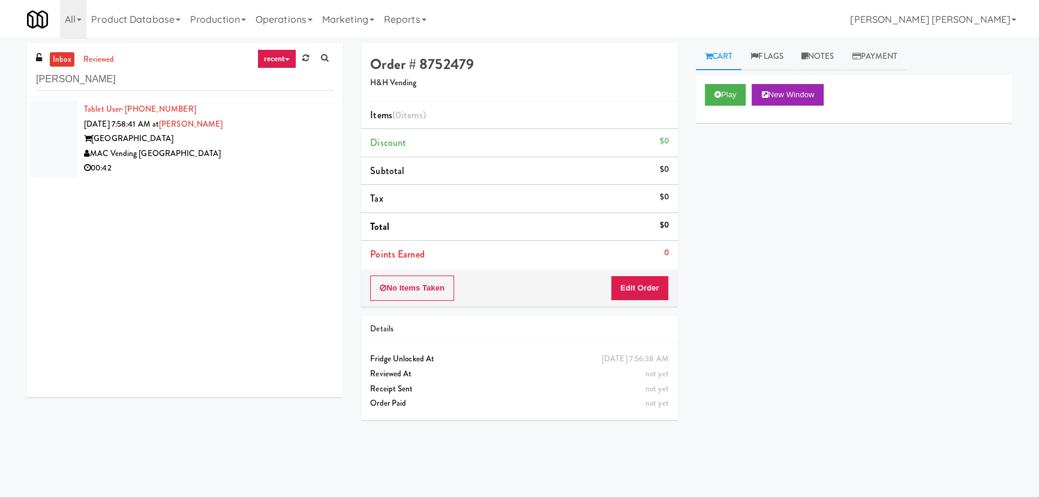
click at [246, 167] on div "00:42" at bounding box center [209, 168] width 250 height 15
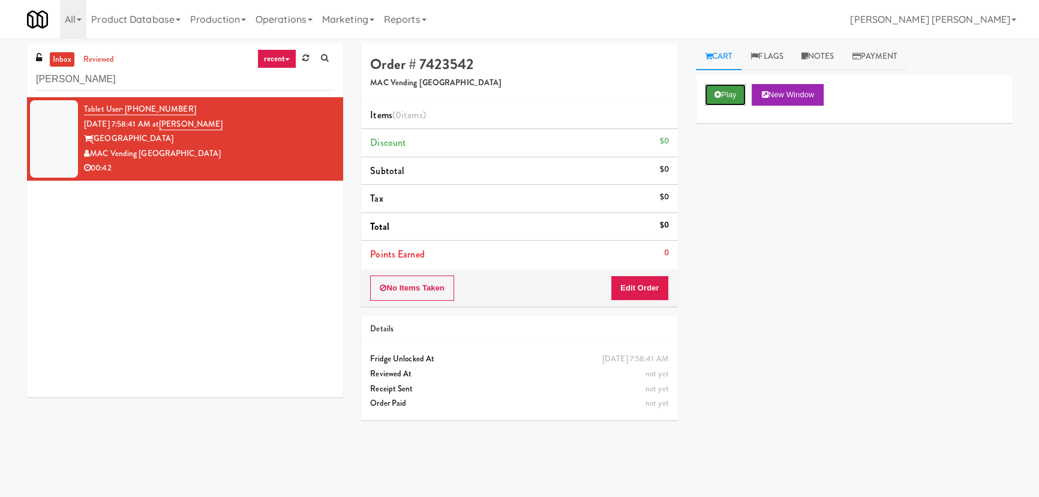
click at [717, 98] on icon at bounding box center [717, 95] width 7 height 8
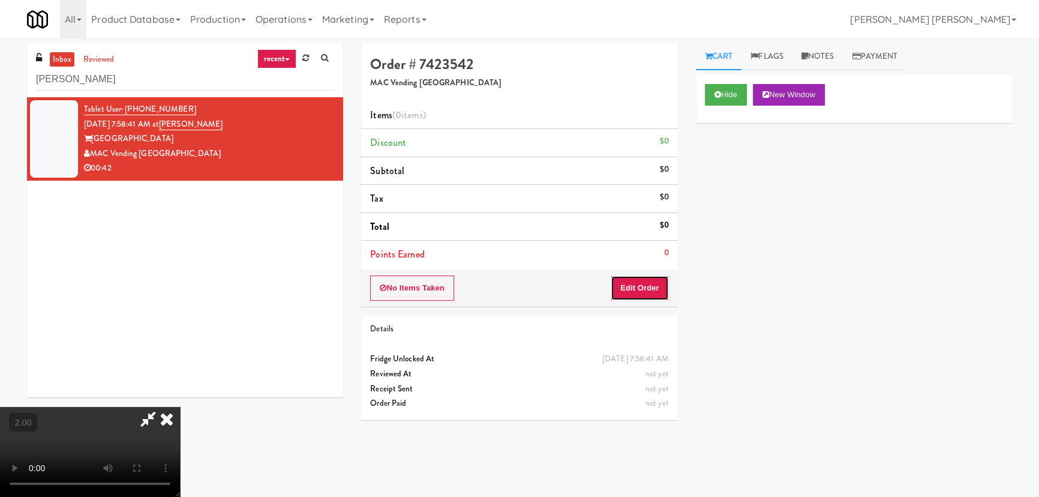
click at [662, 297] on button "Edit Order" at bounding box center [640, 287] width 58 height 25
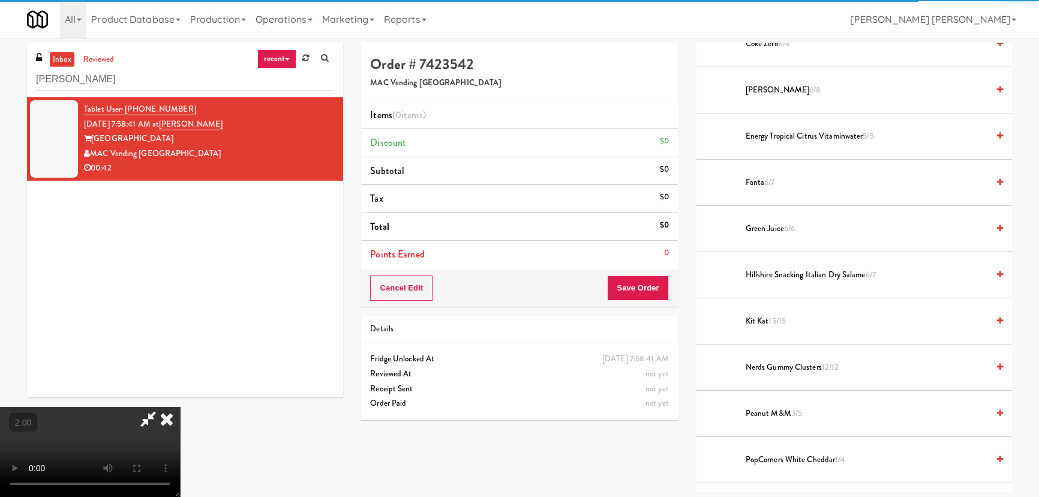
scroll to position [818, 0]
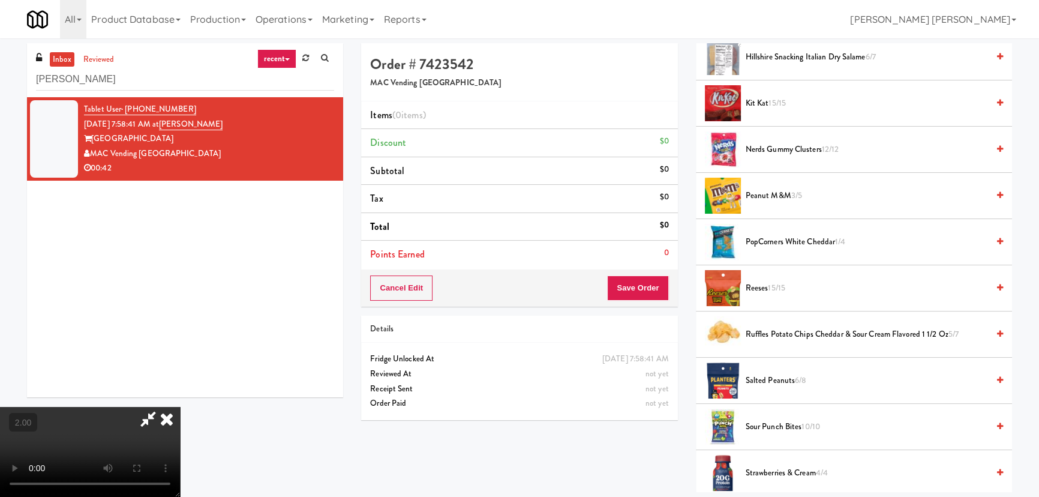
click at [772, 196] on span "Peanut M&M 3/5" at bounding box center [867, 195] width 242 height 15
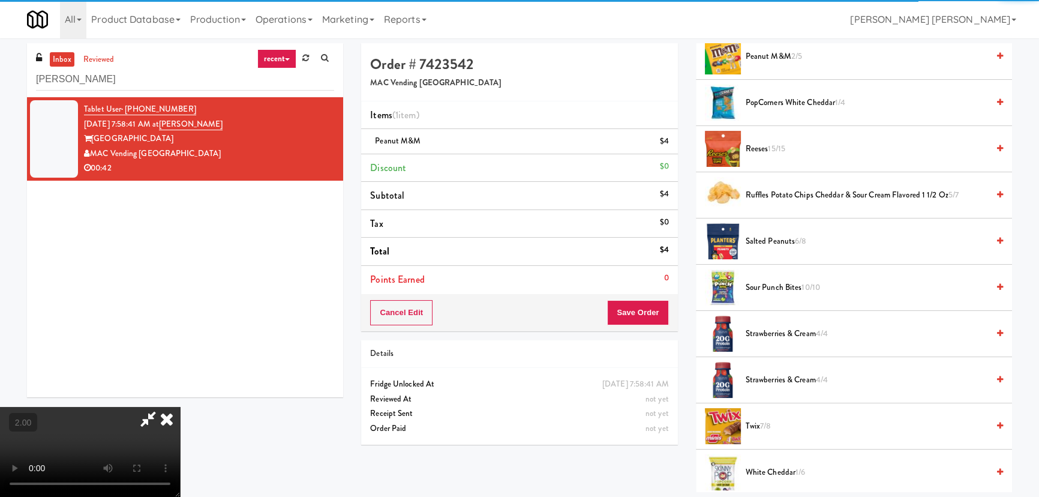
scroll to position [1036, 0]
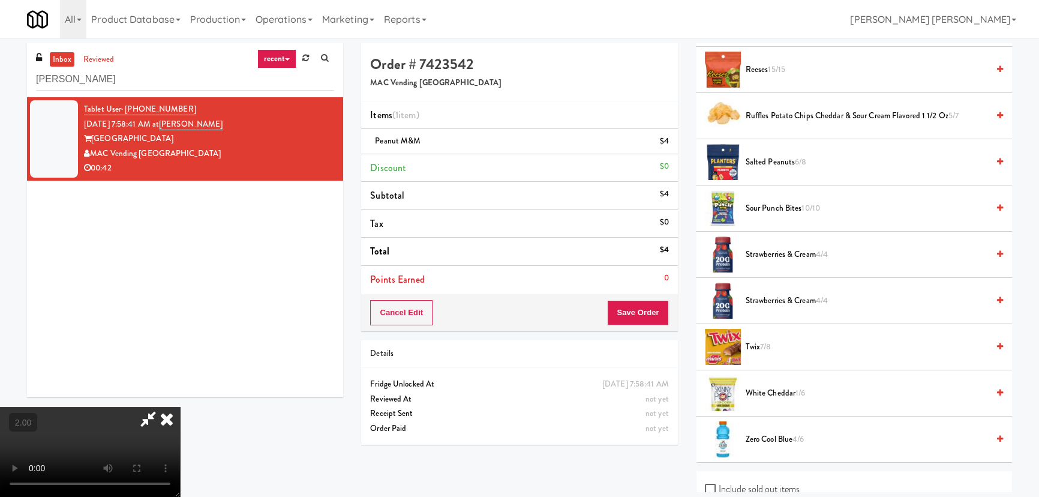
click at [768, 387] on span "White Cheddar 1/6" at bounding box center [867, 393] width 242 height 15
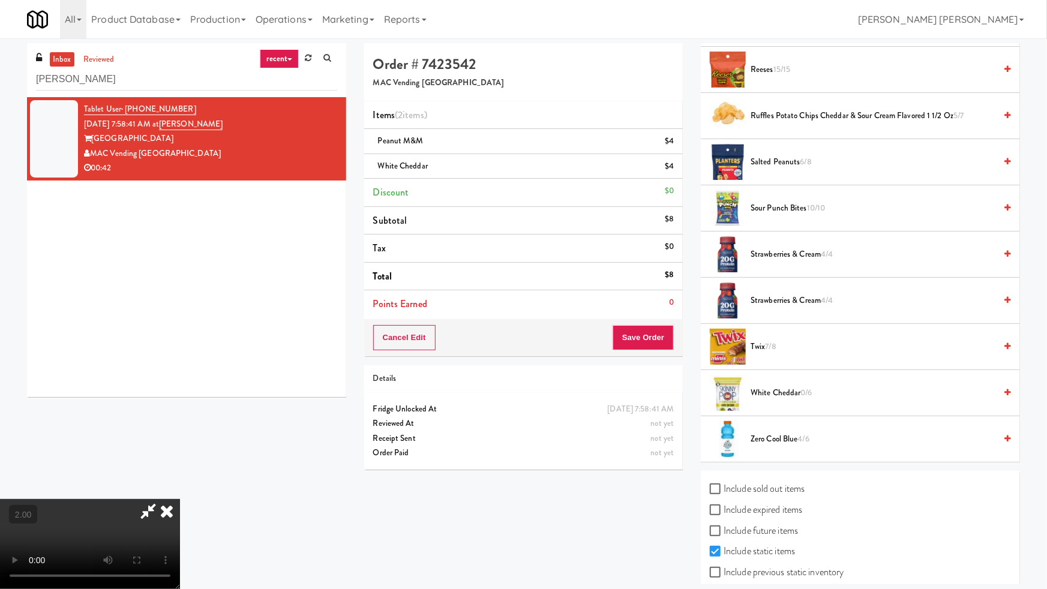
click at [180, 496] on video at bounding box center [90, 544] width 180 height 90
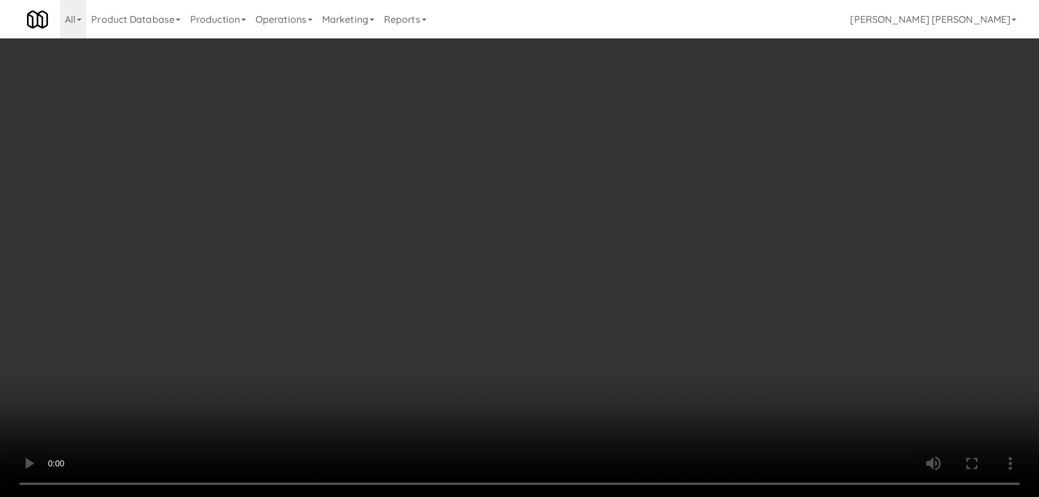
scroll to position [0, 0]
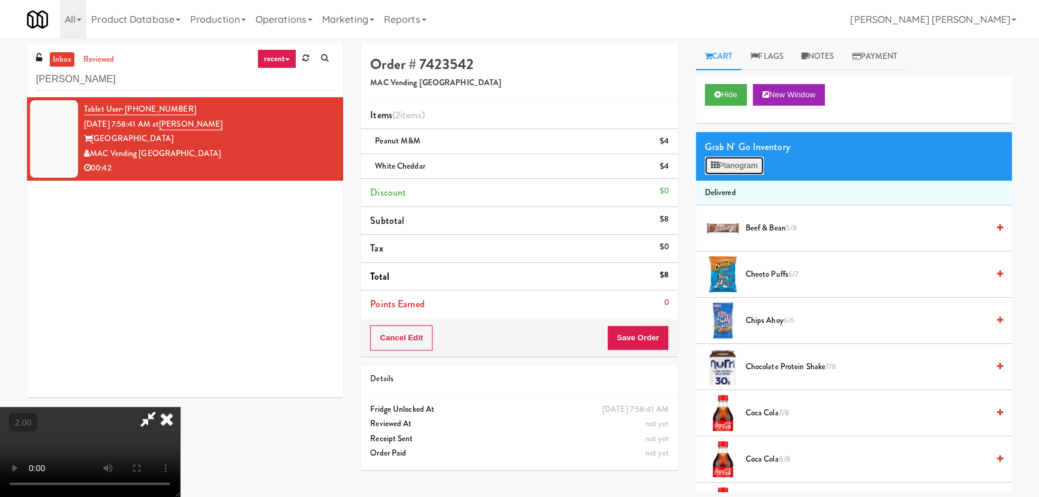
click at [729, 168] on button "Planogram" at bounding box center [734, 166] width 59 height 18
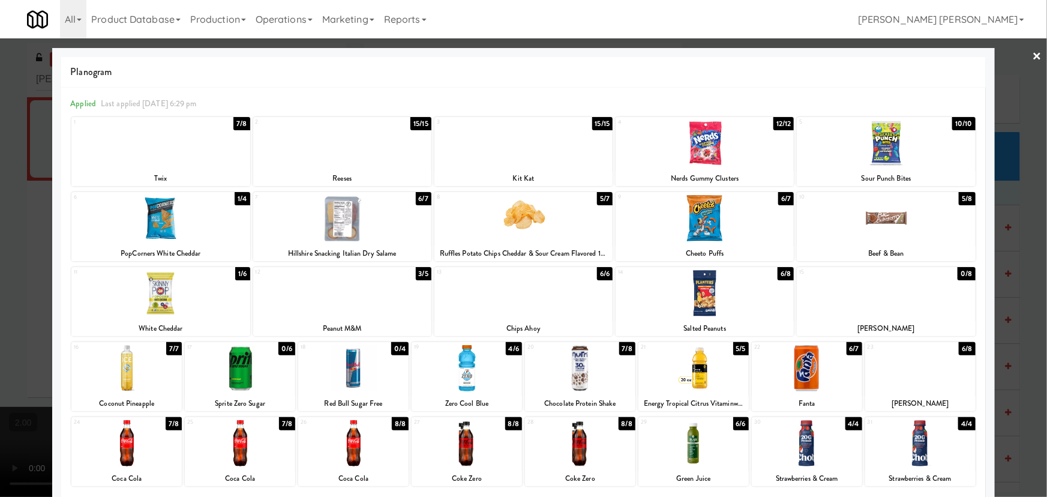
click at [162, 223] on div at bounding box center [160, 218] width 178 height 46
click at [1032, 55] on link "×" at bounding box center [1037, 56] width 10 height 37
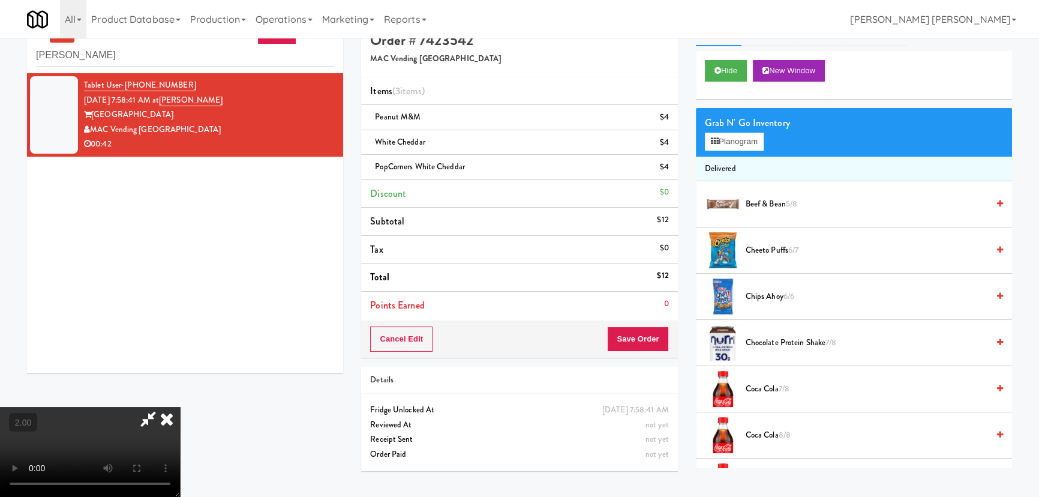
scroll to position [38, 0]
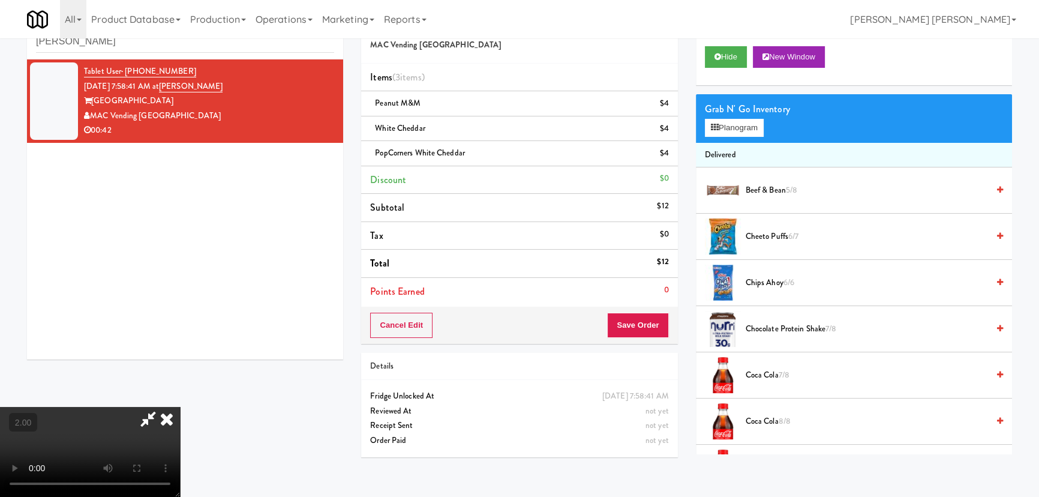
click at [180, 440] on video at bounding box center [90, 452] width 180 height 90
click at [180, 444] on video at bounding box center [90, 452] width 180 height 90
click at [740, 134] on button "Planogram" at bounding box center [734, 128] width 59 height 18
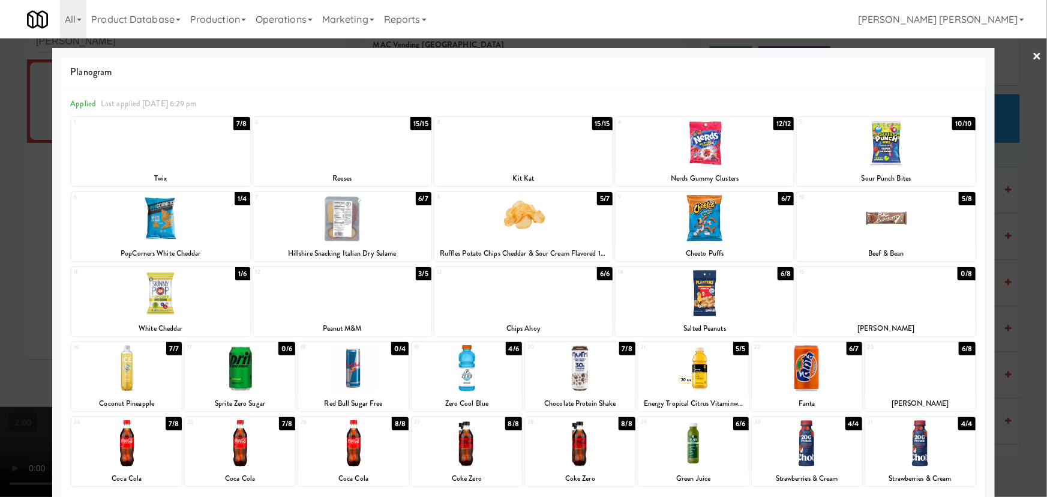
click at [350, 311] on div at bounding box center [342, 293] width 178 height 46
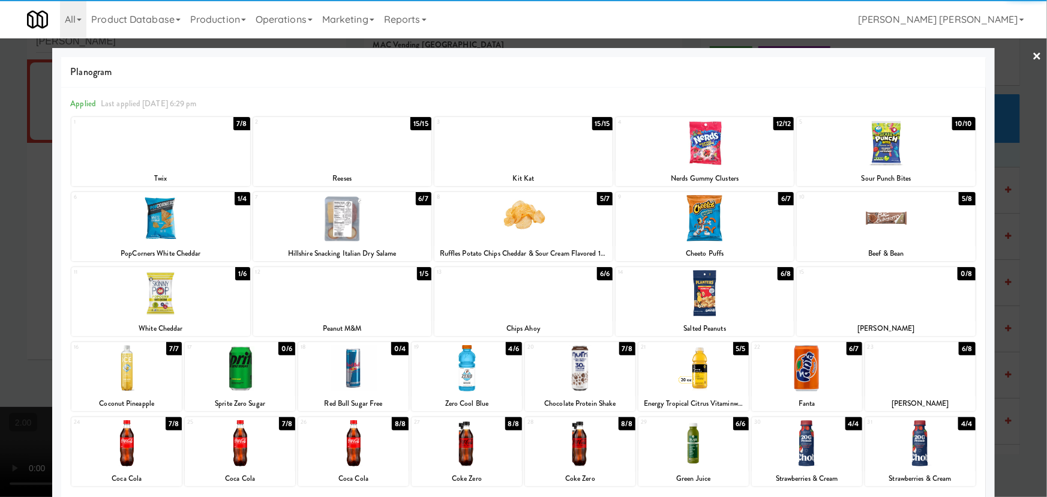
click at [1032, 58] on link "×" at bounding box center [1037, 56] width 10 height 37
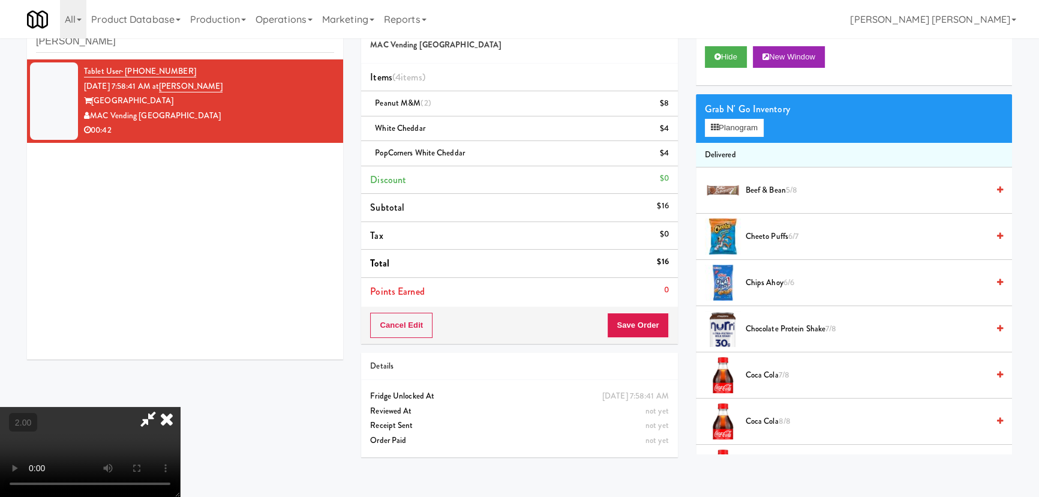
click at [180, 407] on icon at bounding box center [167, 419] width 26 height 24
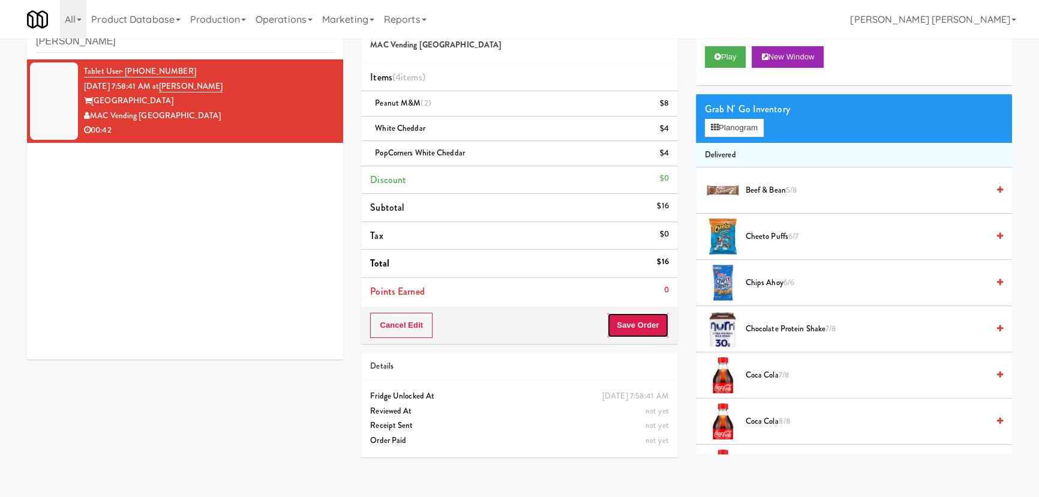
click at [622, 330] on button "Save Order" at bounding box center [637, 325] width 61 height 25
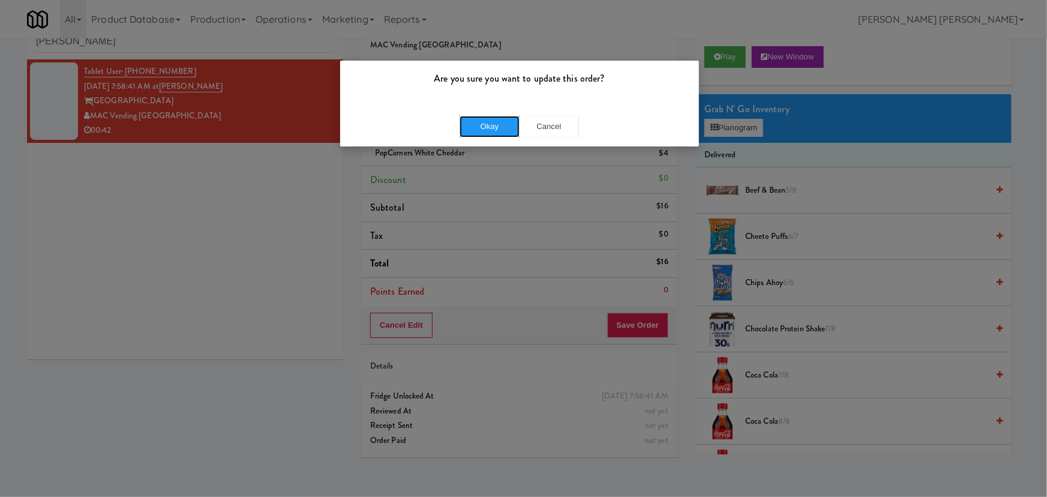
drag, startPoint x: 488, startPoint y: 125, endPoint x: 369, endPoint y: 17, distance: 160.1
click at [486, 126] on button "Okay" at bounding box center [489, 127] width 60 height 22
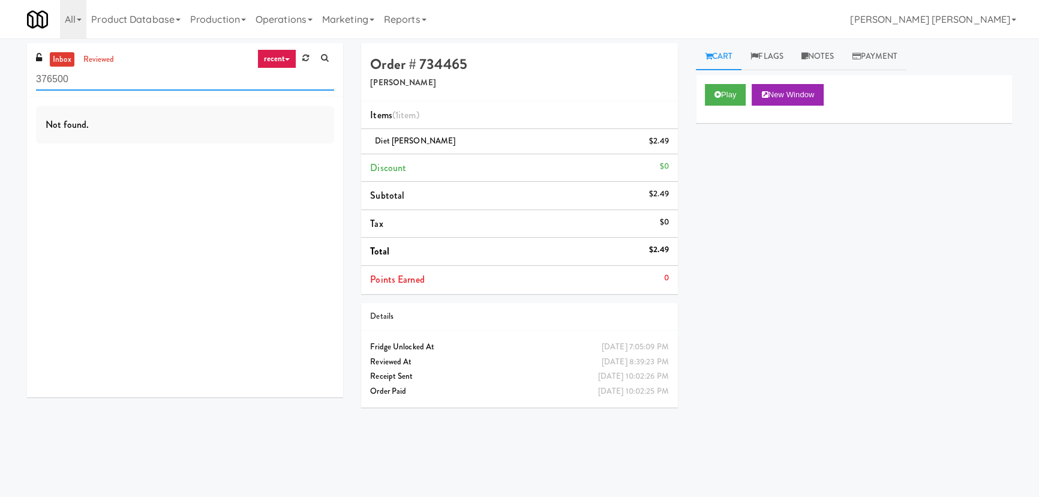
drag, startPoint x: 126, startPoint y: 85, endPoint x: -15, endPoint y: 78, distance: 141.1
click at [0, 78] on html "Okay Okay Select date: previous 2025-Aug next Su Mo Tu We Th Fr Sa 27 28 29 30 …" at bounding box center [519, 248] width 1039 height 497
paste input "Origin - Cooler - Left"
type input "Origin - Cooler - Left"
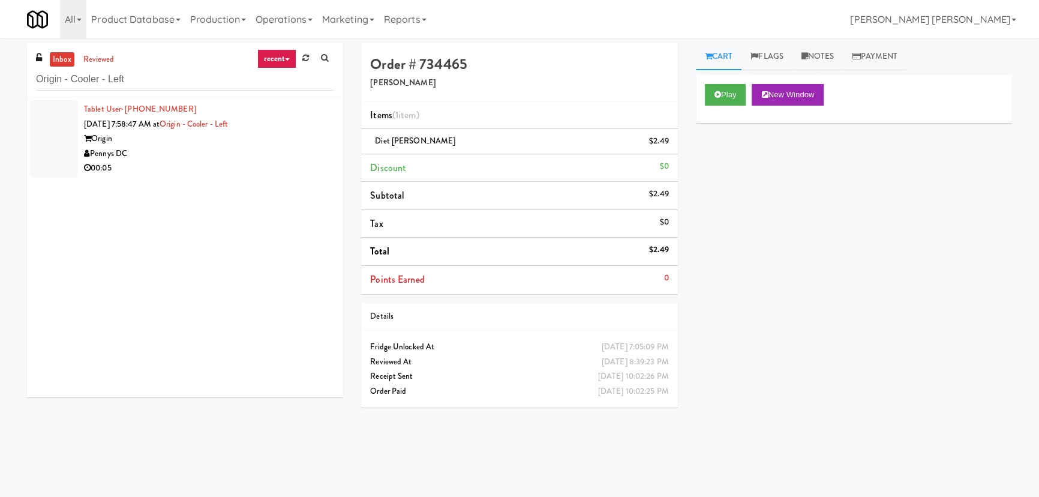
click at [215, 164] on div "00:05" at bounding box center [209, 168] width 250 height 15
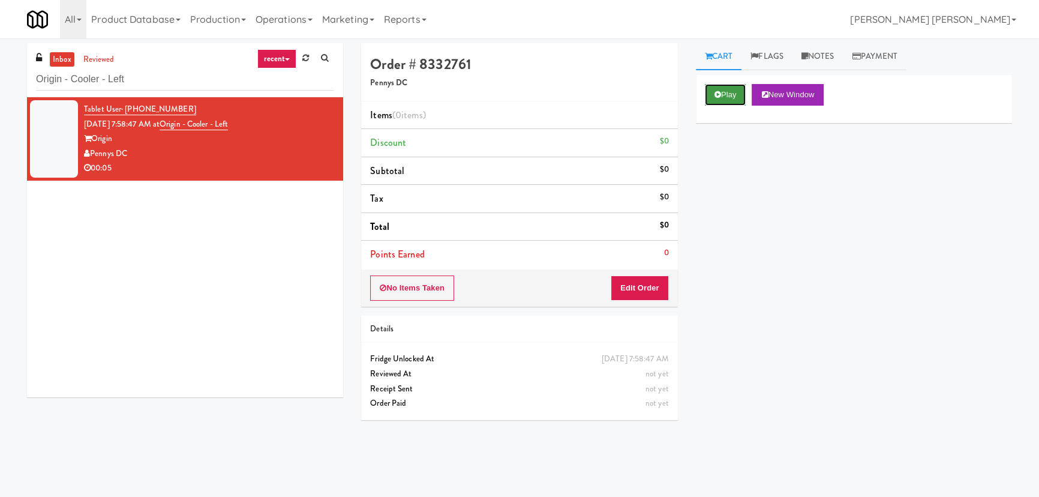
click at [729, 95] on button "Play" at bounding box center [725, 95] width 41 height 22
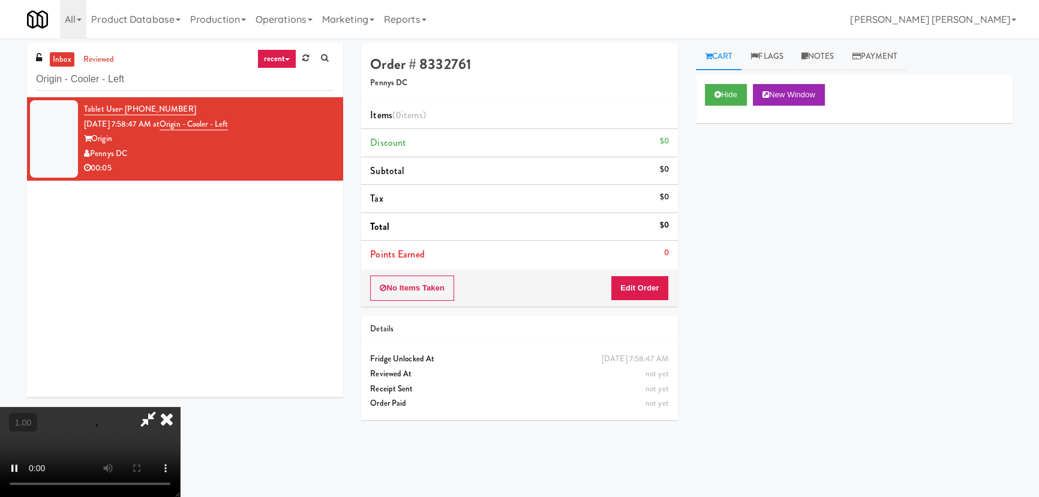
scroll to position [191, 0]
click at [728, 93] on button "Hide" at bounding box center [726, 95] width 42 height 22
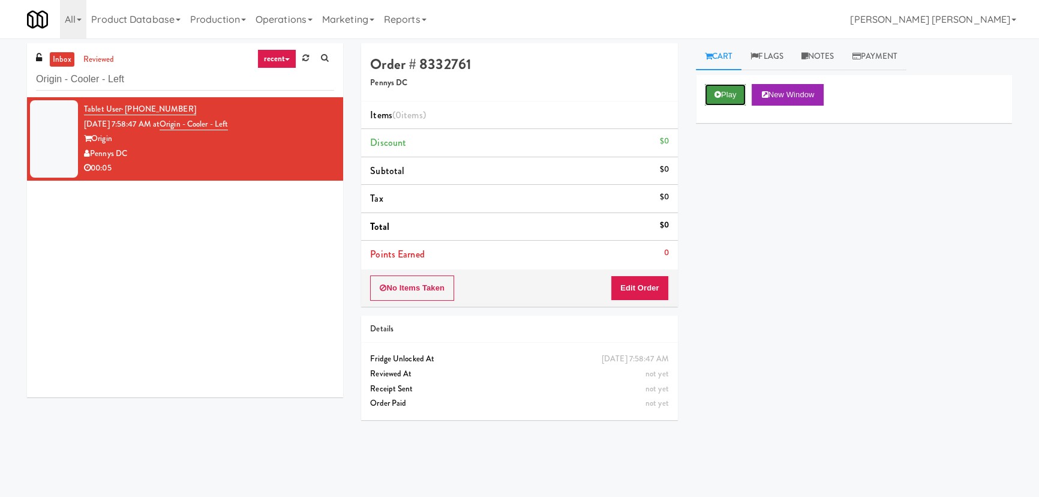
click at [720, 88] on button "Play" at bounding box center [725, 95] width 41 height 22
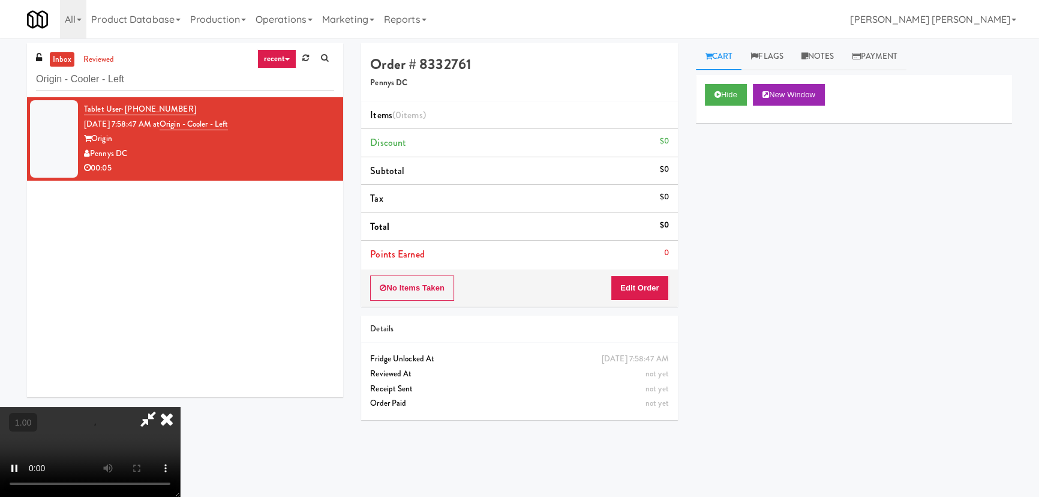
scroll to position [191, 0]
click at [731, 91] on button "Hide" at bounding box center [726, 95] width 42 height 22
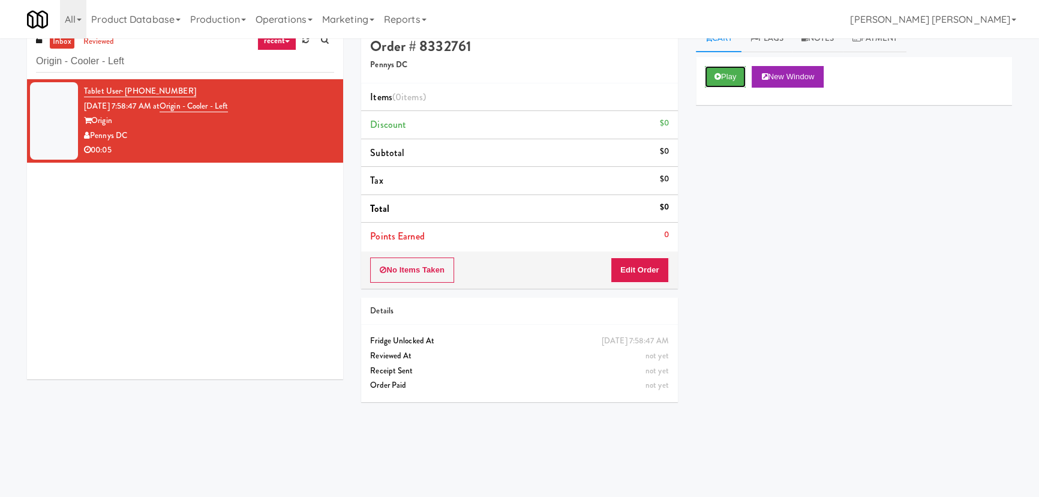
scroll to position [0, 0]
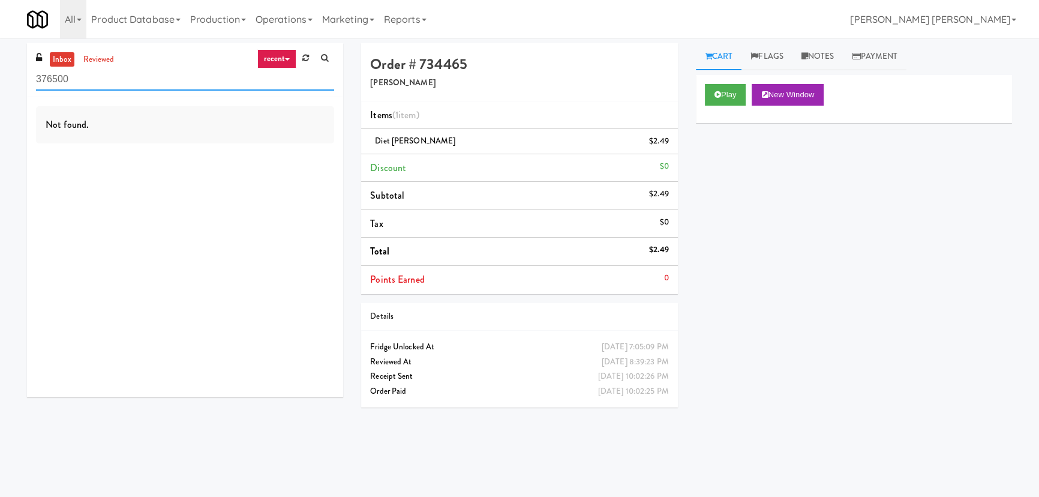
drag, startPoint x: 149, startPoint y: 73, endPoint x: -7, endPoint y: 64, distance: 156.8
click at [0, 64] on html "Okay Okay Select date: previous 2025-Aug next Su Mo Tu We Th Fr Sa 27 28 29 30 …" at bounding box center [519, 248] width 1039 height 497
paste input "[GEOGRAPHIC_DATA] - Cooler"
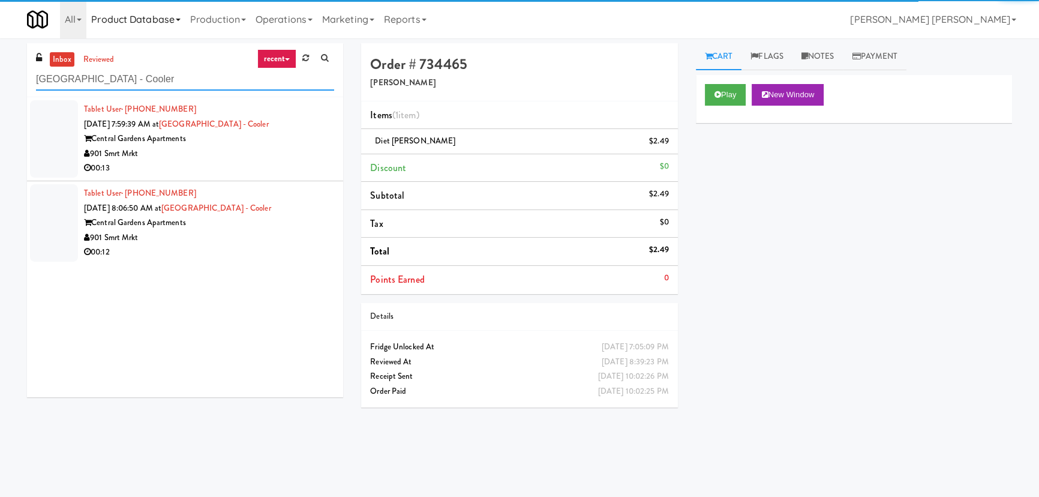
type input "[GEOGRAPHIC_DATA] - Cooler"
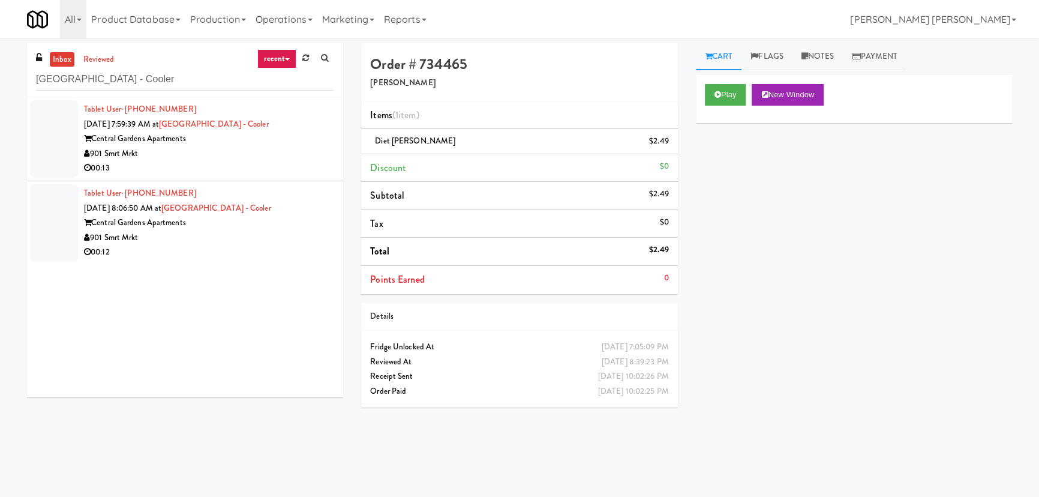
click at [230, 236] on div "901 Smrt Mrkt" at bounding box center [209, 237] width 250 height 15
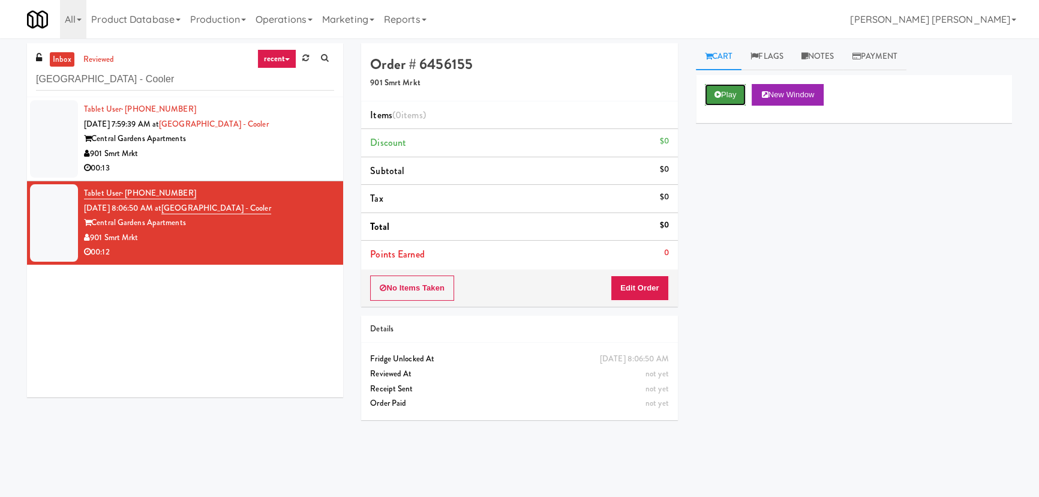
click at [719, 100] on button "Play" at bounding box center [725, 95] width 41 height 22
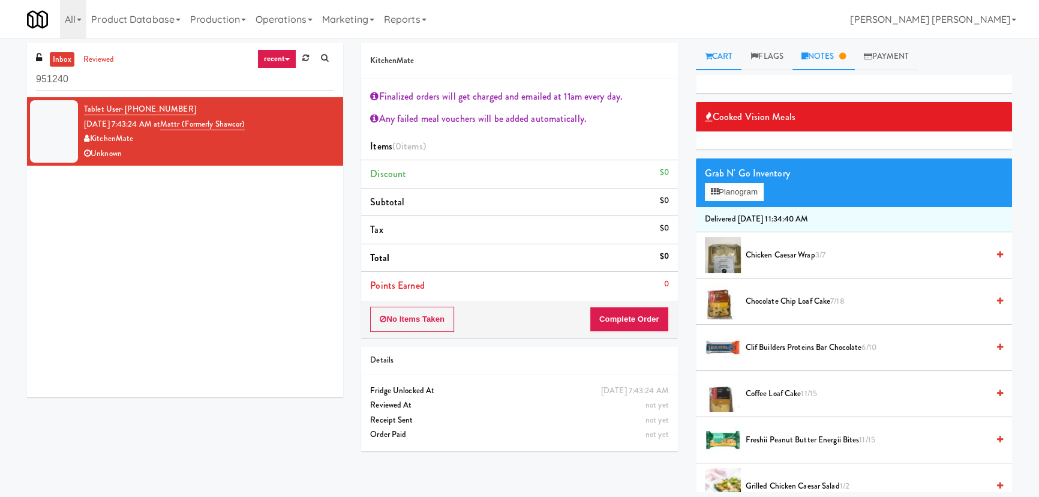
click at [831, 58] on link "Notes" at bounding box center [823, 56] width 62 height 27
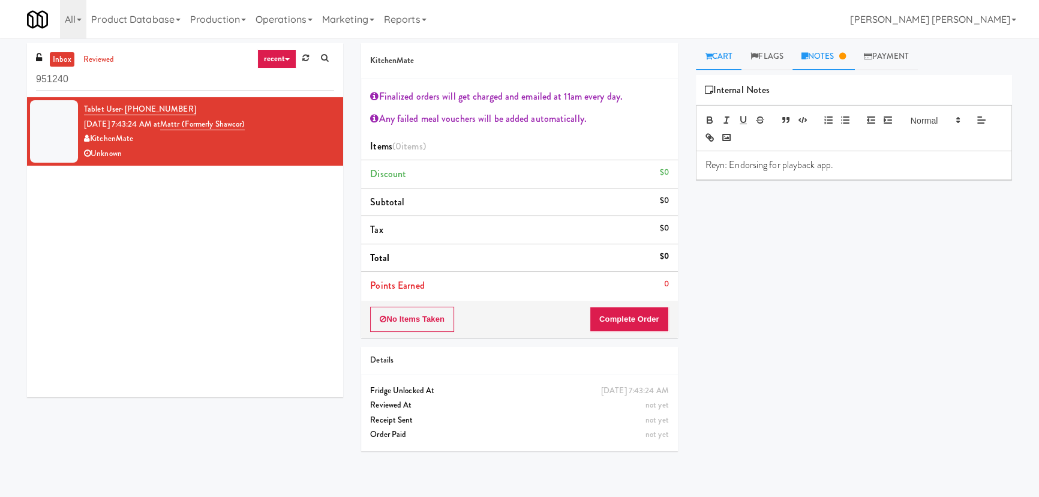
click at [727, 59] on link "Cart" at bounding box center [719, 56] width 46 height 27
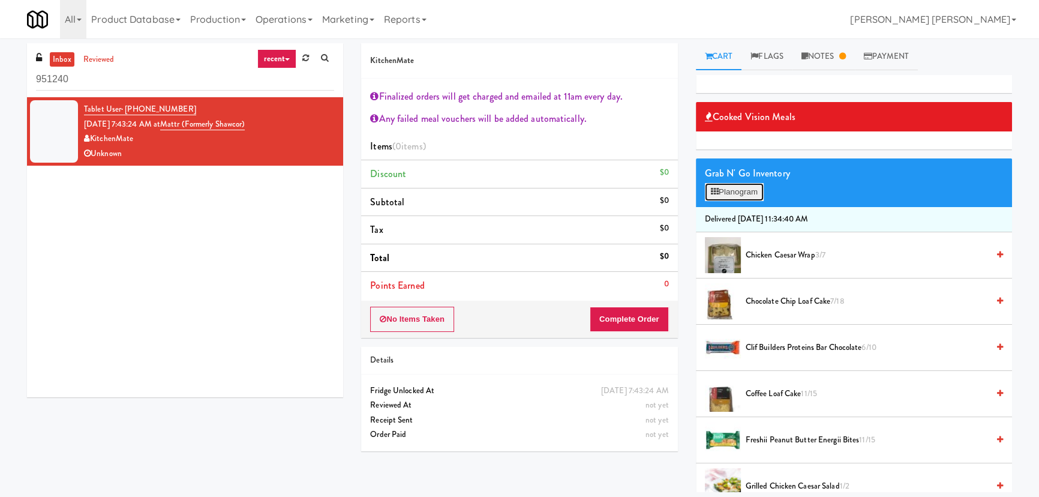
click at [752, 197] on button "Planogram" at bounding box center [734, 192] width 59 height 18
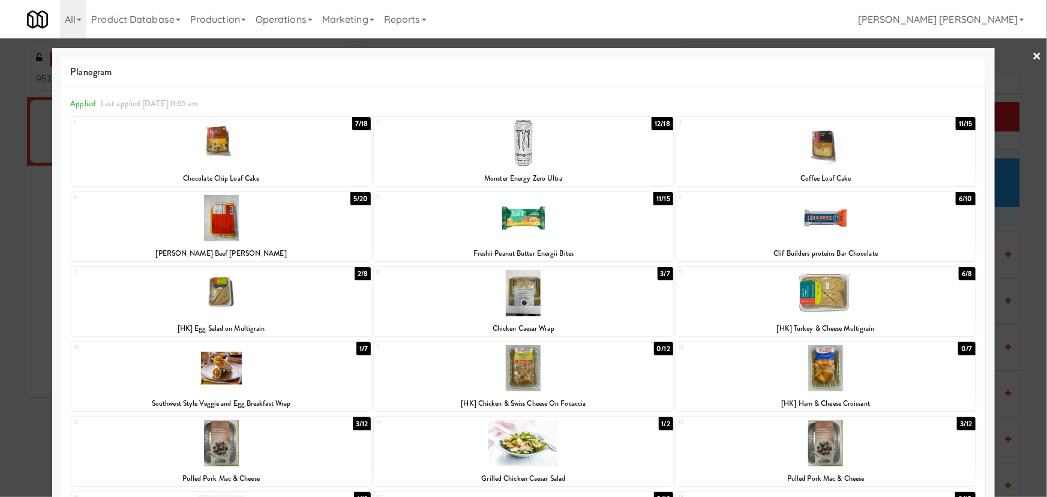
click at [1032, 49] on link "×" at bounding box center [1037, 56] width 10 height 37
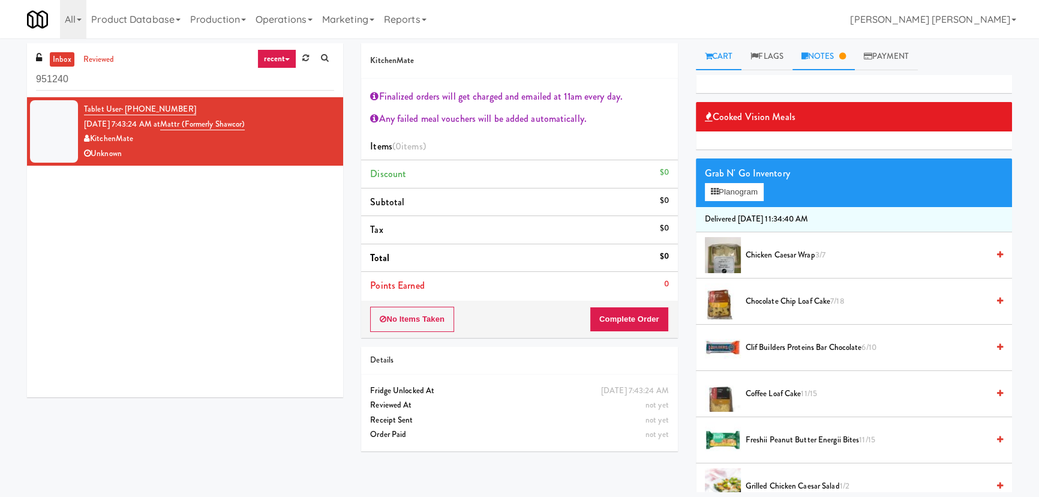
click at [825, 47] on link "Notes" at bounding box center [823, 56] width 62 height 27
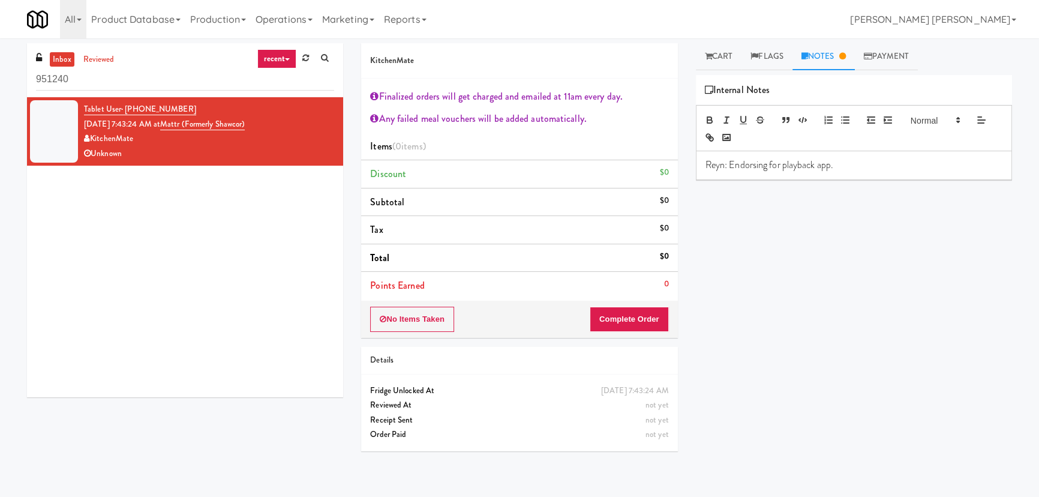
click at [842, 172] on div "Reyn: Endorsing for playback app." at bounding box center [853, 165] width 315 height 28
click at [451, 317] on button "No Items Taken" at bounding box center [412, 319] width 84 height 25
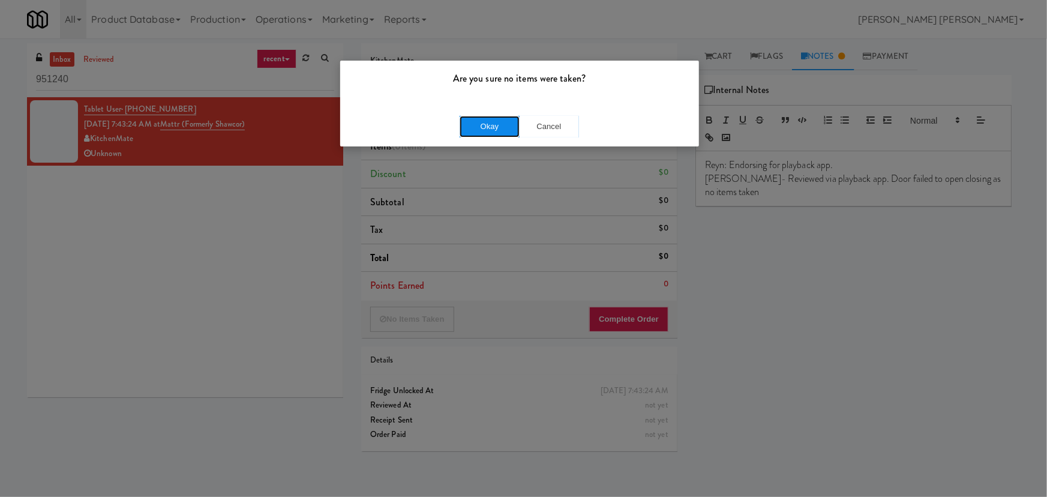
click at [519, 124] on button "Okay" at bounding box center [489, 127] width 60 height 22
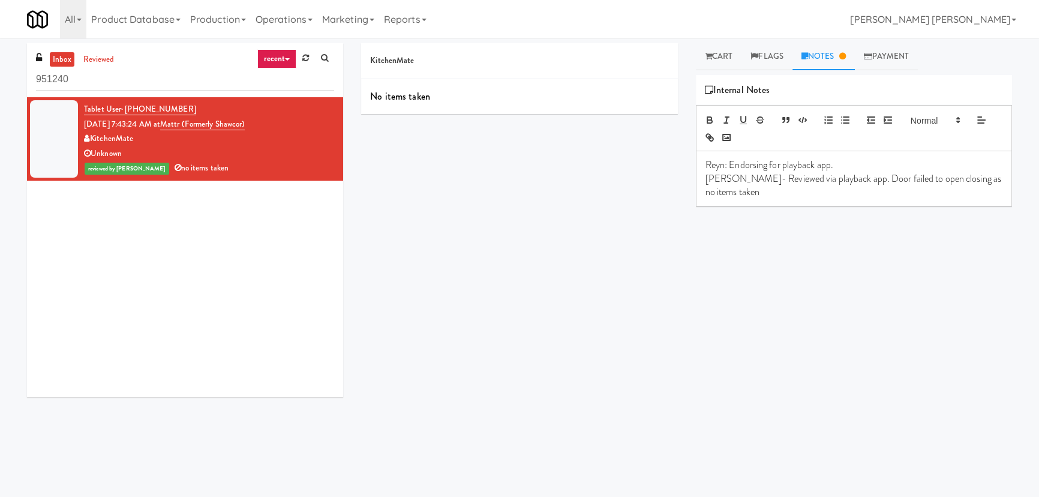
click at [70, 54] on link "inbox" at bounding box center [62, 59] width 25 height 15
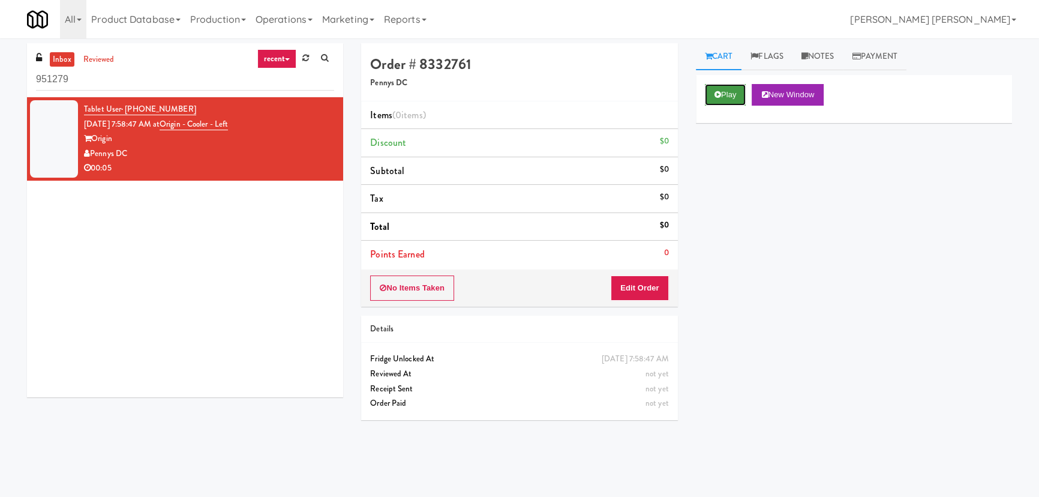
click at [728, 97] on button "Play" at bounding box center [725, 95] width 41 height 22
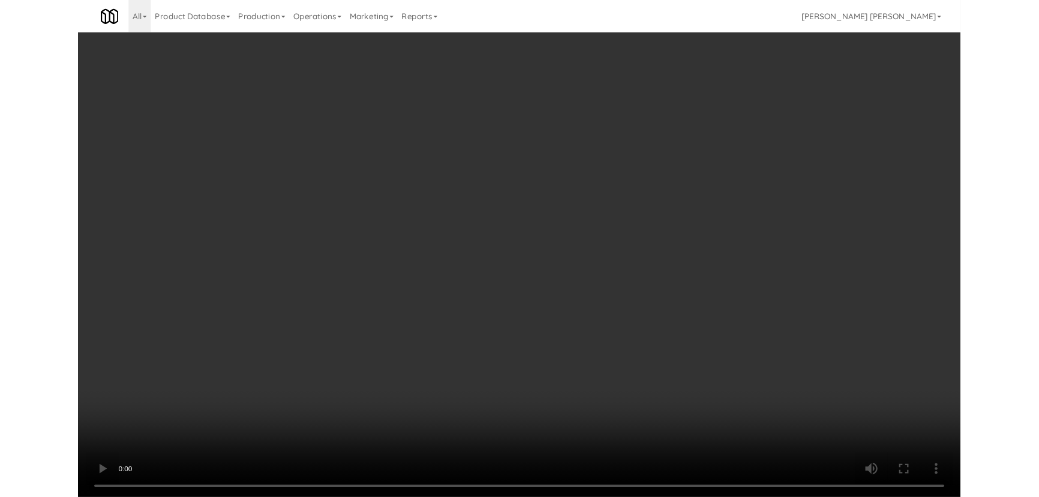
scroll to position [23, 0]
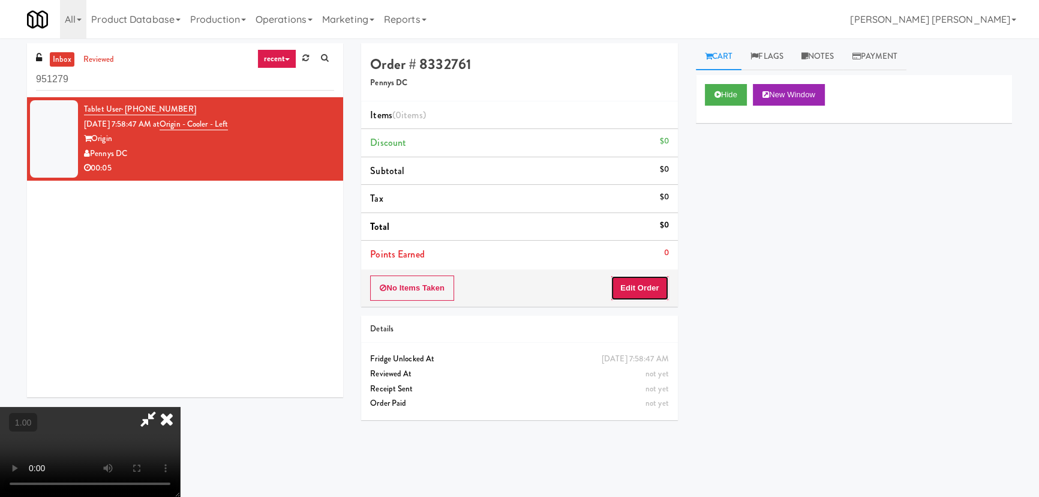
click at [654, 286] on button "Edit Order" at bounding box center [640, 287] width 58 height 25
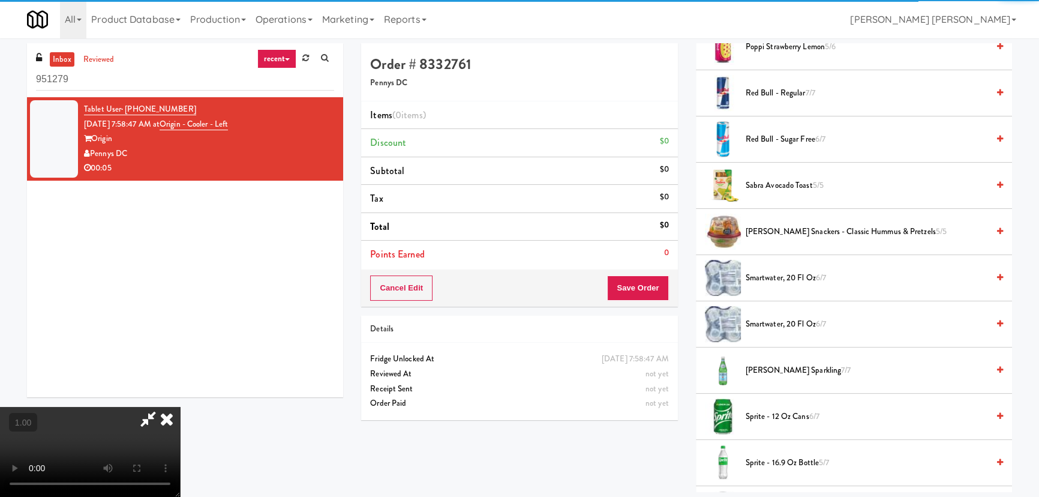
scroll to position [1363, 0]
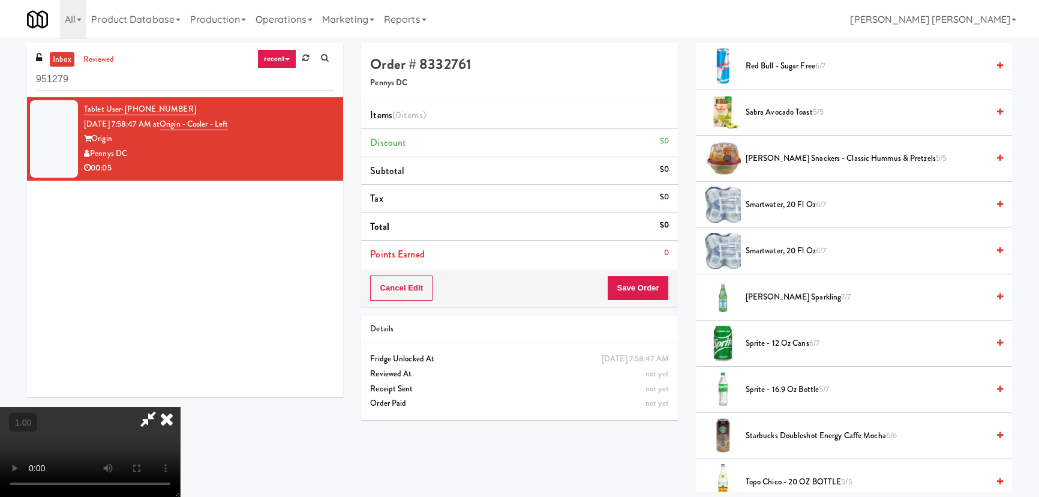
click at [756, 386] on span "Sprite - 16.9 oz Bottle 5/7" at bounding box center [867, 389] width 242 height 15
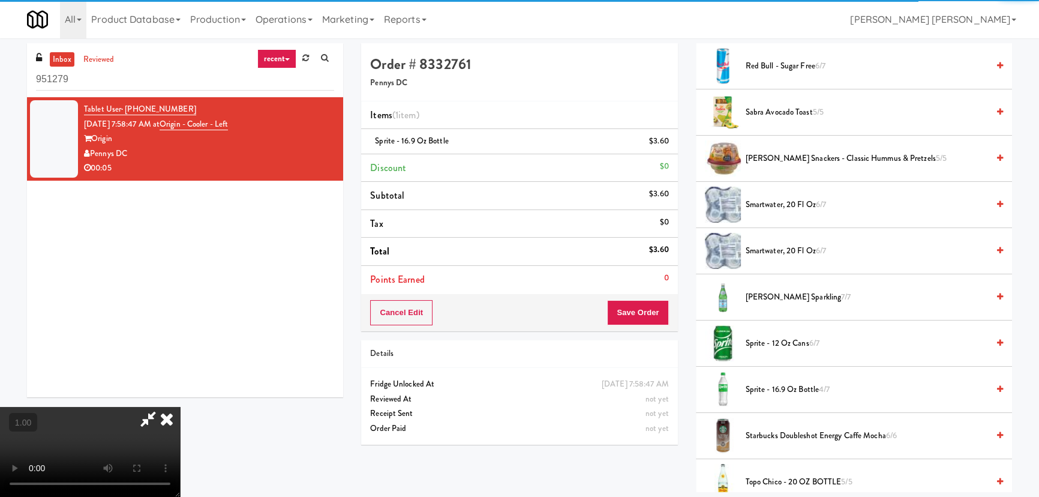
scroll to position [0, 0]
click at [180, 407] on icon at bounding box center [167, 419] width 26 height 24
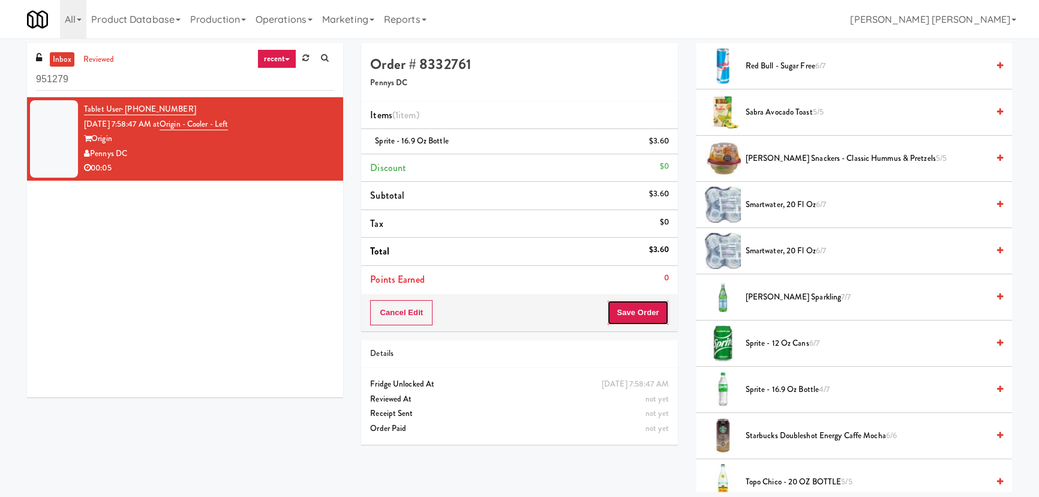
click at [634, 308] on button "Save Order" at bounding box center [637, 312] width 61 height 25
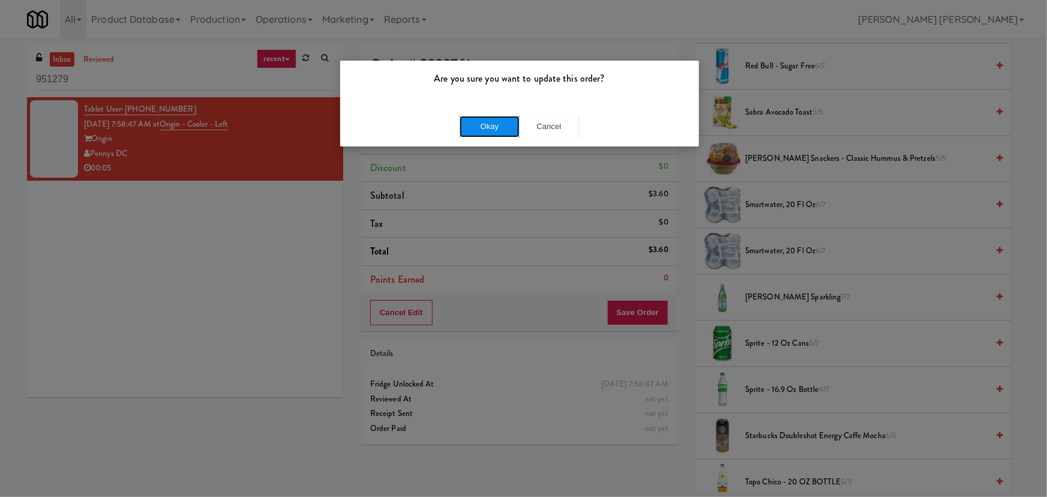
click at [496, 132] on button "Okay" at bounding box center [489, 127] width 60 height 22
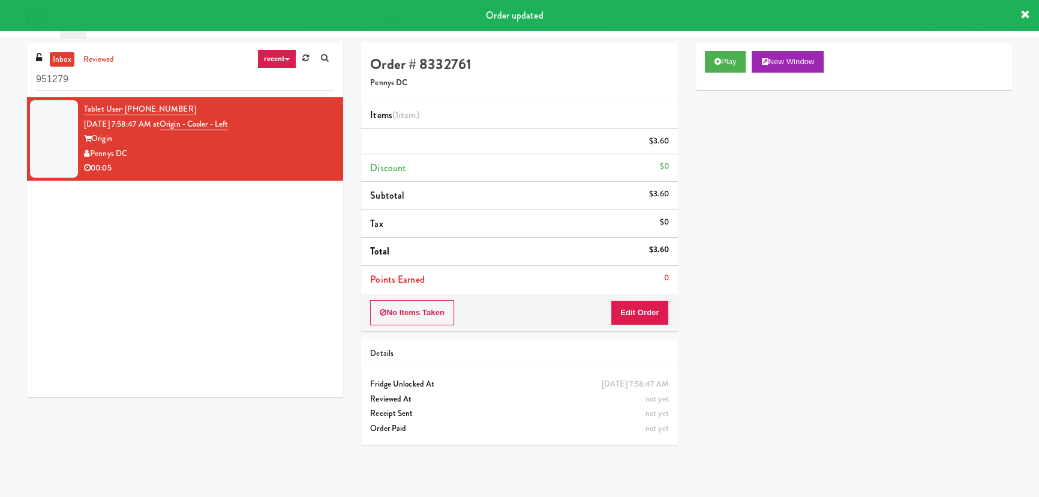
scroll to position [32, 0]
